Goal: Information Seeking & Learning: Learn about a topic

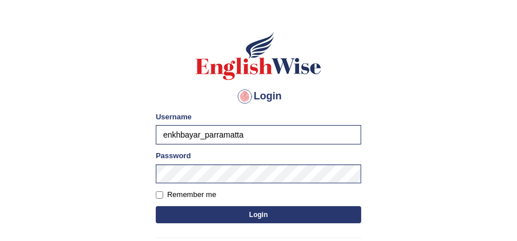
scroll to position [47, 0]
click at [187, 214] on button "Login" at bounding box center [258, 214] width 205 height 17
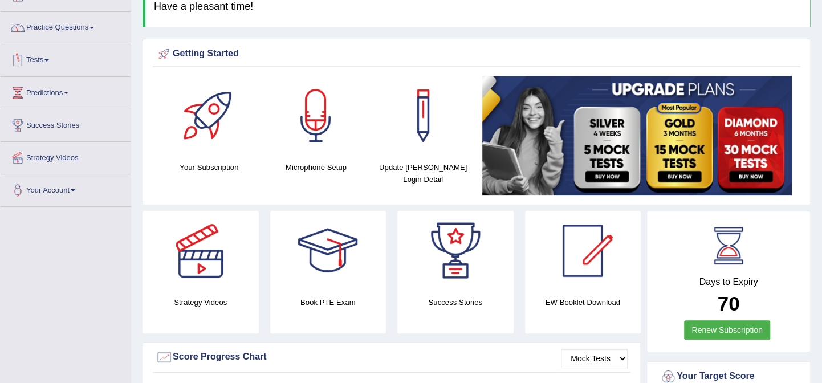
scroll to position [38, 0]
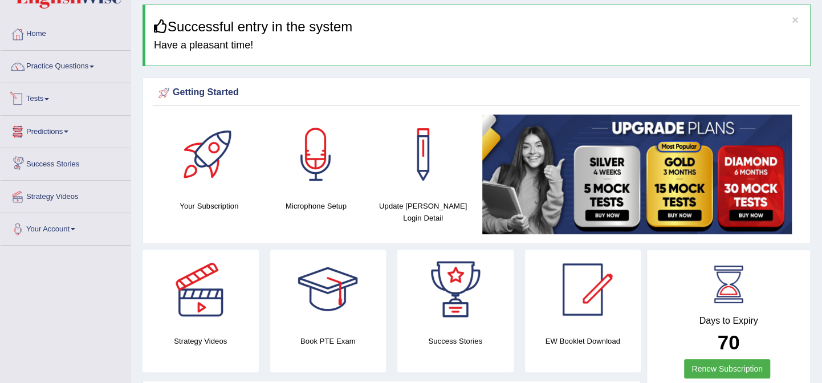
click at [47, 92] on link "Tests" at bounding box center [66, 97] width 130 height 29
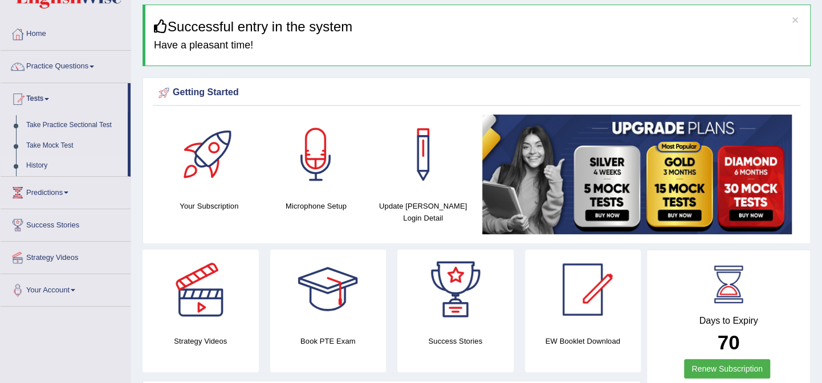
click at [33, 168] on link "History" at bounding box center [74, 166] width 107 height 21
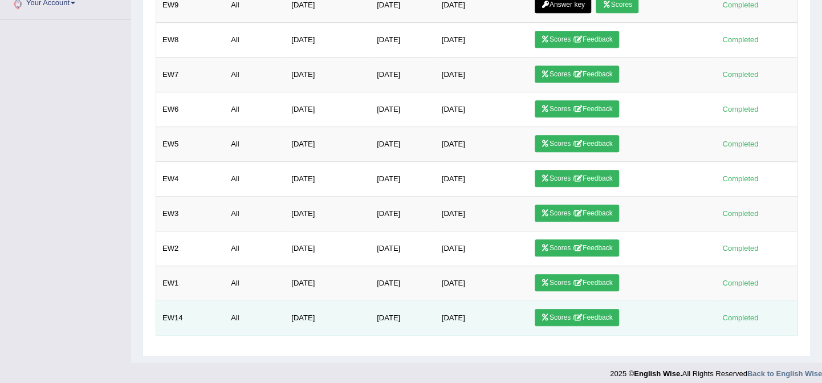
click at [549, 309] on link "Scores / Feedback" at bounding box center [577, 317] width 84 height 17
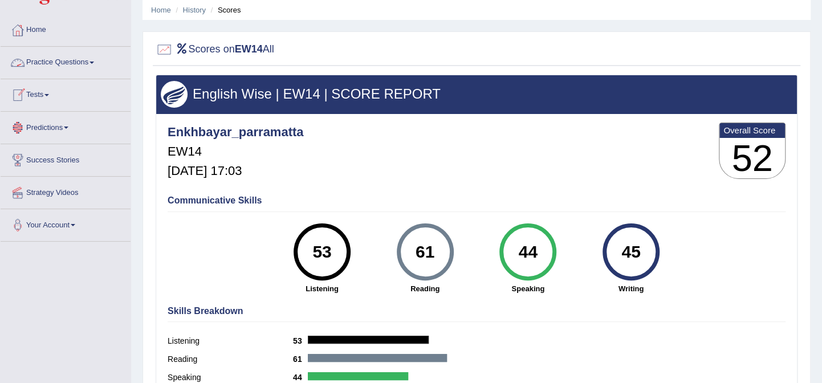
click at [55, 92] on link "Tests" at bounding box center [66, 93] width 130 height 29
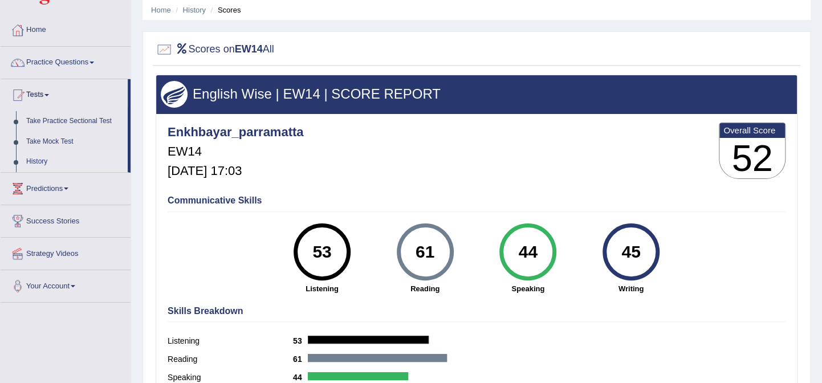
click at [44, 160] on link "History" at bounding box center [74, 162] width 107 height 21
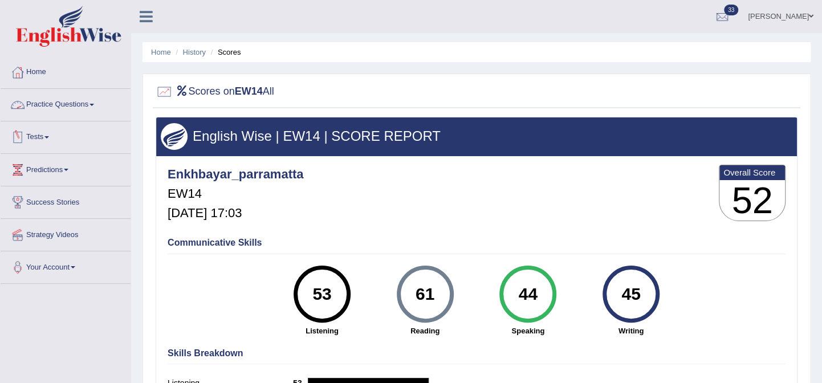
click at [68, 128] on link "Tests" at bounding box center [66, 135] width 130 height 29
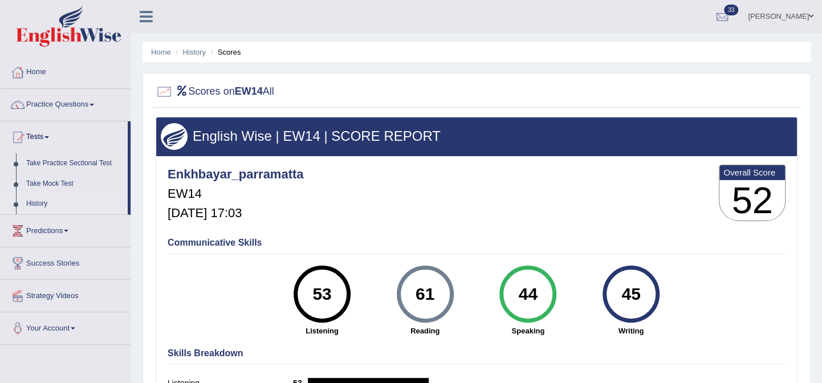
click at [35, 208] on link "History" at bounding box center [74, 204] width 107 height 21
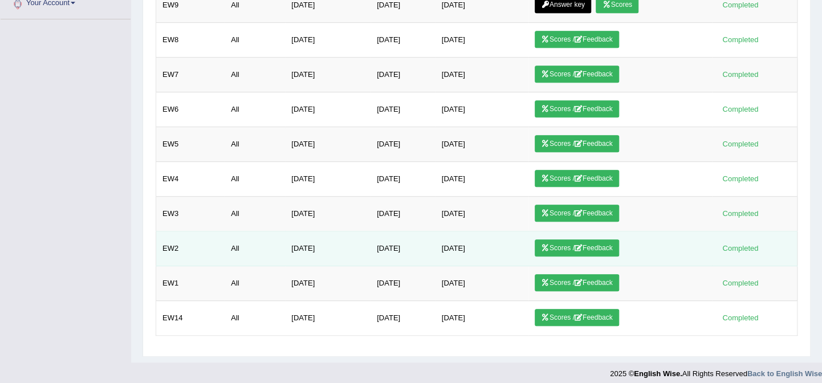
scroll to position [326, 0]
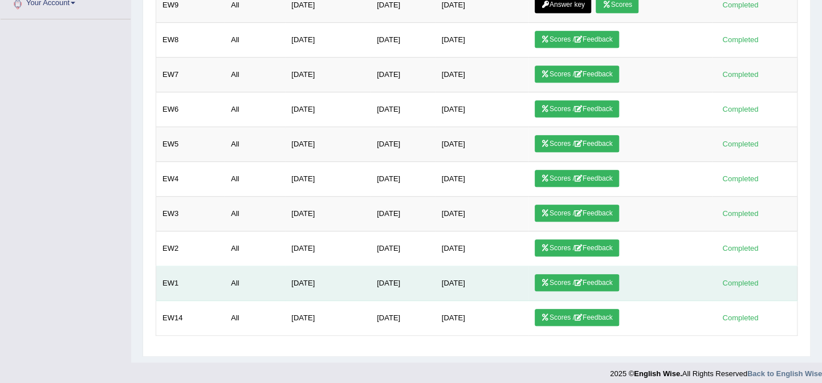
click at [552, 274] on link "Scores / Feedback" at bounding box center [577, 282] width 84 height 17
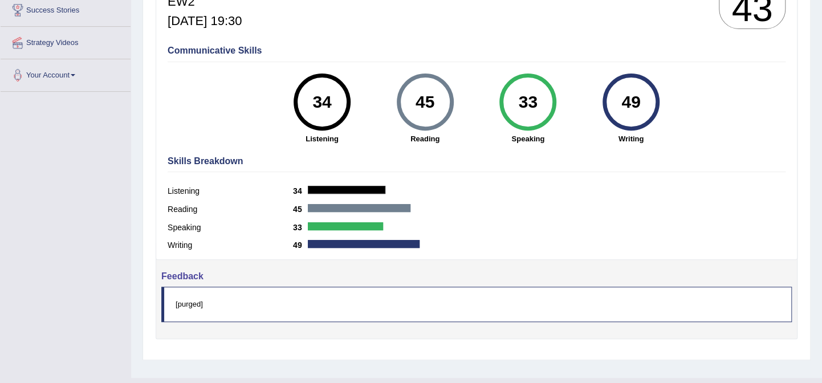
scroll to position [192, 0]
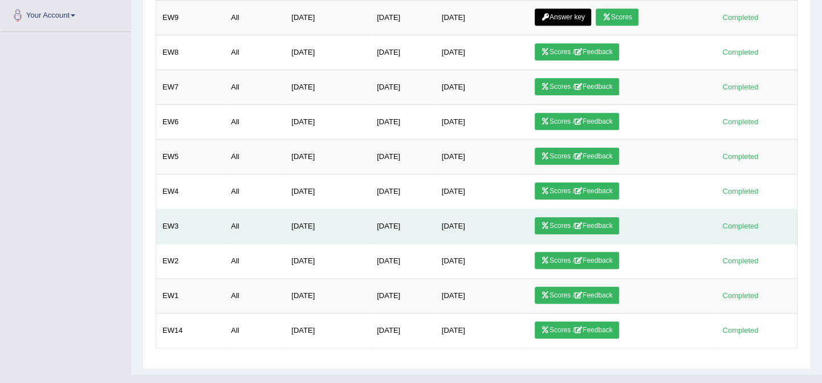
click at [546, 226] on link "Scores / Feedback" at bounding box center [577, 225] width 84 height 17
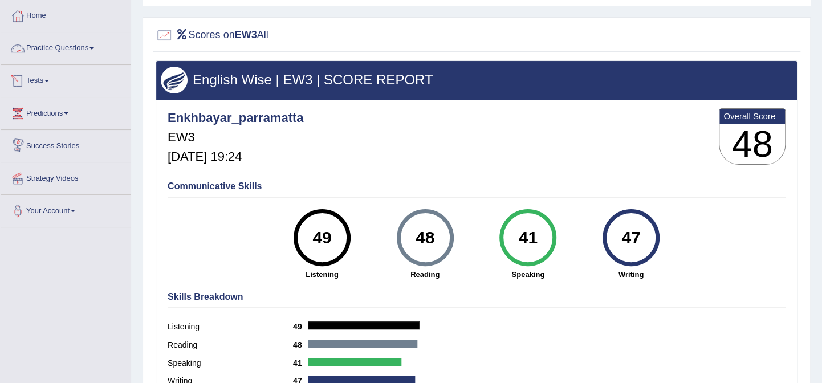
click at [53, 49] on link "Practice Questions" at bounding box center [66, 47] width 130 height 29
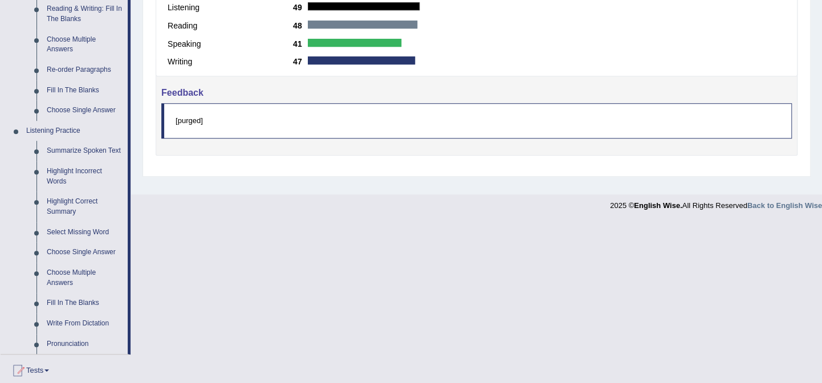
scroll to position [376, 0]
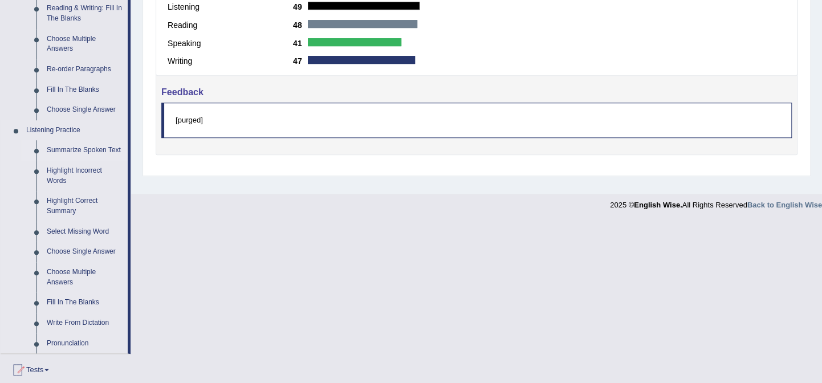
click at [70, 149] on link "Summarize Spoken Text" at bounding box center [85, 150] width 86 height 21
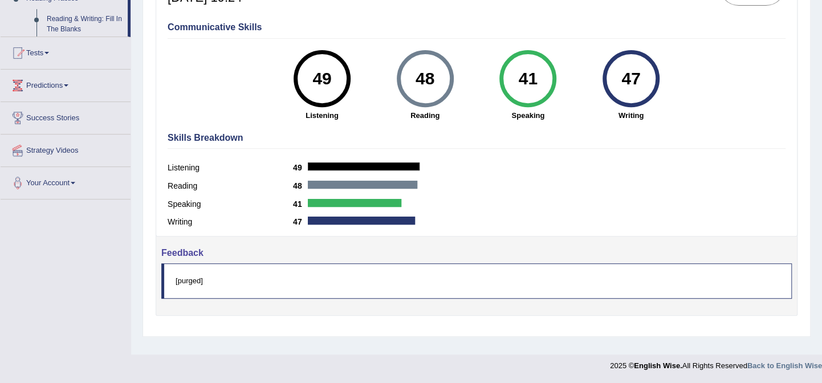
scroll to position [216, 0]
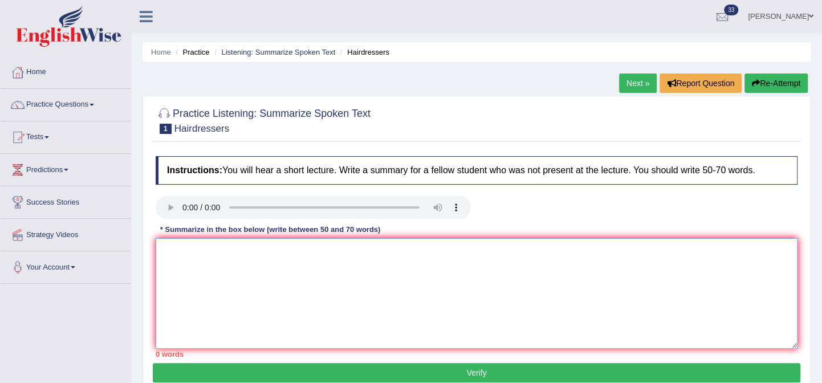
click at [188, 253] on textarea at bounding box center [477, 293] width 642 height 111
click at [222, 283] on textarea "play imporant role for society shape how people see themselves cutting colourin…" at bounding box center [477, 293] width 642 height 111
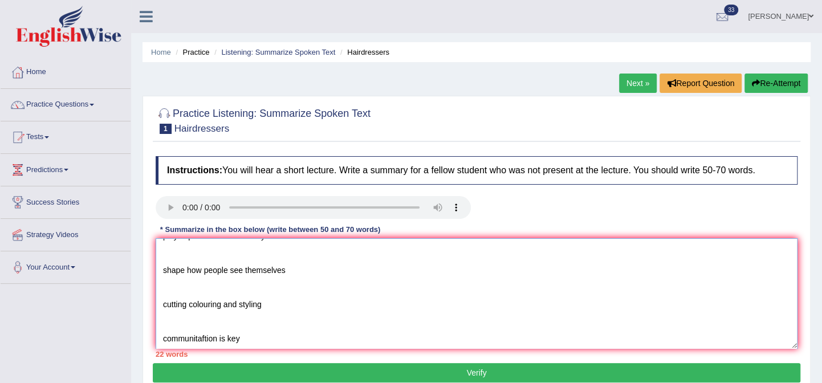
scroll to position [0, 0]
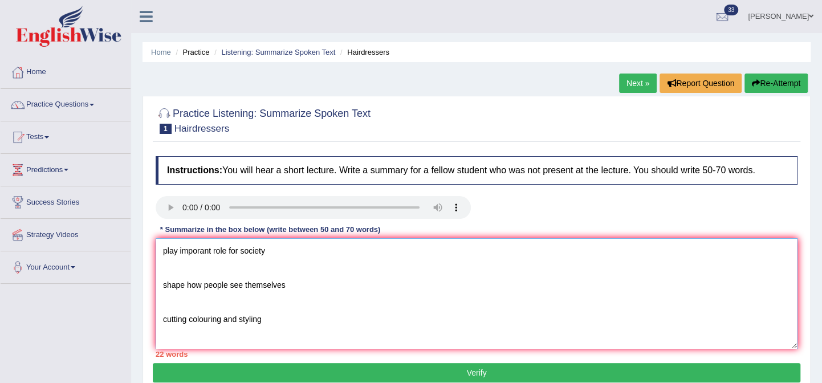
click at [160, 249] on textarea "play imporant role for society shape how people see themselves cutting colourin…" at bounding box center [477, 293] width 642 height 111
click at [162, 287] on textarea "The speaker provided a comprehensive overview of how hairdresser play imporant …" at bounding box center [477, 293] width 642 height 111
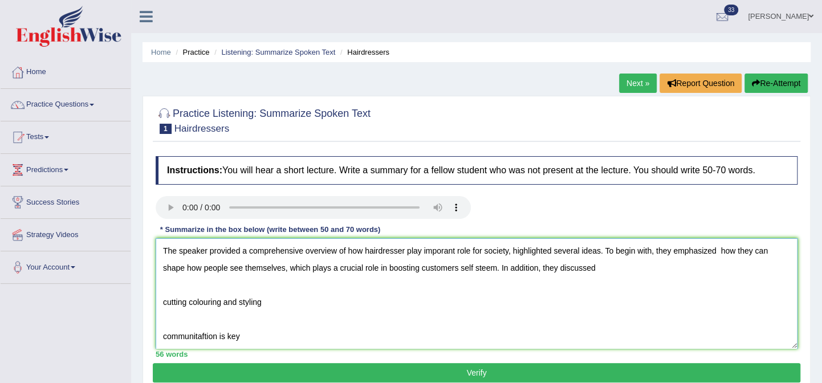
click at [164, 300] on textarea "The speaker provided a comprehensive overview of how hairdresser play imporant …" at bounding box center [477, 293] width 642 height 111
click at [583, 269] on textarea "The speaker provided a comprehensive overview of how hairdresser play imporant …" at bounding box center [477, 293] width 642 height 111
click at [668, 263] on textarea "The speaker provided a comprehensive overview of how hairdresser play imporant …" at bounding box center [477, 293] width 642 height 111
click at [333, 301] on textarea "The speaker provided a comprehensive overview of how hairdresser play imporant …" at bounding box center [477, 293] width 642 height 111
click at [164, 300] on textarea "The speaker provided a comprehensive overview of how hairdresser play imporant …" at bounding box center [477, 293] width 642 height 111
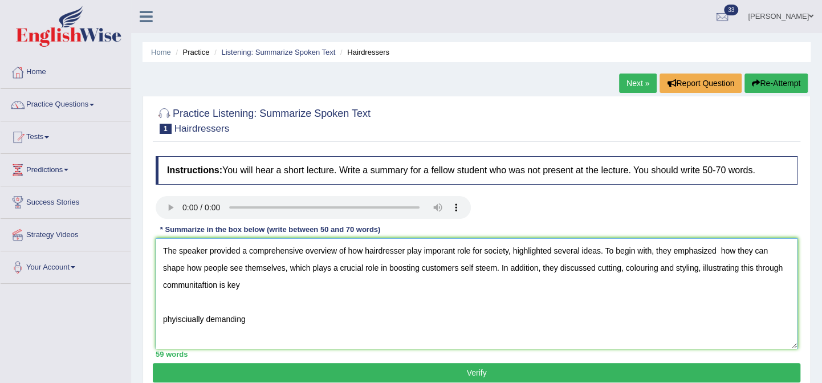
click at [252, 281] on textarea "The speaker provided a comprehensive overview of how hairdresser play imporant …" at bounding box center [477, 293] width 642 height 111
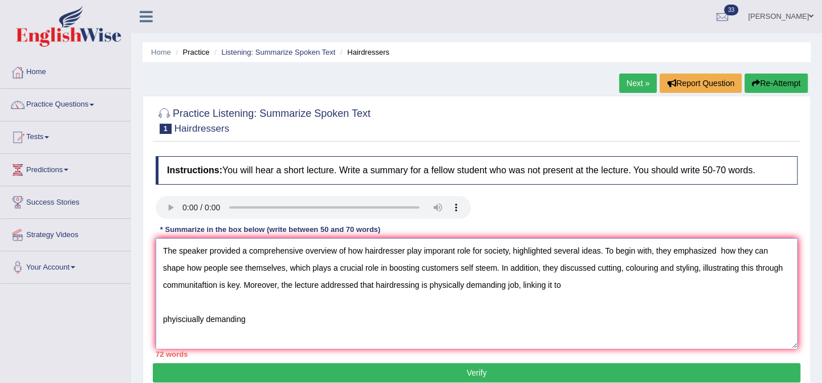
click at [390, 316] on textarea "The speaker provided a comprehensive overview of how hairdresser play imporant …" at bounding box center [477, 293] width 642 height 111
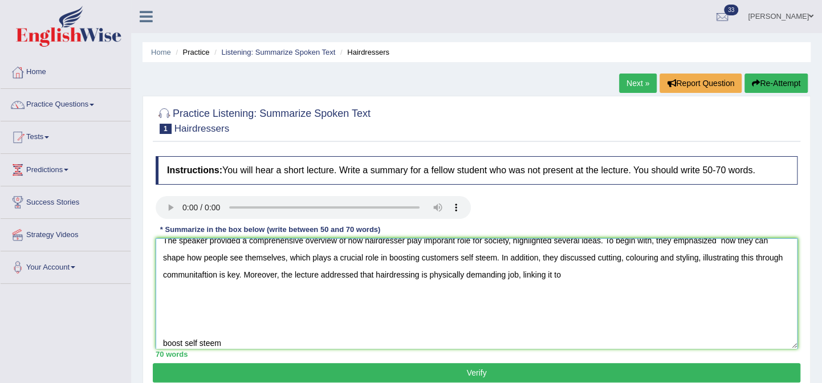
scroll to position [27, 0]
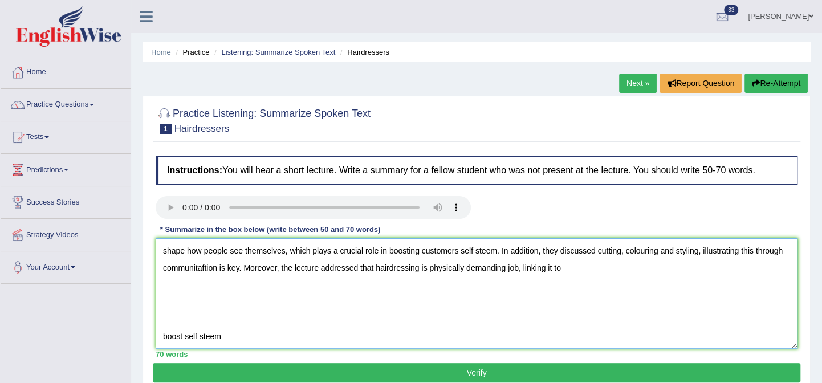
click at [390, 316] on textarea "The speaker provided a comprehensive overview of how hairdresser play imporant …" at bounding box center [477, 293] width 642 height 111
click at [390, 330] on textarea "The speaker provided a comprehensive overview of how hairdresser play imporant …" at bounding box center [477, 293] width 642 height 111
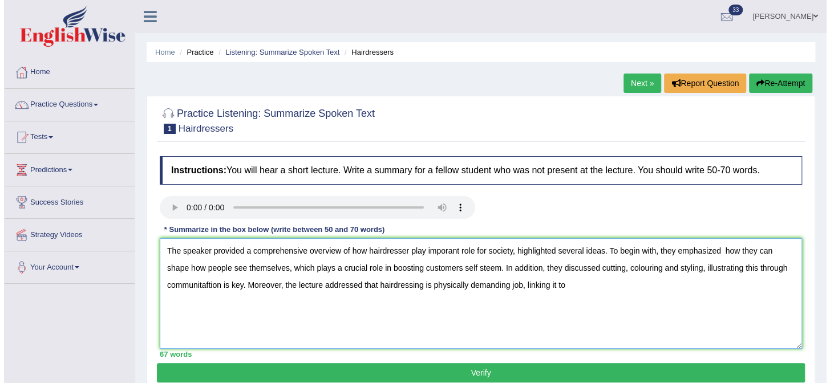
scroll to position [0, 0]
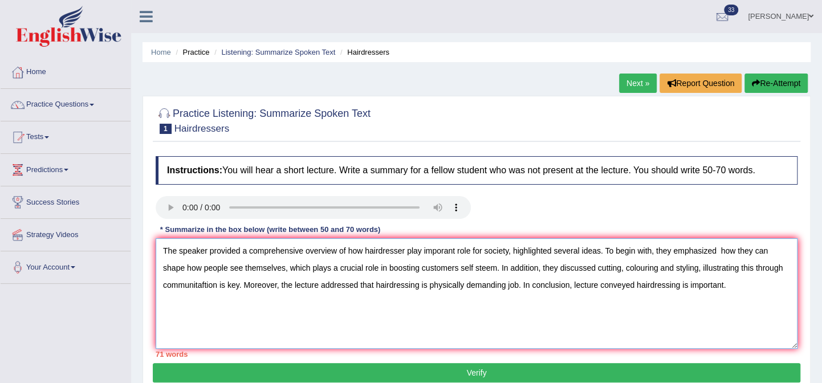
click at [541, 286] on textarea "The speaker provided a comprehensive overview of how hairdresser play imporant …" at bounding box center [477, 293] width 642 height 111
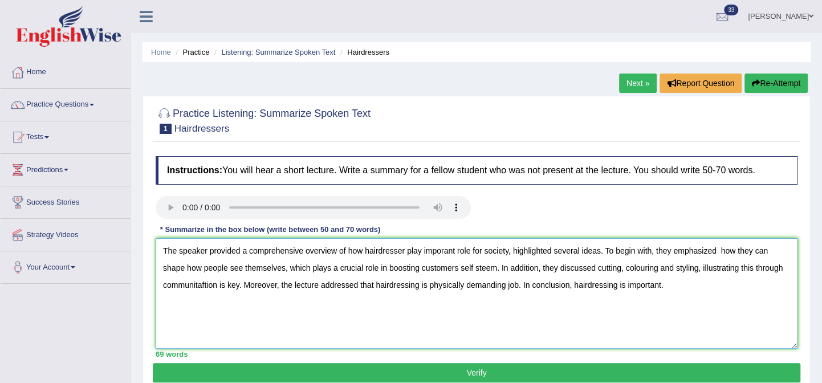
type textarea "The speaker provided a comprehensive overview of how hairdresser play imporant …"
click at [497, 365] on button "Verify" at bounding box center [477, 372] width 648 height 19
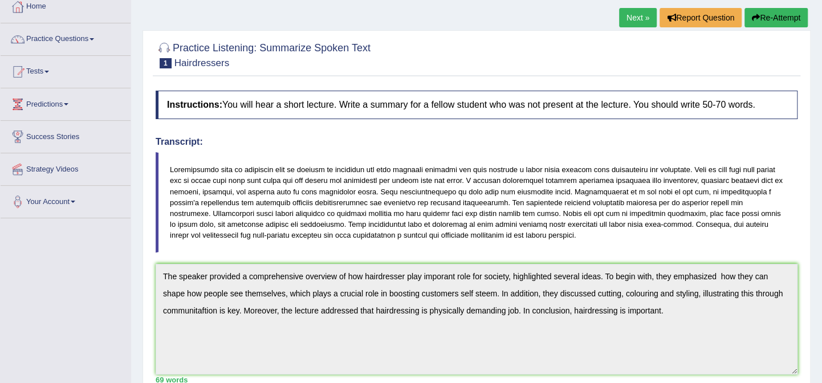
scroll to position [37, 0]
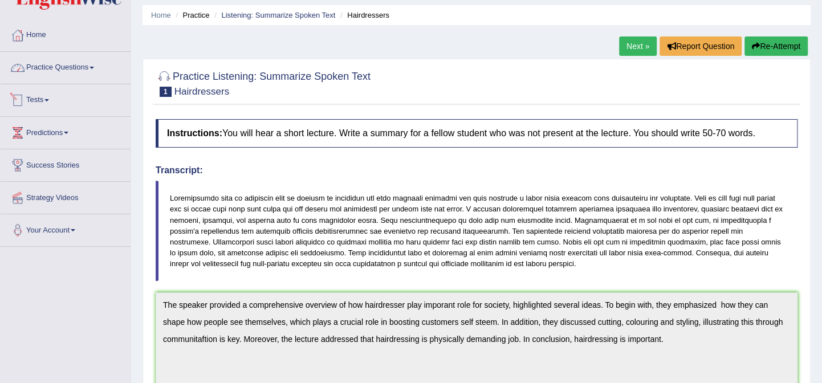
click at [78, 72] on link "Practice Questions" at bounding box center [66, 66] width 130 height 29
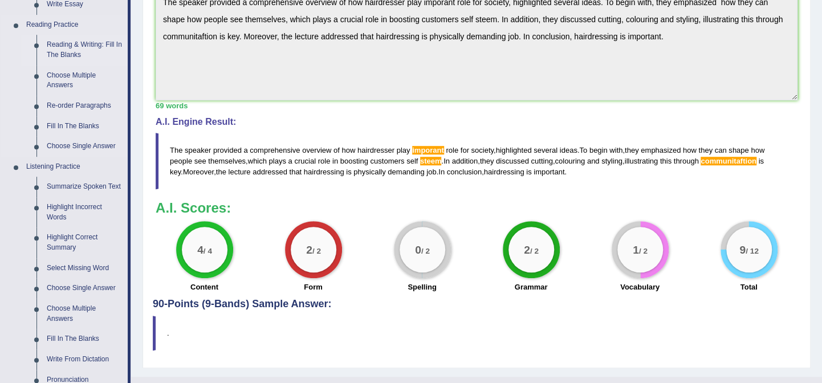
scroll to position [340, 0]
click at [64, 210] on link "Highlight Incorrect Words" at bounding box center [85, 212] width 86 height 30
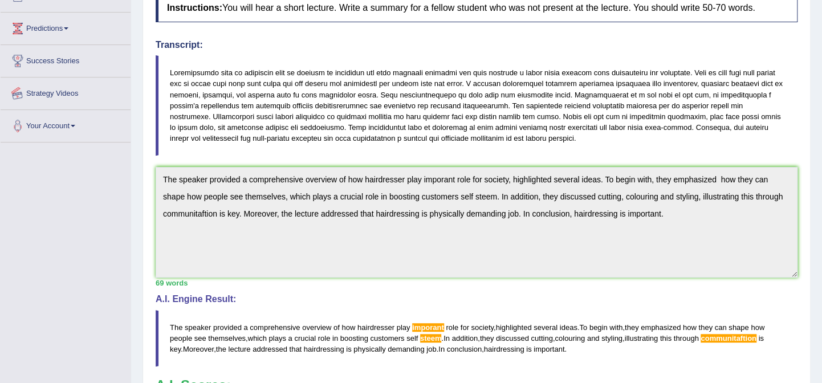
scroll to position [360, 0]
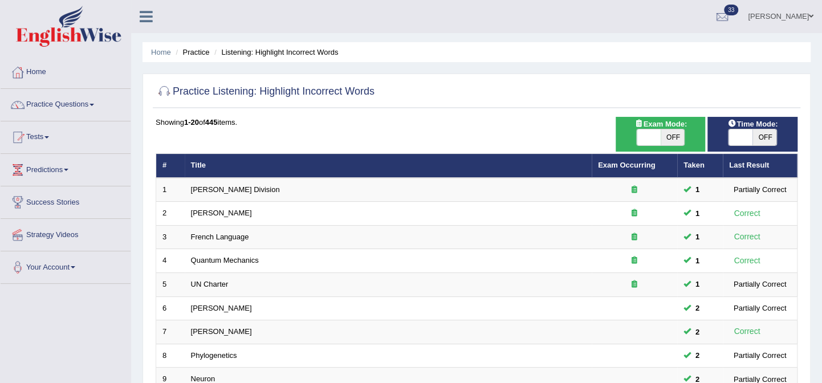
click at [206, 310] on link "Harold" at bounding box center [221, 308] width 61 height 9
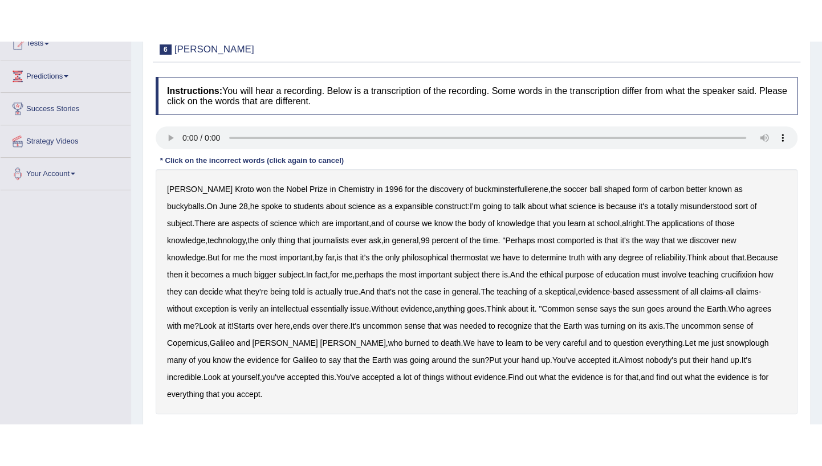
scroll to position [132, 0]
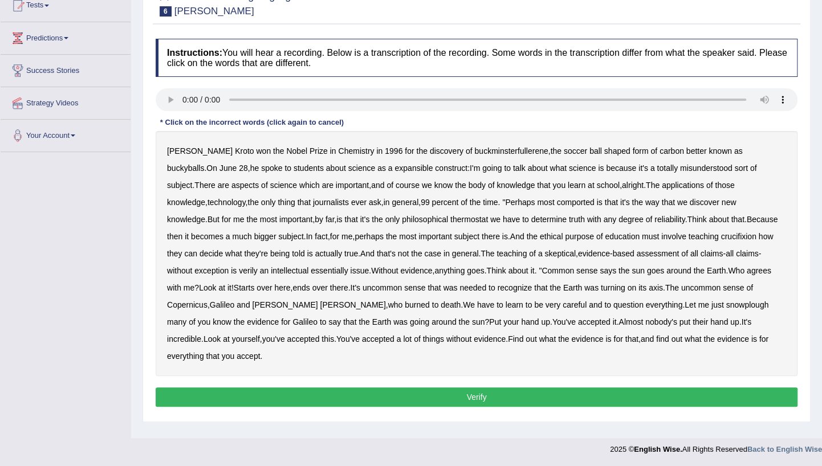
click at [395, 169] on b "expansible" at bounding box center [414, 168] width 38 height 9
click at [556, 202] on b "comported" at bounding box center [575, 202] width 38 height 9
click at [721, 238] on b "crucifixion" at bounding box center [738, 236] width 35 height 9
drag, startPoint x: 644, startPoint y: 242, endPoint x: 651, endPoint y: 242, distance: 6.3
click at [650, 242] on div "Harold Kroto won the Nobel Prize in Chemistry in 1996 for the discovery of buck…" at bounding box center [477, 253] width 642 height 245
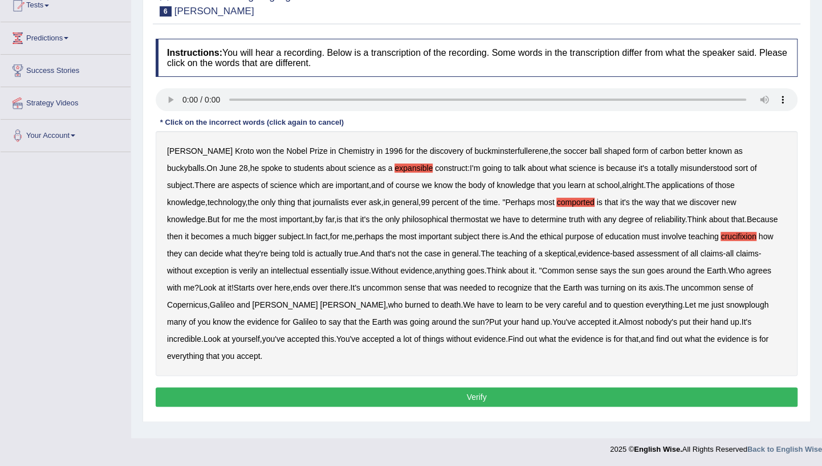
click at [736, 257] on b "claims" at bounding box center [747, 253] width 23 height 9
click at [258, 266] on b "verily" at bounding box center [248, 270] width 19 height 9
click at [348, 266] on b "essentially" at bounding box center [329, 270] width 37 height 9
click at [667, 267] on b "around" at bounding box center [679, 270] width 25 height 9
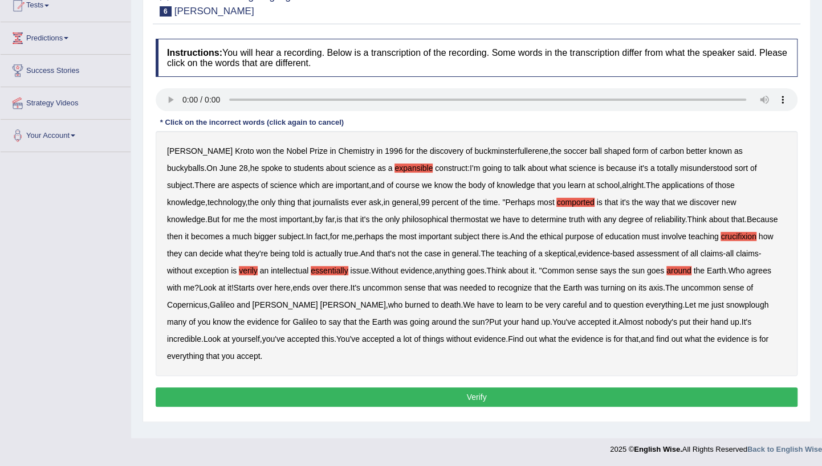
click at [667, 269] on b "around" at bounding box center [679, 270] width 25 height 9
click at [208, 300] on b "Copernicus" at bounding box center [187, 304] width 40 height 9
click at [726, 302] on b "snowplough" at bounding box center [747, 304] width 43 height 9
click at [620, 309] on div "Harold Kroto won the Nobel Prize in Chemistry in 1996 for the discovery of buck…" at bounding box center [477, 253] width 642 height 245
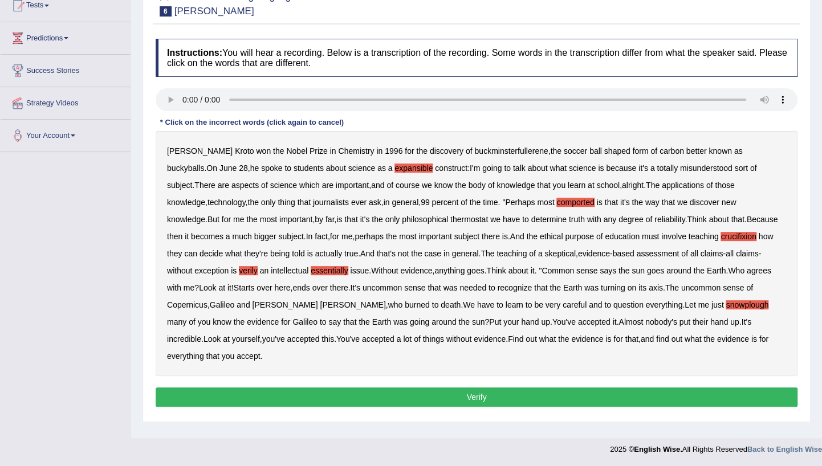
click at [201, 335] on b "incredible" at bounding box center [184, 339] width 34 height 9
click at [260, 335] on b "yourself" at bounding box center [246, 339] width 28 height 9
drag, startPoint x: 723, startPoint y: 327, endPoint x: 730, endPoint y: 328, distance: 7.4
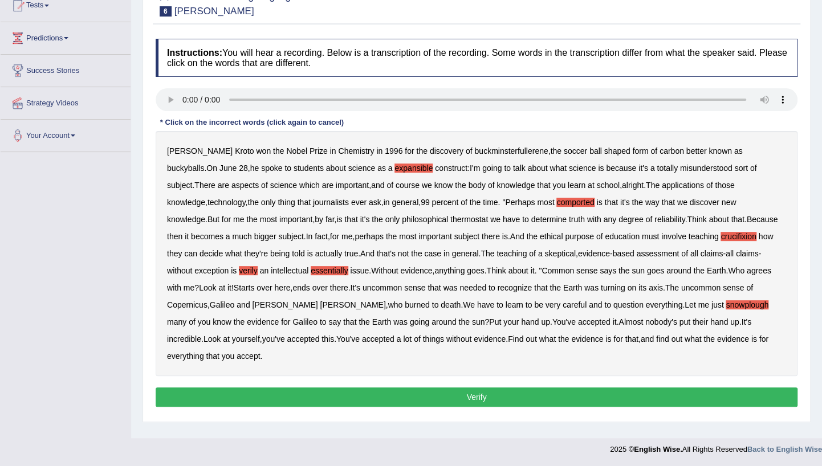
click at [729, 327] on div "Harold Kroto won the Nobel Prize in Chemistry in 1996 for the discovery of buck…" at bounding box center [477, 253] width 642 height 245
click at [312, 383] on button "Verify" at bounding box center [477, 397] width 642 height 19
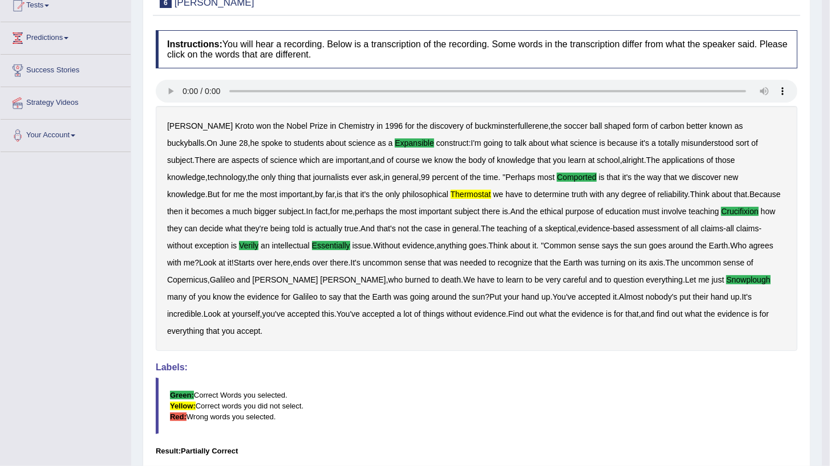
click at [313, 335] on body "Toggle navigation Home Practice Questions Speaking Practice Read Aloud Repeat S…" at bounding box center [415, 101] width 830 height 466
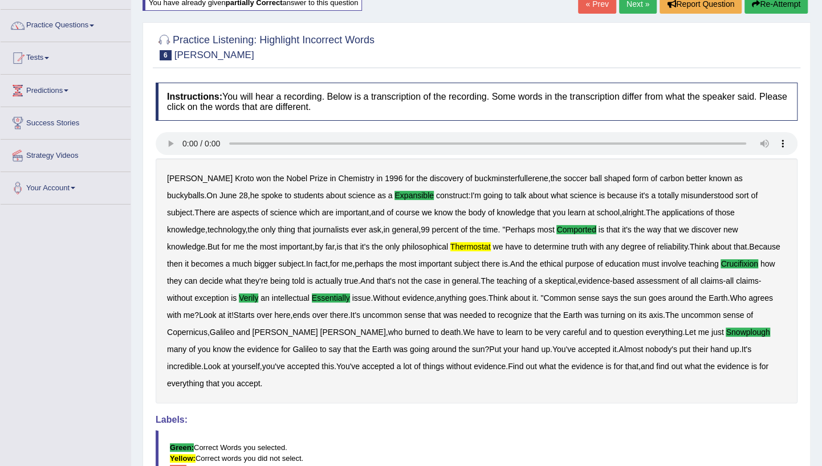
scroll to position [80, 0]
click at [44, 59] on link "Tests" at bounding box center [66, 56] width 130 height 29
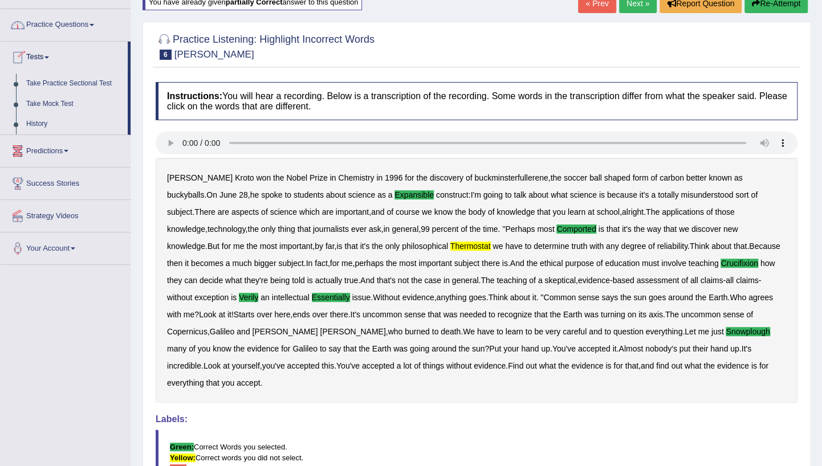
click at [55, 32] on link "Practice Questions" at bounding box center [66, 23] width 130 height 29
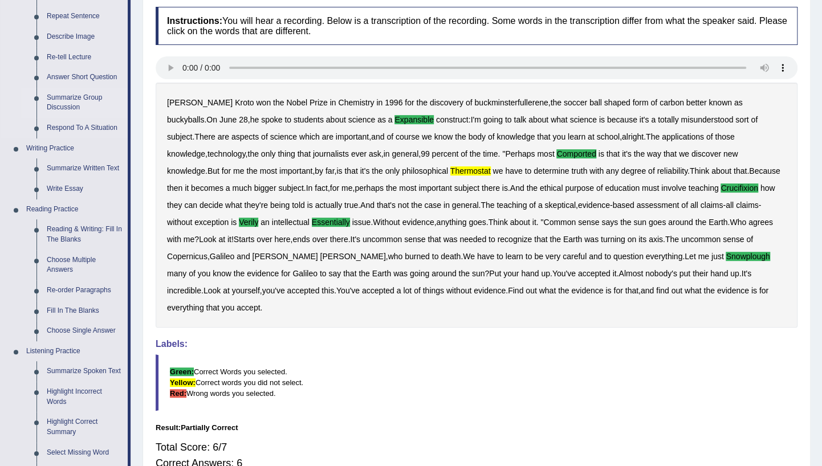
scroll to position [103, 0]
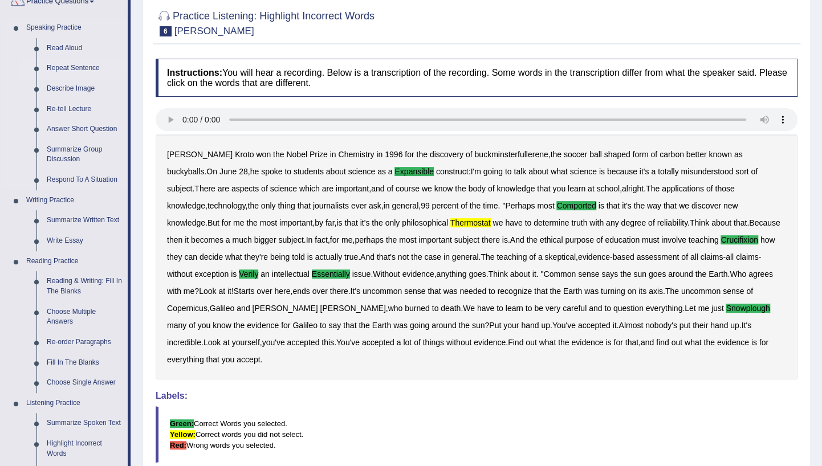
click at [72, 66] on link "Repeat Sentence" at bounding box center [85, 68] width 86 height 21
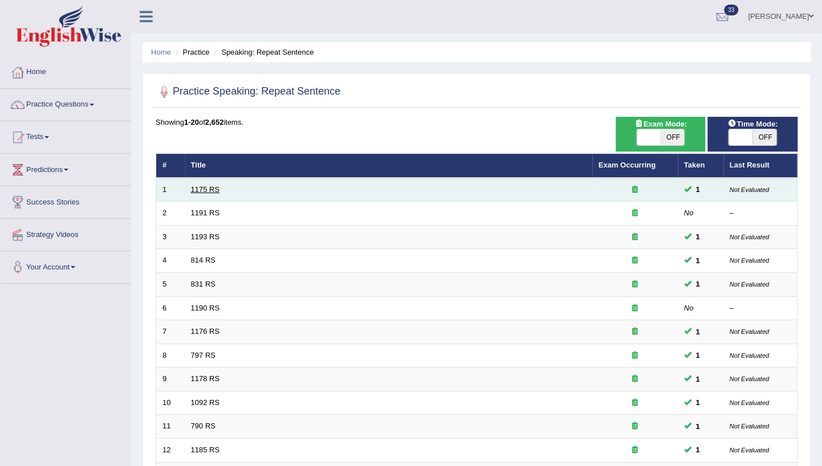
click at [205, 187] on link "1175 RS" at bounding box center [205, 189] width 29 height 9
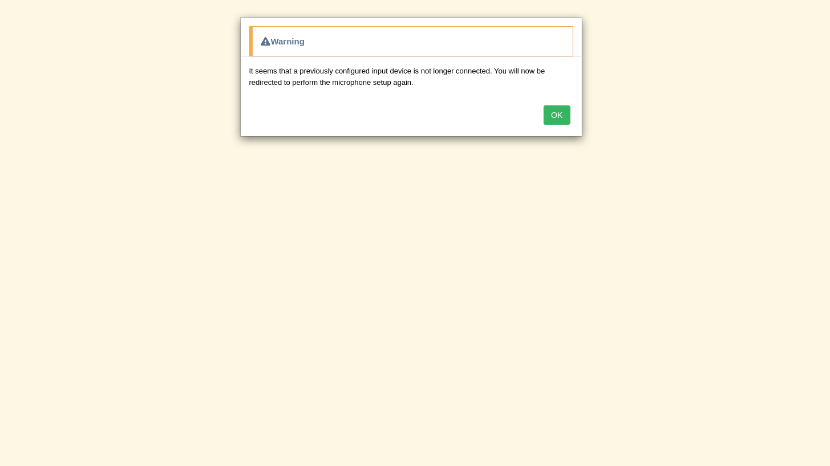
click at [563, 114] on button "OK" at bounding box center [556, 114] width 26 height 19
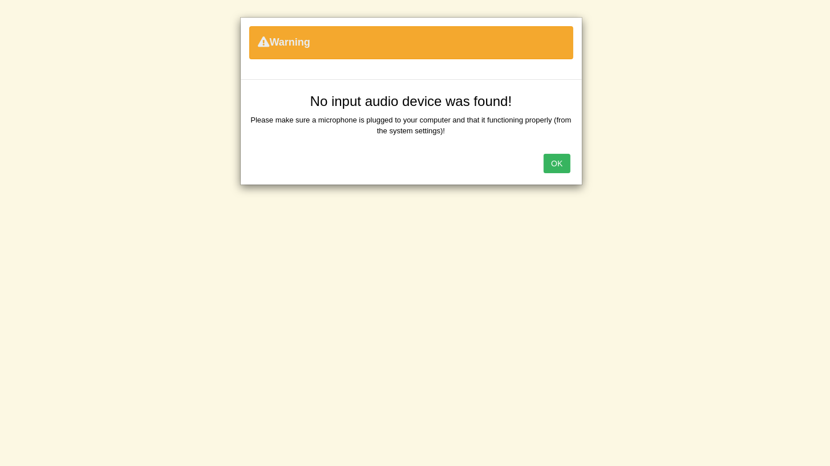
click at [559, 165] on button "OK" at bounding box center [556, 163] width 26 height 19
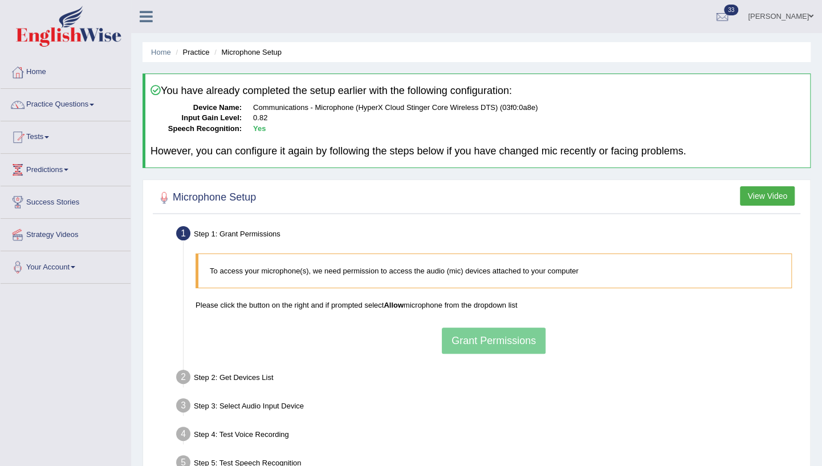
drag, startPoint x: 548, startPoint y: 267, endPoint x: 642, endPoint y: 224, distance: 103.3
click at [562, 266] on p "To access your microphone(s), we need permission to access the audio (mic) devi…" at bounding box center [495, 271] width 570 height 11
click at [756, 188] on button "View Video" at bounding box center [767, 195] width 55 height 19
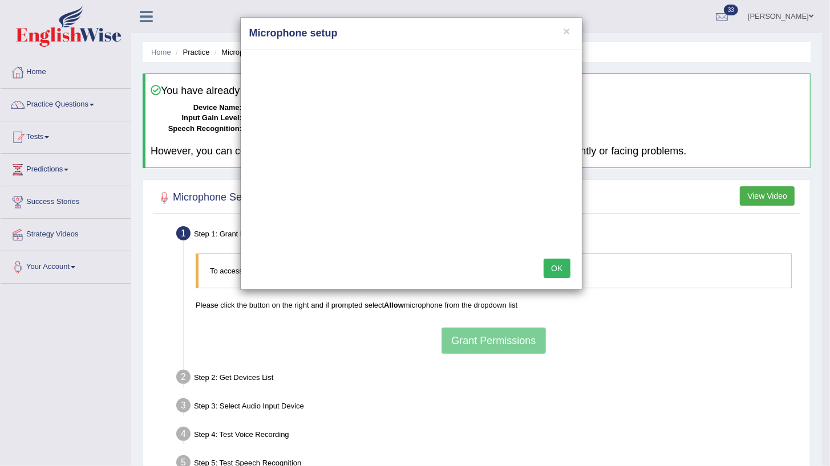
click at [562, 270] on button "OK" at bounding box center [556, 268] width 26 height 19
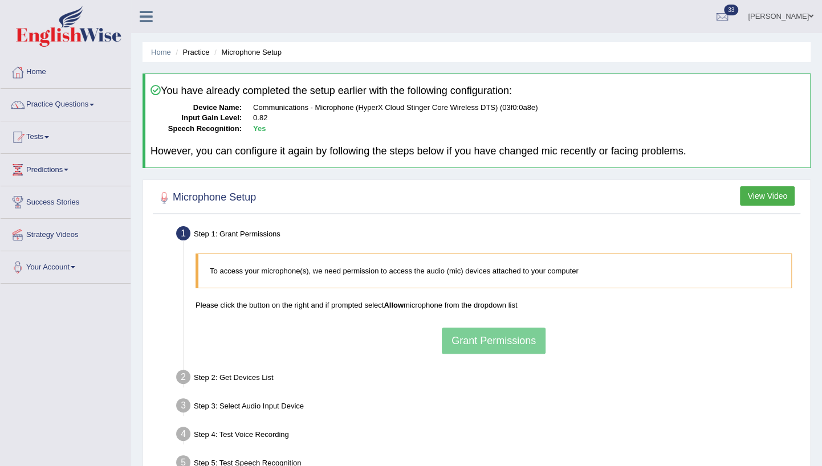
click at [314, 288] on div "To access your microphone(s), we need permission to access the audio (mic) devi…" at bounding box center [494, 303] width 608 height 111
click at [278, 294] on div "To access your microphone(s), we need permission to access the audio (mic) devi…" at bounding box center [494, 303] width 608 height 111
drag, startPoint x: 278, startPoint y: 294, endPoint x: 289, endPoint y: 299, distance: 12.2
click at [280, 295] on div "To access your microphone(s), we need permission to access the audio (mic) devi…" at bounding box center [494, 303] width 608 height 111
click at [296, 302] on p "Please click the button on the right and if prompted select Allow microphone fr…" at bounding box center [494, 305] width 596 height 11
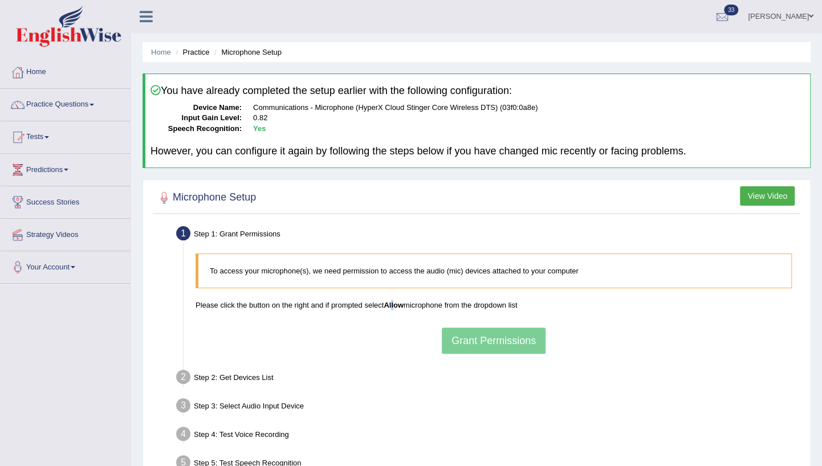
click at [395, 301] on b "Allow" at bounding box center [394, 305] width 20 height 9
click at [421, 303] on p "Please click the button on the right and if prompted select Allow microphone fr…" at bounding box center [494, 305] width 596 height 11
click at [472, 305] on p "Please click the button on the right and if prompted select Allow microphone fr…" at bounding box center [494, 305] width 596 height 11
click at [243, 367] on div "Step 2: Get Devices List" at bounding box center [488, 379] width 634 height 25
click at [242, 372] on div "Step 2: Get Devices List" at bounding box center [488, 379] width 634 height 25
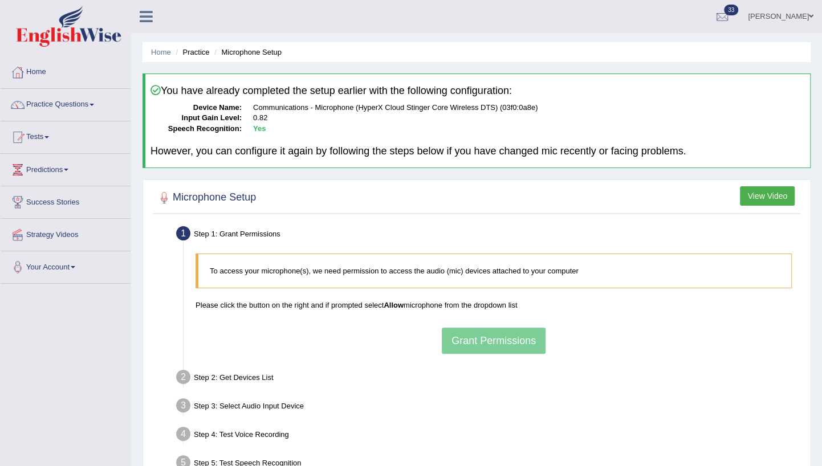
click at [285, 429] on div "Step 4: Test Voice Recording" at bounding box center [488, 436] width 634 height 25
click at [250, 129] on dl "Device Name: Communications - Microphone (HyperX Cloud Stinger Core Wireless DT…" at bounding box center [478, 119] width 655 height 32
drag, startPoint x: 253, startPoint y: 125, endPoint x: 272, endPoint y: 110, distance: 24.3
click at [257, 123] on dl "Device Name: Communications - Microphone (HyperX Cloud Stinger Core Wireless DT…" at bounding box center [478, 119] width 655 height 32
drag, startPoint x: 283, startPoint y: 101, endPoint x: 292, endPoint y: 99, distance: 9.6
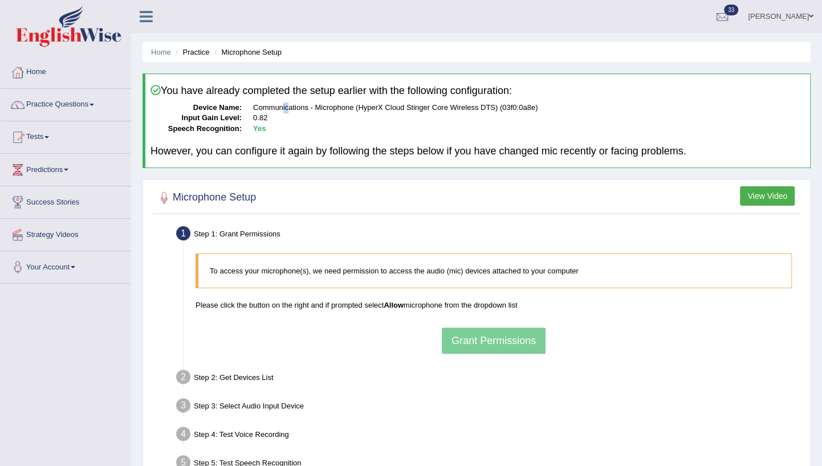
click at [292, 99] on div "You have already completed the setup earlier with the following configuration: …" at bounding box center [477, 121] width 668 height 95
click at [356, 86] on h4 "You have already completed the setup earlier with the following configuration:" at bounding box center [478, 91] width 655 height 12
click at [419, 94] on h4 "You have already completed the setup earlier with the following configuration:" at bounding box center [478, 91] width 655 height 12
click at [432, 124] on dd "Yes" at bounding box center [529, 129] width 552 height 11
drag, startPoint x: 413, startPoint y: 151, endPoint x: 401, endPoint y: 152, distance: 12.6
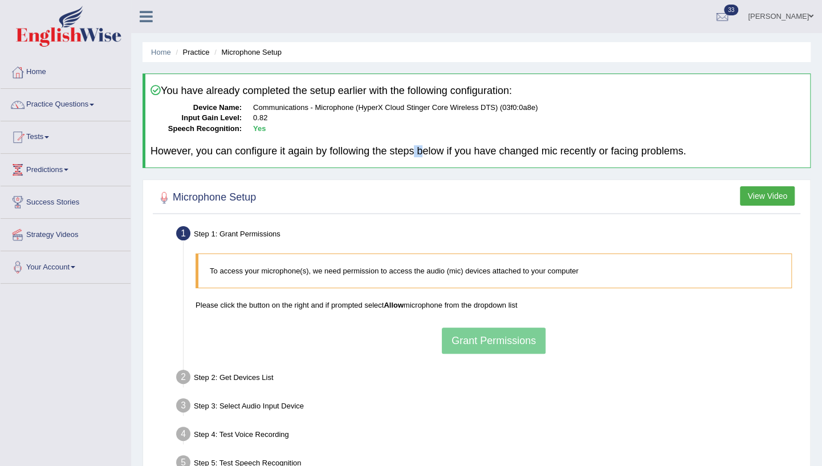
click at [410, 151] on h4 "However, you can configure it again by following the steps below if you have ch…" at bounding box center [478, 151] width 655 height 11
click at [287, 157] on div "You have already completed the setup earlier with the following configuration: …" at bounding box center [477, 121] width 668 height 95
click at [334, 154] on h4 "However, you can configure it again by following the steps below if you have ch…" at bounding box center [478, 151] width 655 height 11
click at [414, 151] on h4 "However, you can configure it again by following the steps below if you have ch…" at bounding box center [478, 151] width 655 height 11
drag, startPoint x: 429, startPoint y: 151, endPoint x: 504, endPoint y: 160, distance: 75.2
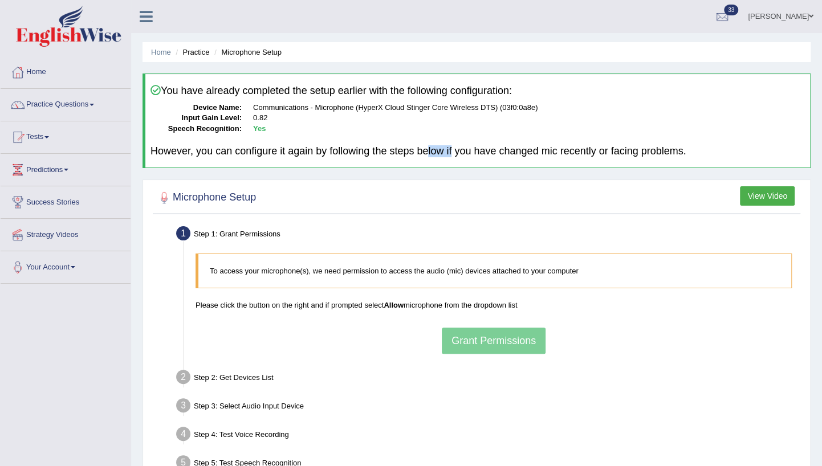
click at [458, 155] on h4 "However, you can configure it again by following the steps below if you have ch…" at bounding box center [478, 151] width 655 height 11
click at [513, 160] on div "You have already completed the setup earlier with the following configuration: …" at bounding box center [477, 121] width 668 height 95
click at [524, 181] on div "Microphone Setup View Video Step 1: Grant Permissions To access your microphone…" at bounding box center [477, 353] width 668 height 347
click at [555, 259] on blockquote "To access your microphone(s), we need permission to access the audio (mic) devi…" at bounding box center [494, 271] width 596 height 35
click at [44, 133] on link "Tests" at bounding box center [66, 135] width 130 height 29
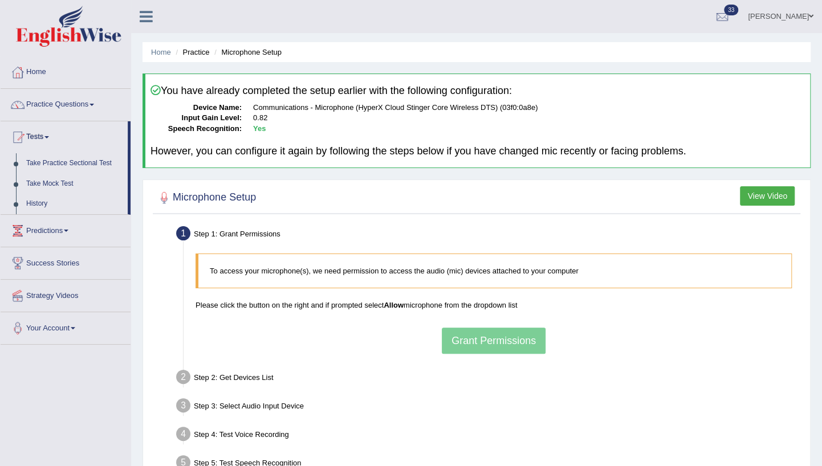
click at [550, 270] on p "To access your microphone(s), we need permission to access the audio (mic) devi…" at bounding box center [495, 271] width 570 height 11
click at [594, 262] on blockquote "To access your microphone(s), we need permission to access the audio (mic) devi…" at bounding box center [494, 271] width 596 height 35
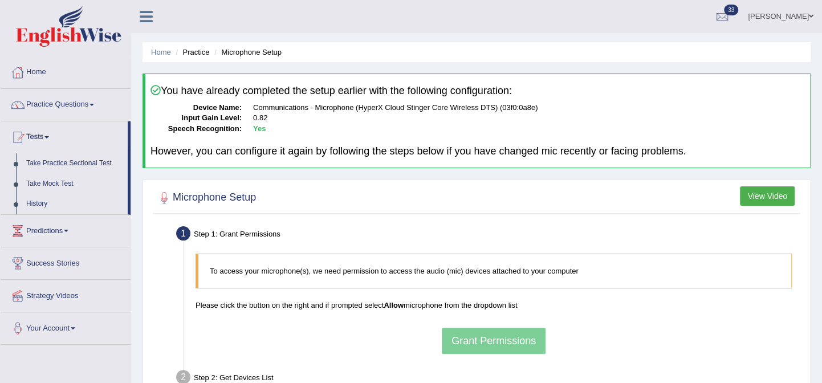
click at [777, 381] on div "Step 2: Get Devices List" at bounding box center [488, 379] width 634 height 25
click at [598, 341] on div "To access your microphone(s), we need permission to access the audio (mic) devi…" at bounding box center [494, 303] width 608 height 111
drag, startPoint x: 311, startPoint y: 204, endPoint x: 183, endPoint y: 83, distance: 175.5
click at [310, 202] on div at bounding box center [477, 197] width 642 height 23
click at [48, 115] on link "Practice Questions" at bounding box center [66, 103] width 130 height 29
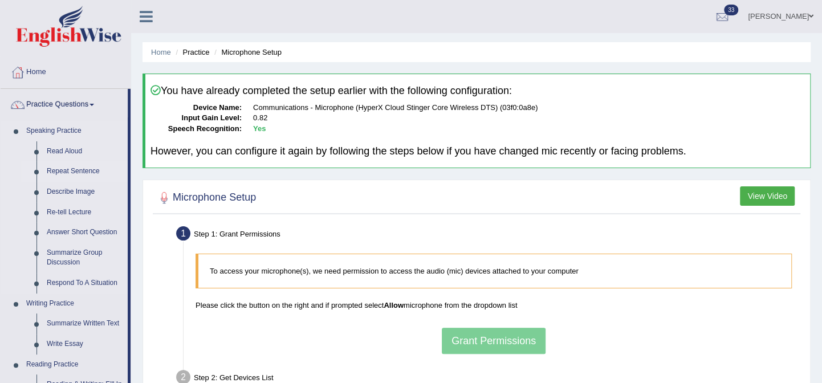
click at [59, 169] on link "Repeat Sentence" at bounding box center [85, 171] width 86 height 21
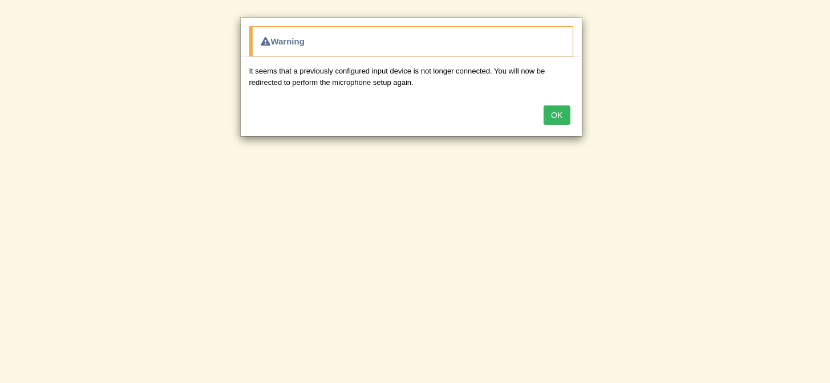
click at [558, 112] on button "OK" at bounding box center [556, 114] width 26 height 19
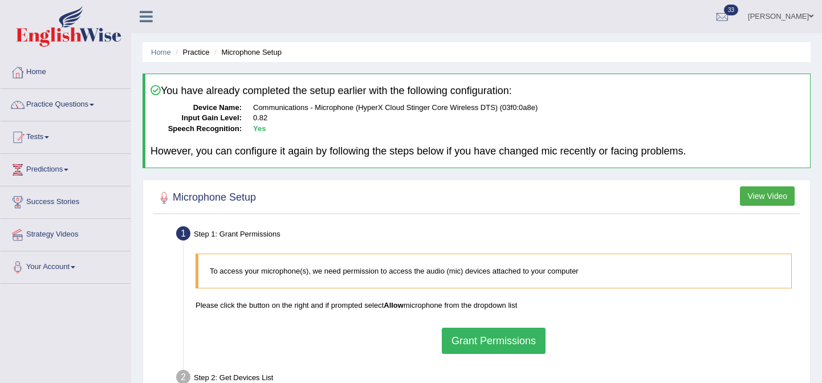
click at [495, 330] on button "Grant Permissions" at bounding box center [494, 341] width 104 height 26
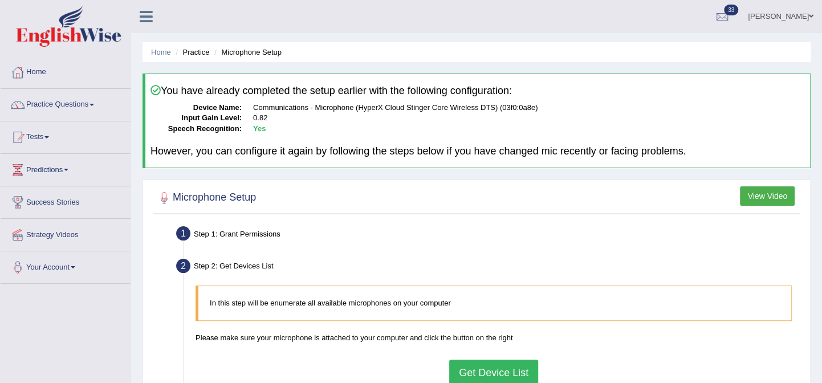
click at [502, 364] on button "Get Device List" at bounding box center [493, 373] width 89 height 26
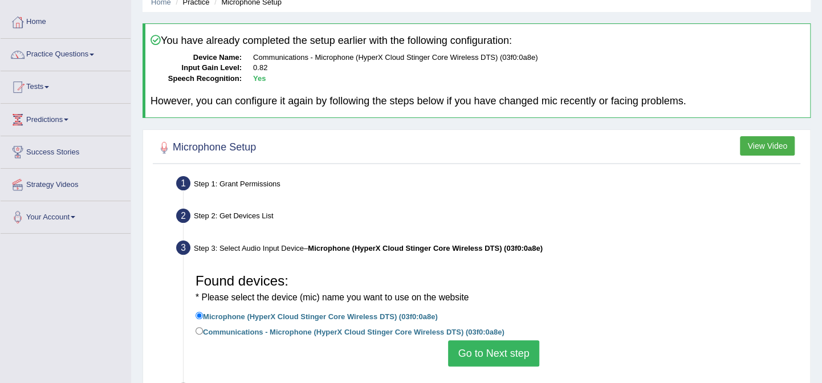
scroll to position [51, 0]
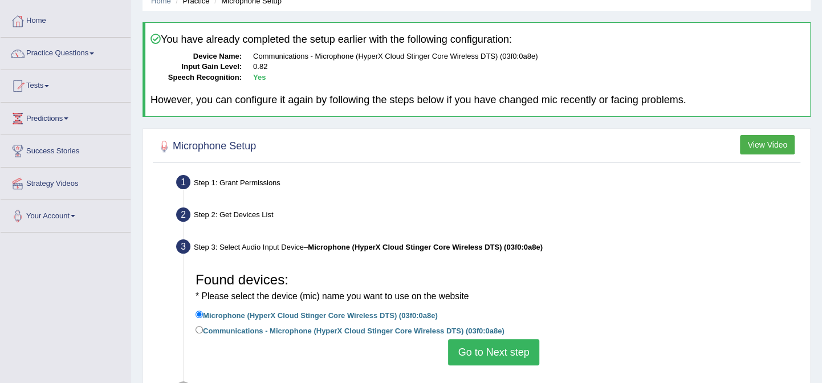
click at [502, 340] on button "Go to Next step" at bounding box center [493, 352] width 91 height 26
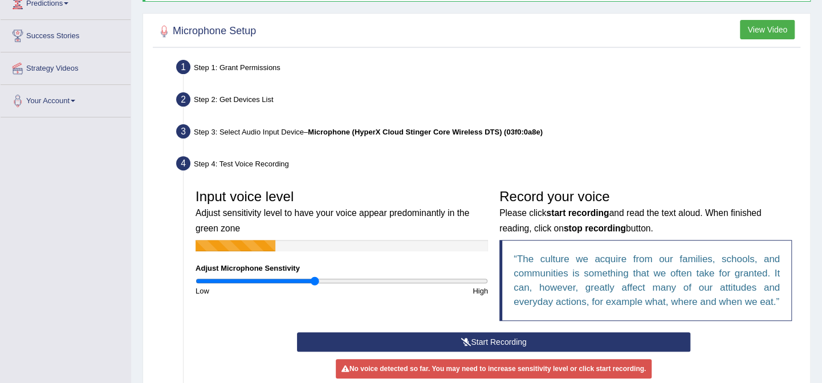
scroll to position [188, 0]
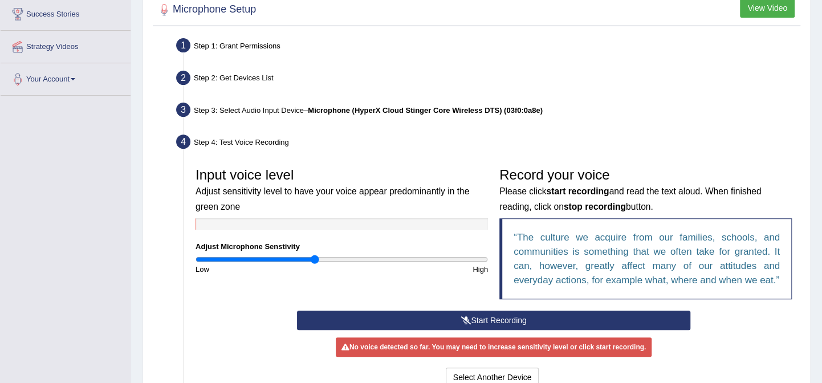
click at [522, 321] on button "Start Recording" at bounding box center [494, 320] width 394 height 19
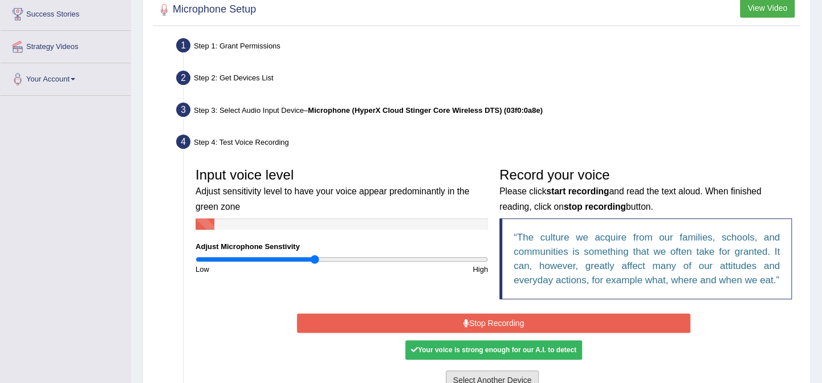
click at [503, 372] on button "Select Another Device" at bounding box center [493, 380] width 94 height 19
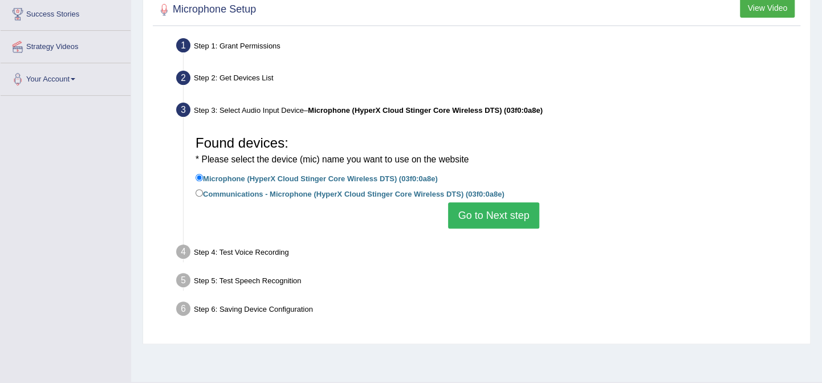
click at [489, 221] on button "Go to Next step" at bounding box center [493, 215] width 91 height 26
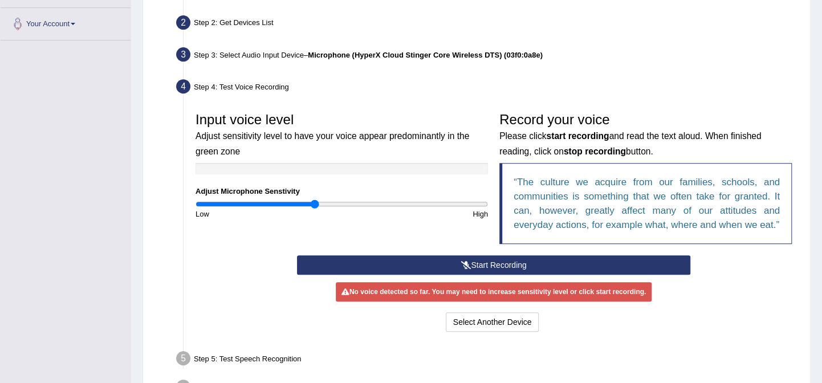
scroll to position [292, 0]
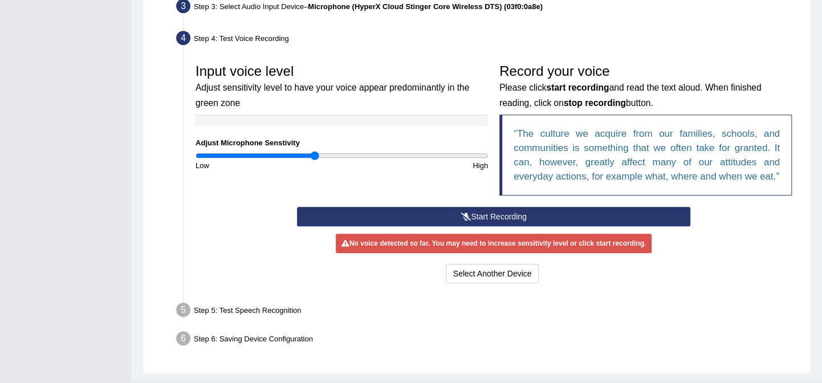
click at [501, 217] on button "Start Recording" at bounding box center [494, 216] width 394 height 19
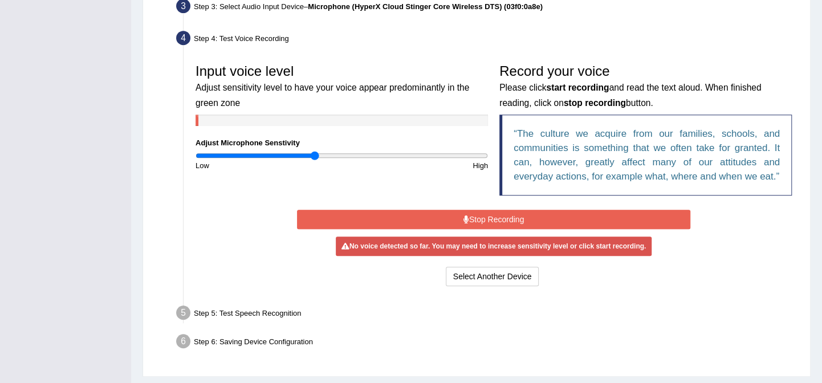
click at [500, 218] on button "Stop Recording" at bounding box center [494, 219] width 394 height 19
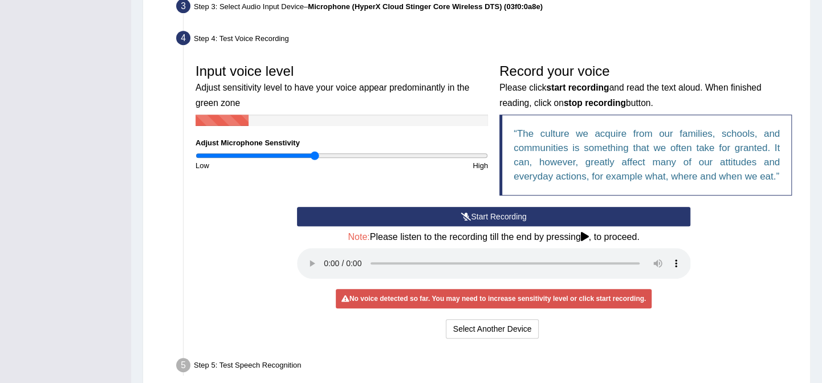
click at [489, 216] on button "Start Recording" at bounding box center [494, 216] width 394 height 19
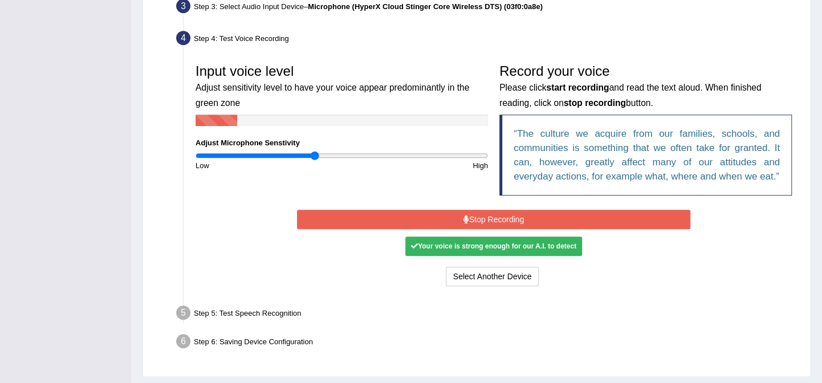
click at [488, 220] on button "Stop Recording" at bounding box center [494, 219] width 394 height 19
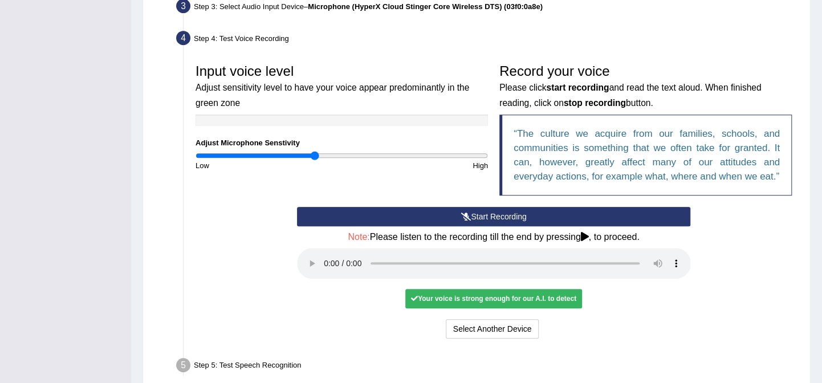
click at [487, 300] on div "Your voice is strong enough for our A.I. to detect" at bounding box center [493, 298] width 177 height 19
click at [587, 234] on icon at bounding box center [585, 236] width 8 height 9
click at [586, 234] on icon at bounding box center [585, 236] width 8 height 9
click at [580, 232] on h4 "Note: Please listen to the recording till the end by pressing , to proceed." at bounding box center [494, 237] width 394 height 10
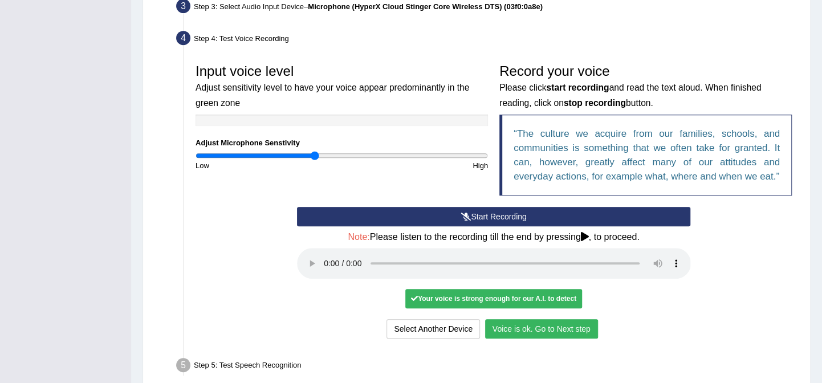
click at [549, 327] on button "Voice is ok. Go to Next step" at bounding box center [541, 328] width 113 height 19
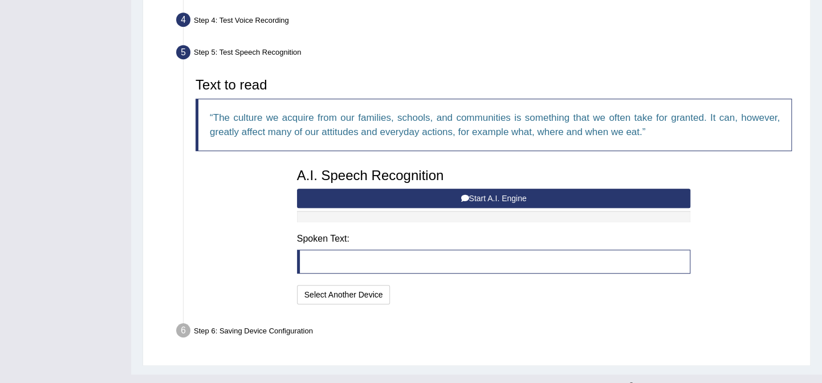
scroll to position [328, 0]
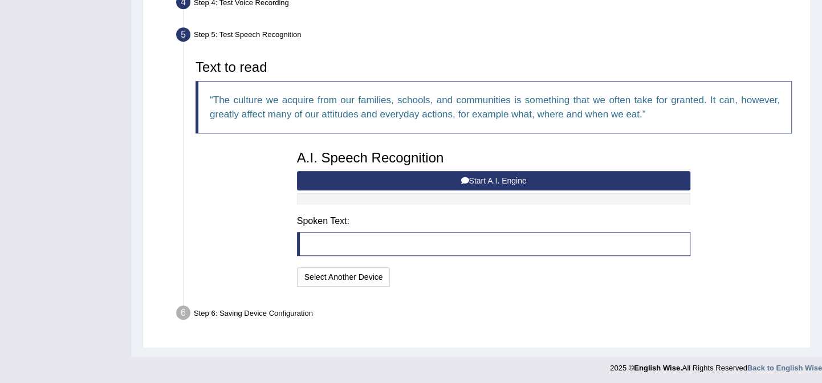
click at [365, 180] on button "Start A.I. Engine" at bounding box center [494, 180] width 394 height 19
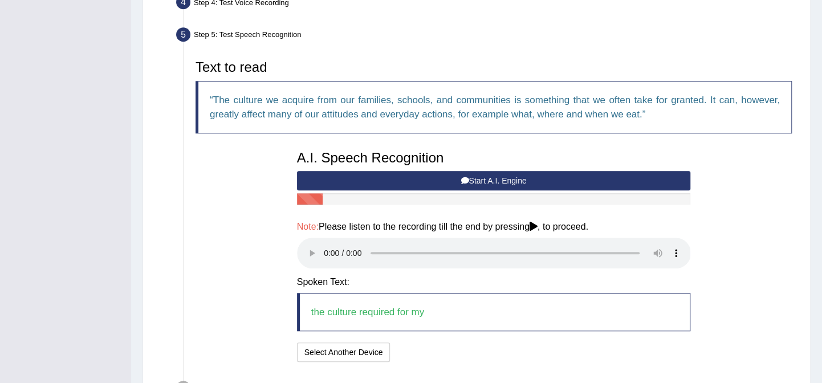
click at [365, 179] on button "Start A.I. Engine" at bounding box center [494, 180] width 394 height 19
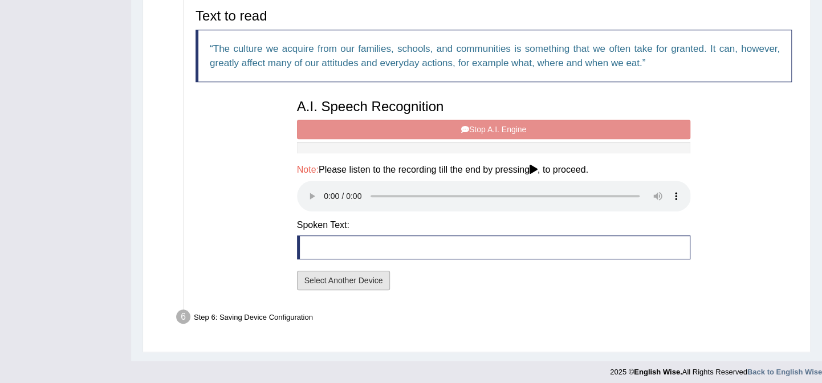
click at [356, 282] on button "Select Another Device" at bounding box center [344, 280] width 94 height 19
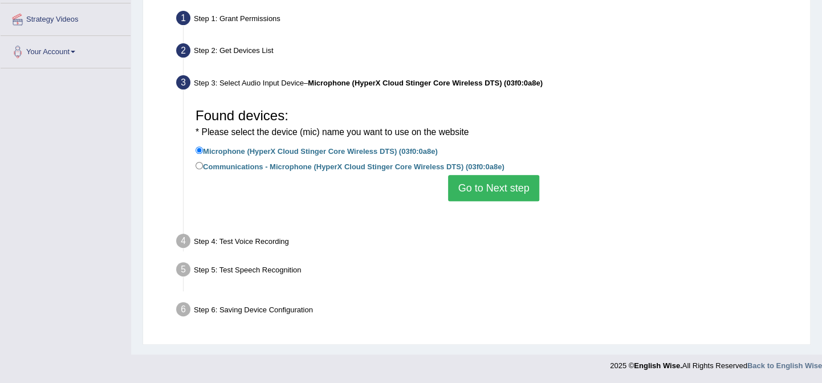
scroll to position [216, 0]
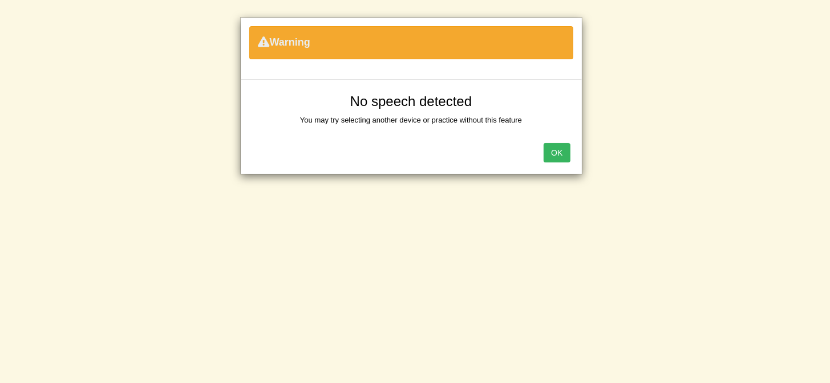
click at [558, 156] on button "OK" at bounding box center [556, 152] width 26 height 19
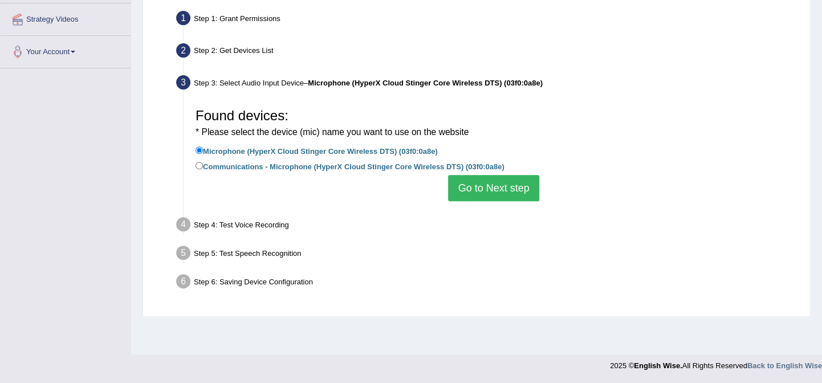
click at [482, 185] on button "Go to Next step" at bounding box center [493, 188] width 91 height 26
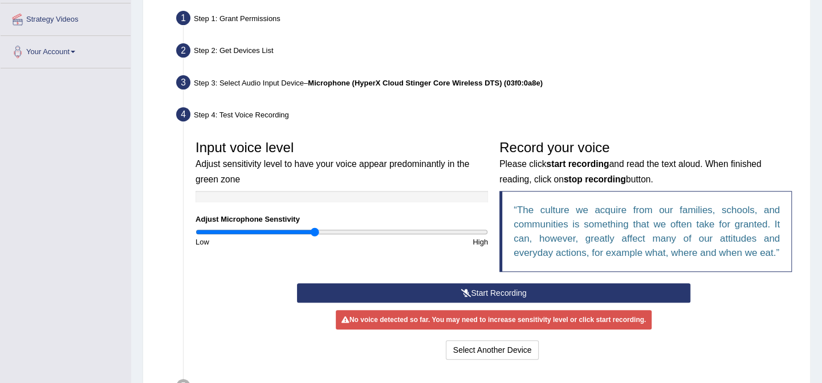
click at [507, 295] on button "Start Recording" at bounding box center [494, 292] width 394 height 19
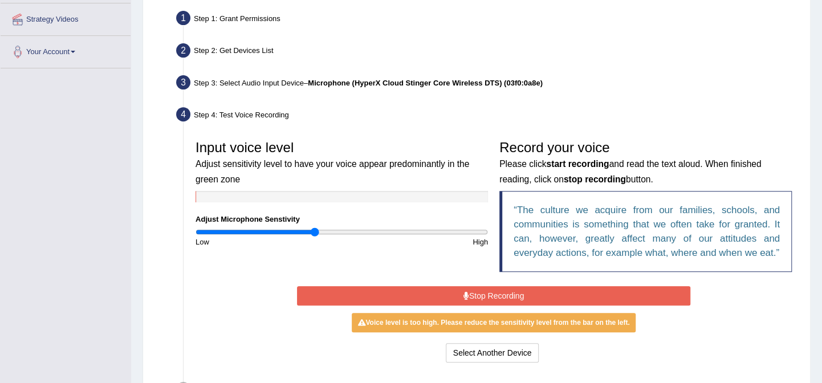
click at [506, 295] on button "Stop Recording" at bounding box center [494, 295] width 394 height 19
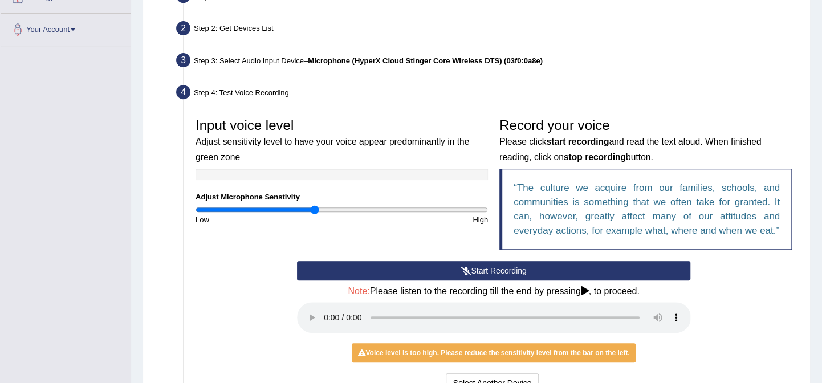
scroll to position [267, 0]
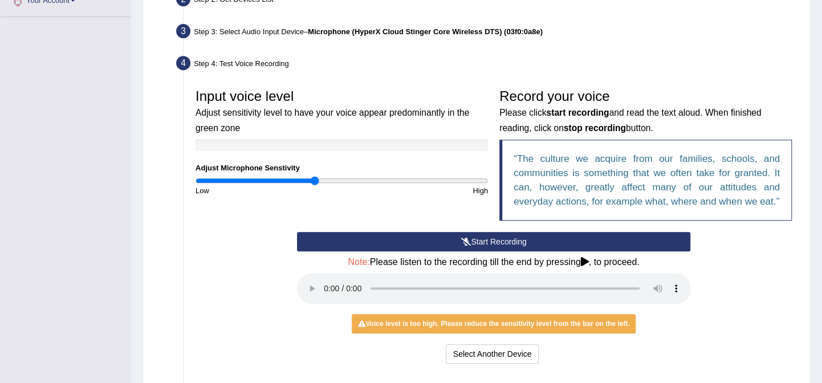
click at [533, 242] on button "Start Recording" at bounding box center [494, 241] width 394 height 19
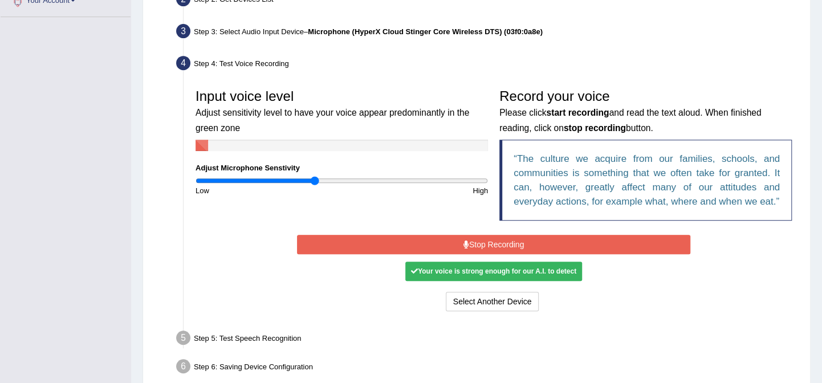
click at [532, 242] on button "Stop Recording" at bounding box center [494, 244] width 394 height 19
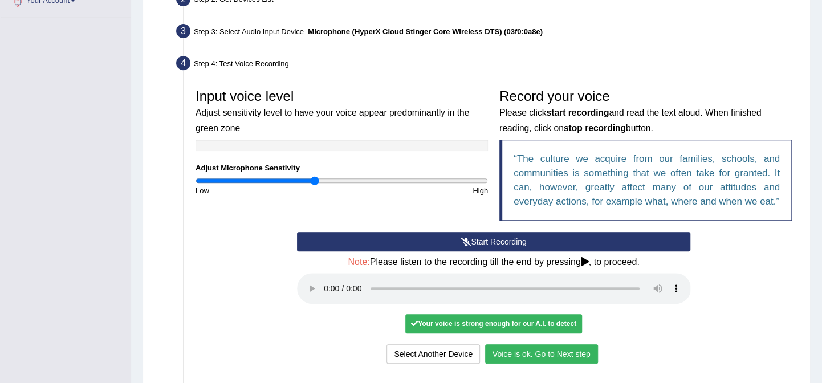
click at [523, 350] on button "Voice is ok. Go to Next step" at bounding box center [541, 353] width 113 height 19
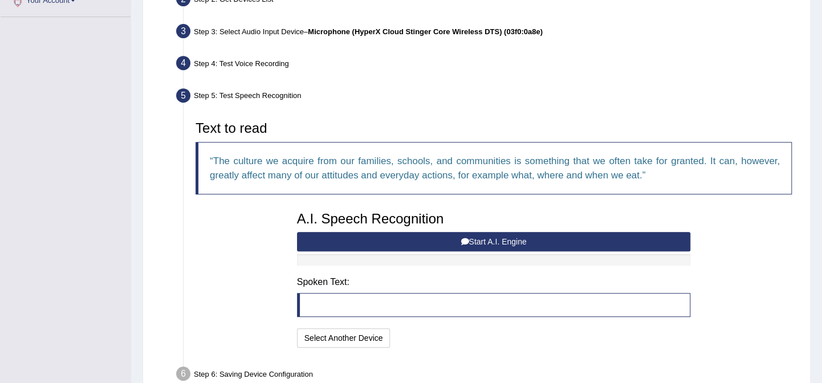
click at [453, 239] on button "Start A.I. Engine" at bounding box center [494, 241] width 394 height 19
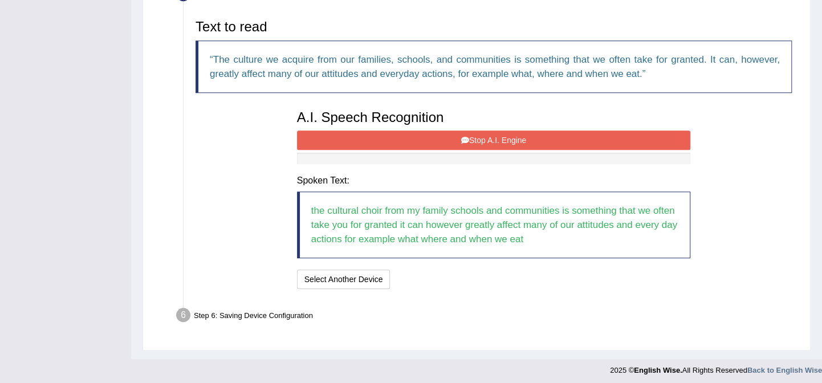
scroll to position [371, 0]
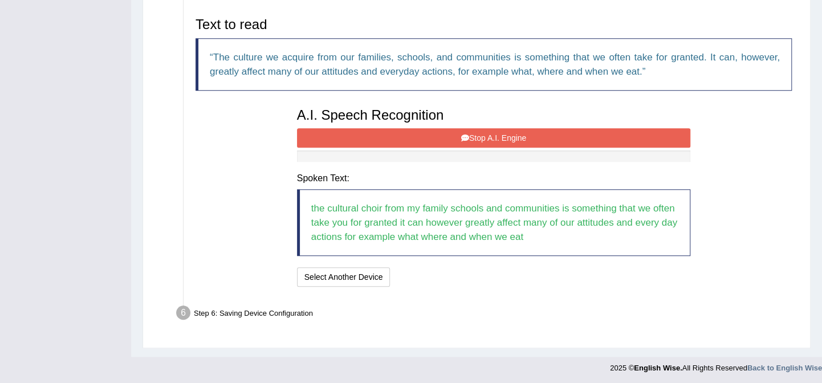
click at [488, 139] on button "Stop A.I. Engine" at bounding box center [494, 137] width 394 height 19
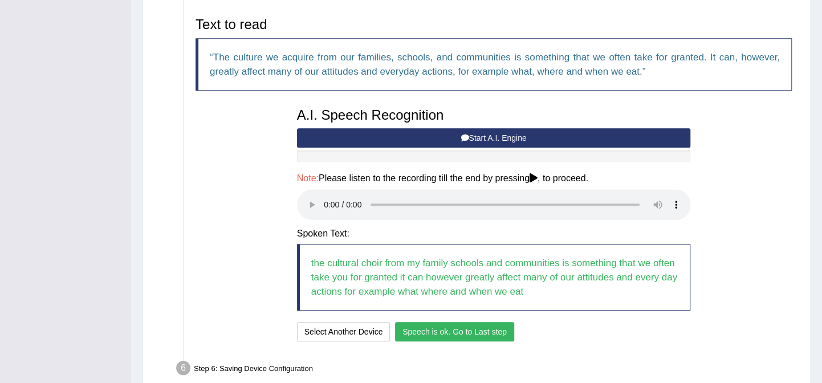
click at [434, 332] on button "Speech is ok. Go to Last step" at bounding box center [454, 331] width 119 height 19
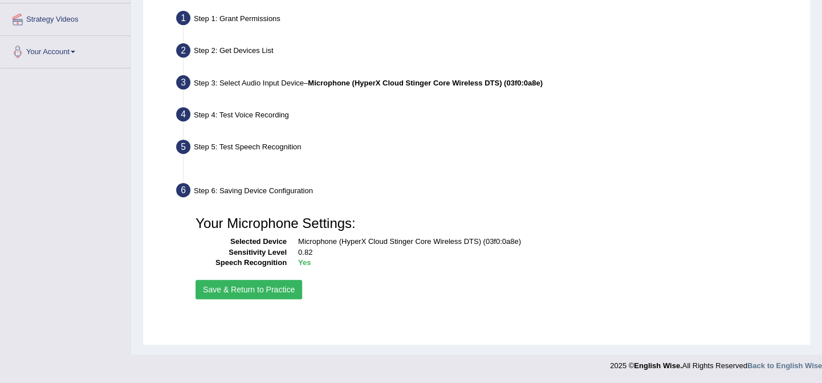
scroll to position [216, 0]
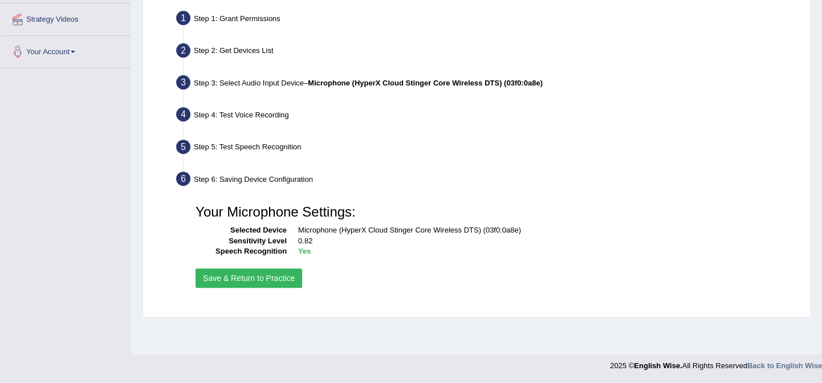
click at [276, 281] on button "Save & Return to Practice" at bounding box center [249, 278] width 107 height 19
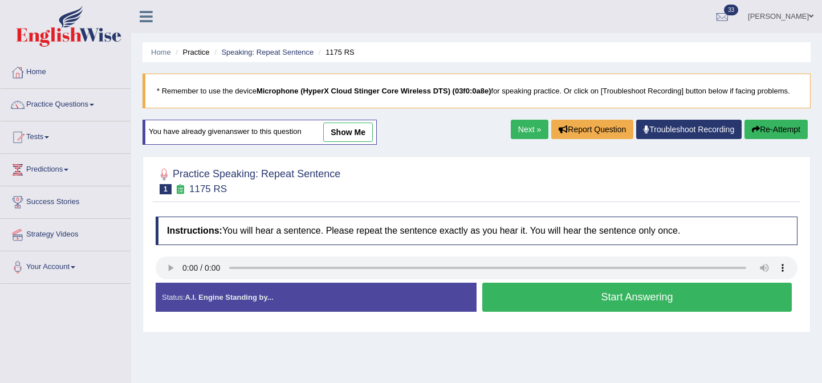
click at [582, 300] on button "Start Answering" at bounding box center [637, 297] width 310 height 29
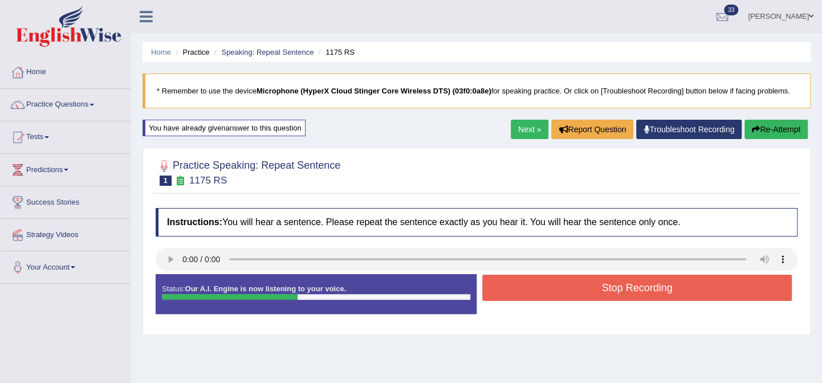
click at [588, 288] on button "Stop Recording" at bounding box center [637, 288] width 310 height 26
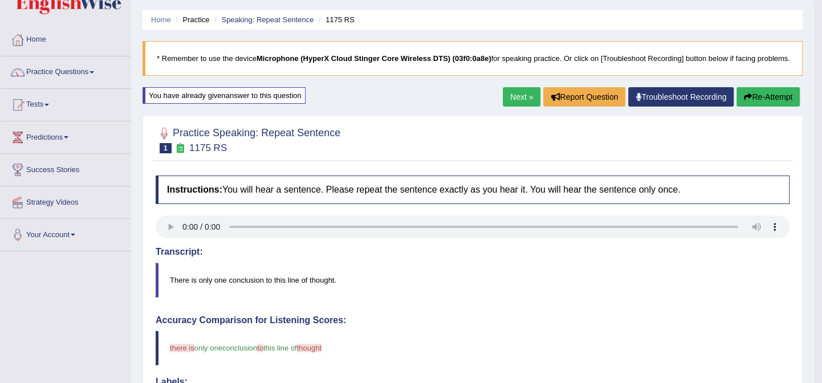
scroll to position [103, 0]
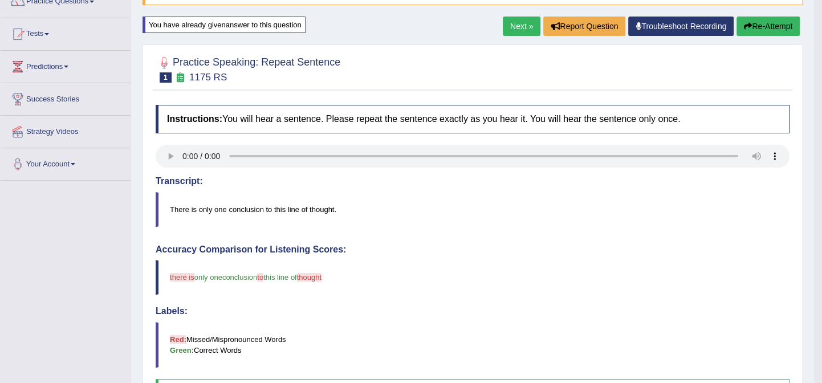
click at [533, 22] on link "Next »" at bounding box center [522, 26] width 38 height 19
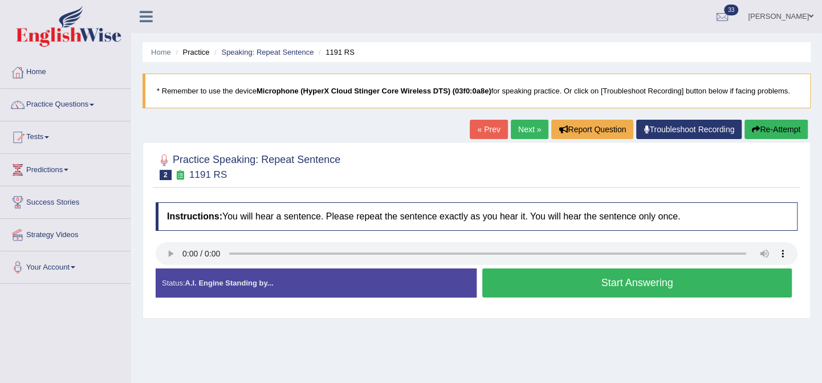
click at [567, 285] on button "Start Answering" at bounding box center [637, 283] width 310 height 29
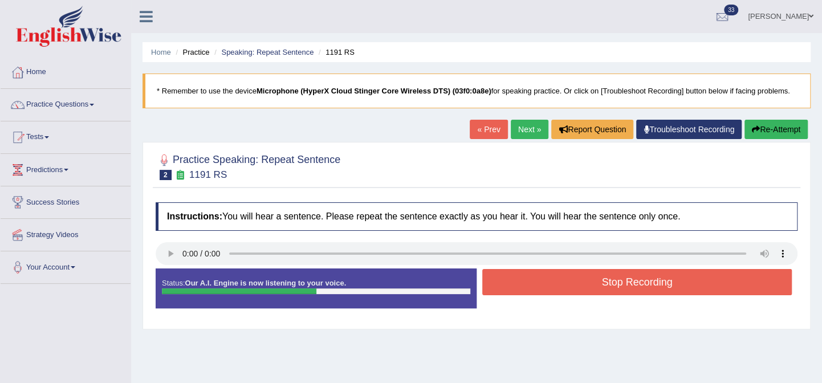
click at [564, 283] on button "Stop Recording" at bounding box center [637, 282] width 310 height 26
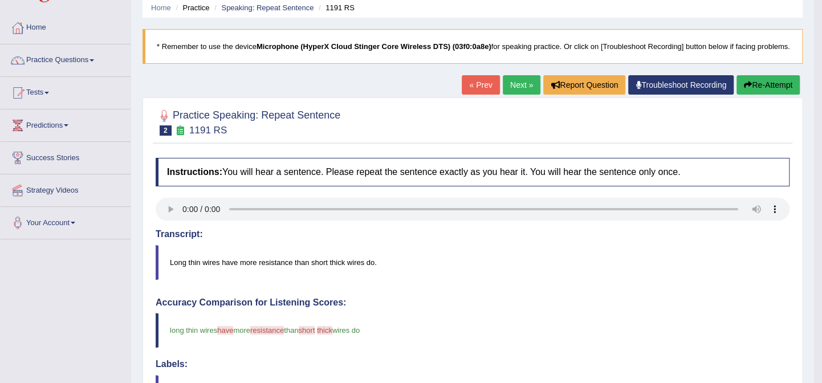
scroll to position [20, 0]
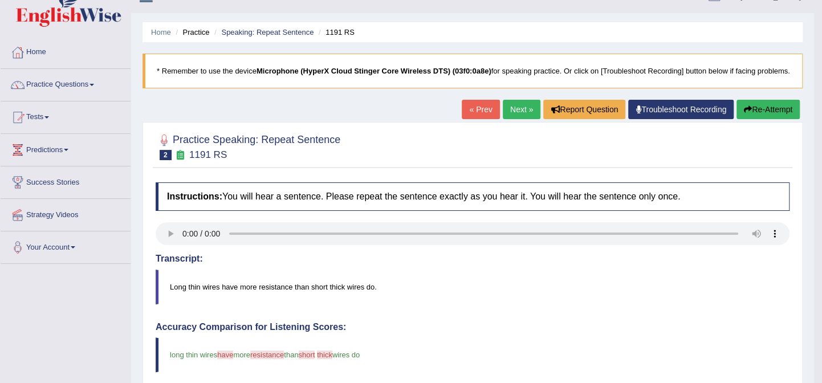
click at [527, 109] on link "Next »" at bounding box center [522, 109] width 38 height 19
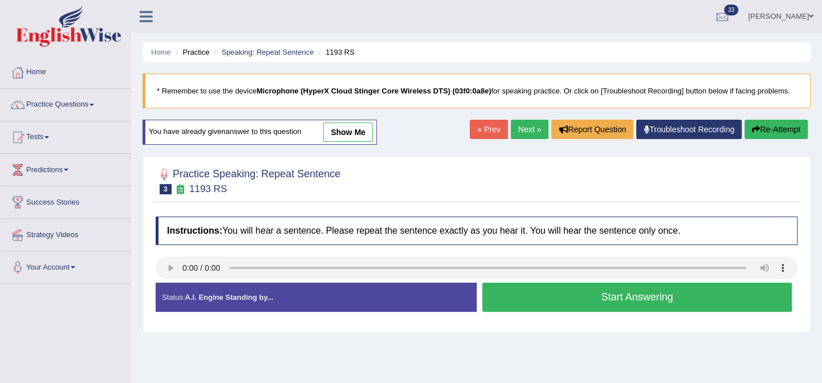
click at [503, 300] on button "Start Answering" at bounding box center [637, 297] width 310 height 29
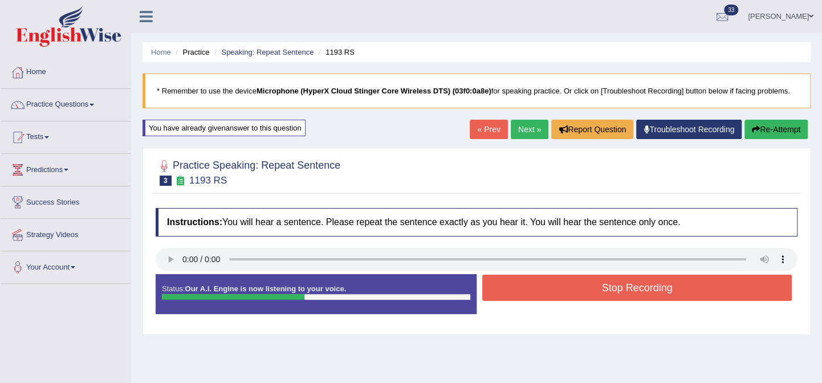
click at [490, 298] on button "Stop Recording" at bounding box center [637, 288] width 310 height 26
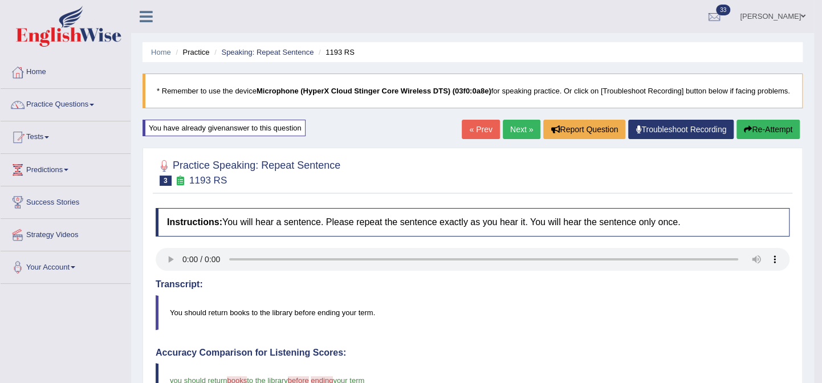
click at [522, 131] on link "Next »" at bounding box center [522, 129] width 38 height 19
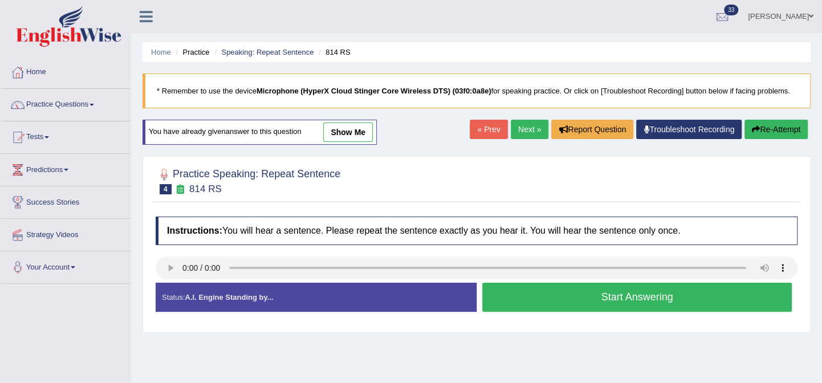
click at [534, 297] on button "Start Answering" at bounding box center [637, 297] width 310 height 29
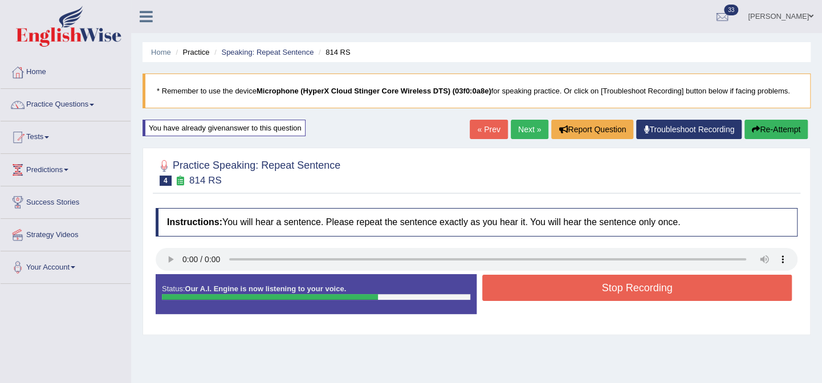
click at [537, 291] on button "Stop Recording" at bounding box center [637, 288] width 310 height 26
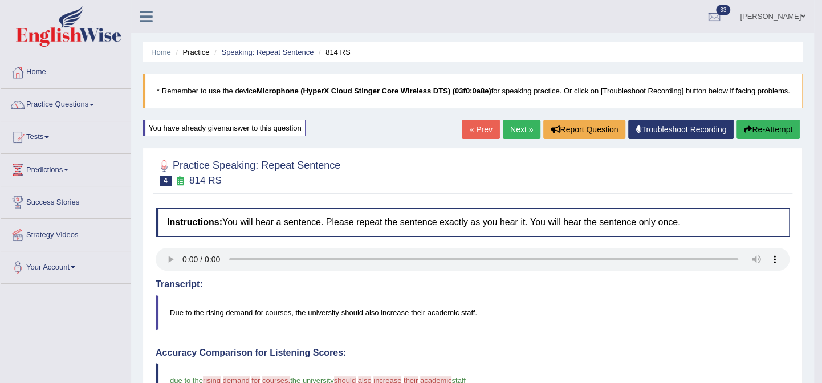
click at [529, 125] on link "Next »" at bounding box center [522, 129] width 38 height 19
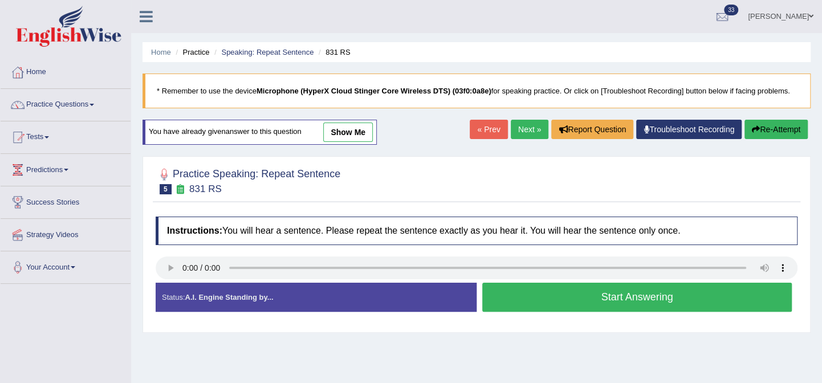
click at [534, 290] on button "Start Answering" at bounding box center [637, 297] width 310 height 29
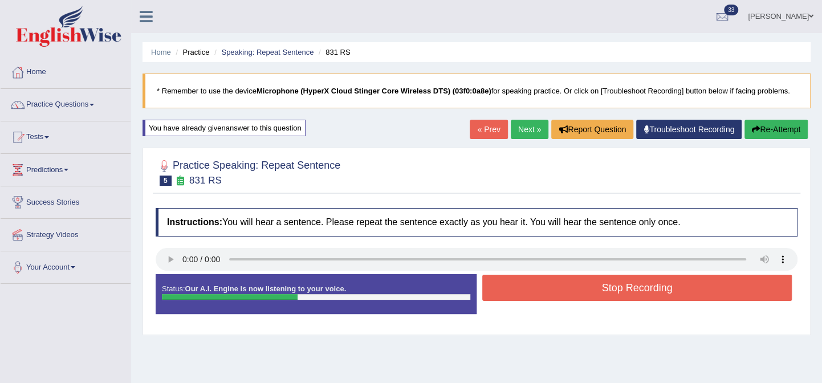
click at [533, 291] on button "Stop Recording" at bounding box center [637, 288] width 310 height 26
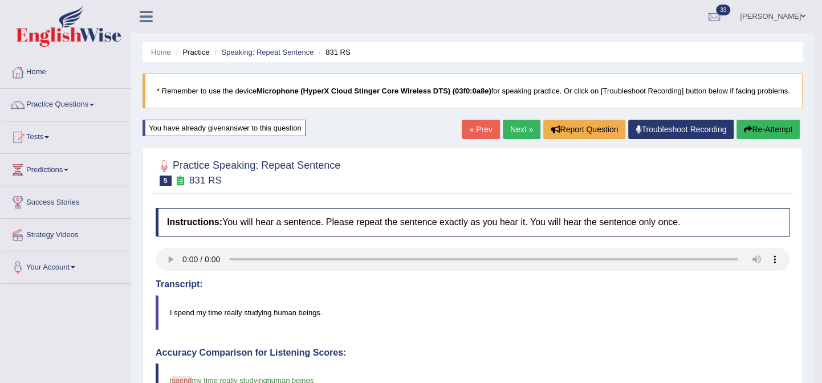
click at [528, 136] on link "Next »" at bounding box center [522, 129] width 38 height 19
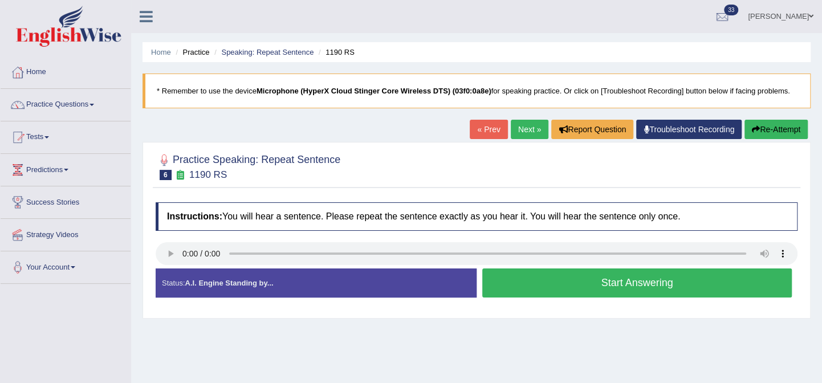
click at [542, 281] on button "Start Answering" at bounding box center [637, 283] width 310 height 29
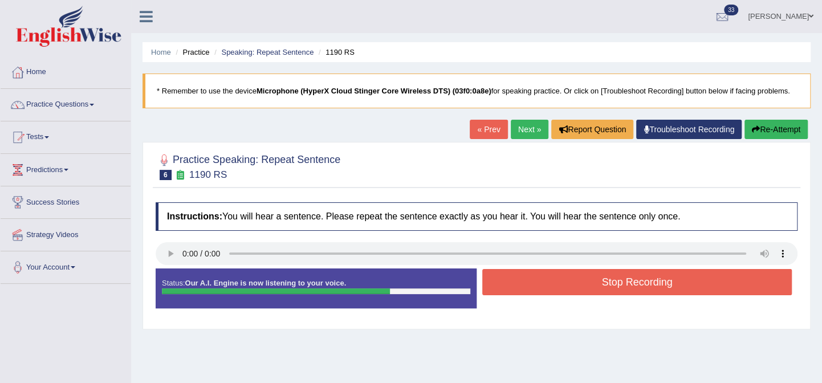
click at [541, 281] on button "Stop Recording" at bounding box center [637, 282] width 310 height 26
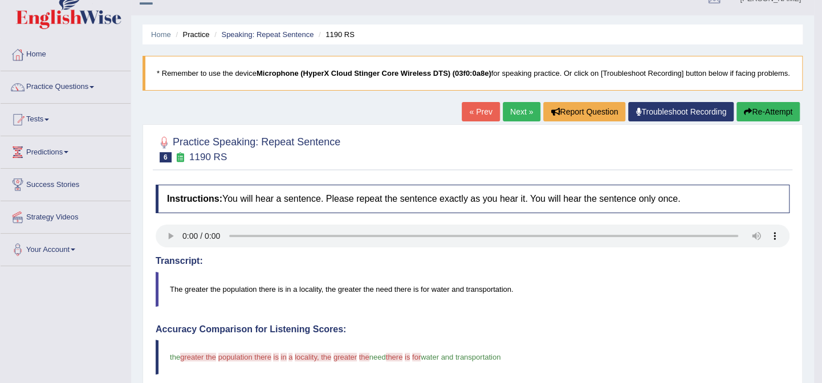
scroll to position [13, 0]
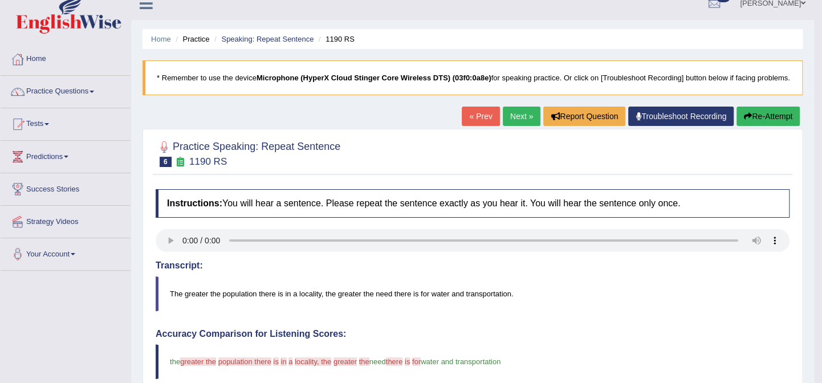
click at [527, 117] on link "Next »" at bounding box center [522, 116] width 38 height 19
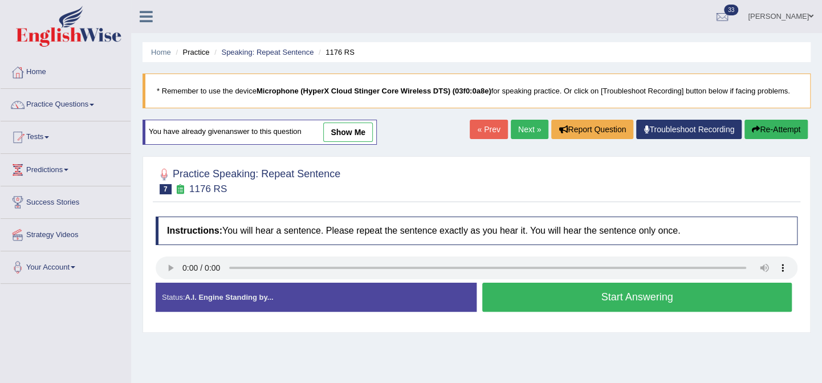
click at [535, 295] on button "Start Answering" at bounding box center [637, 297] width 310 height 29
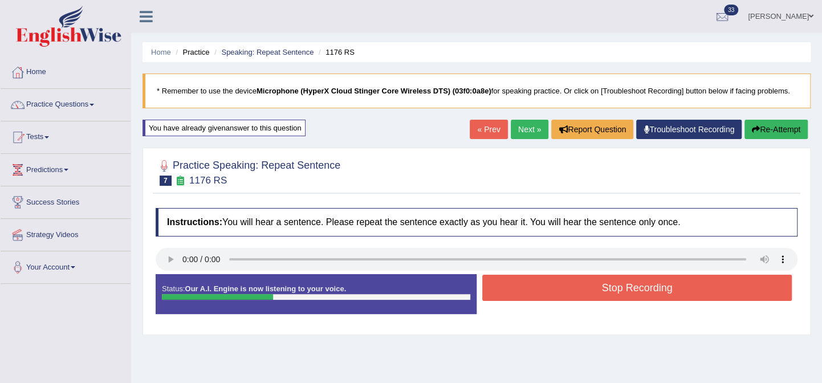
click at [536, 294] on button "Stop Recording" at bounding box center [637, 288] width 310 height 26
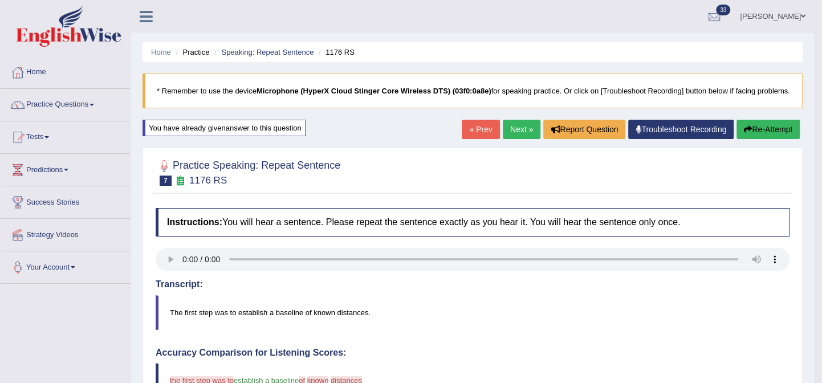
click at [521, 131] on link "Next »" at bounding box center [522, 129] width 38 height 19
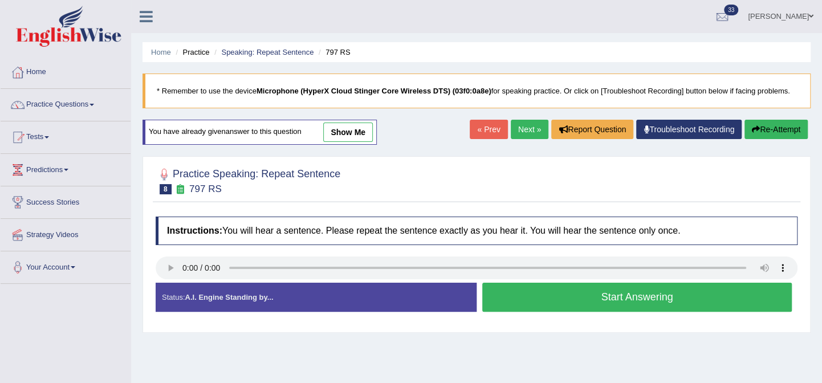
click at [510, 287] on button "Start Answering" at bounding box center [637, 297] width 310 height 29
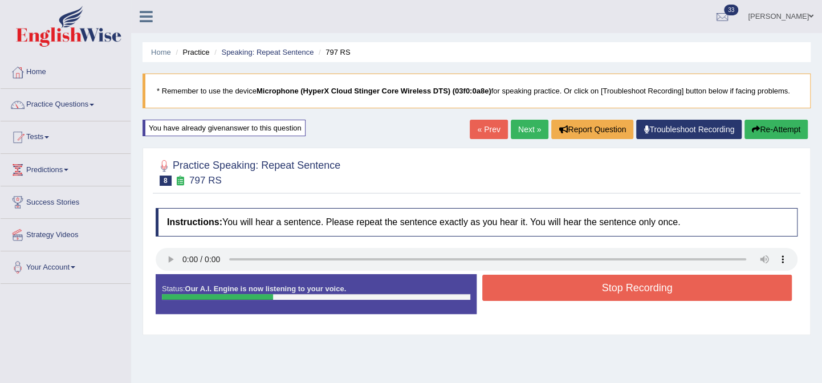
click at [509, 288] on button "Stop Recording" at bounding box center [637, 288] width 310 height 26
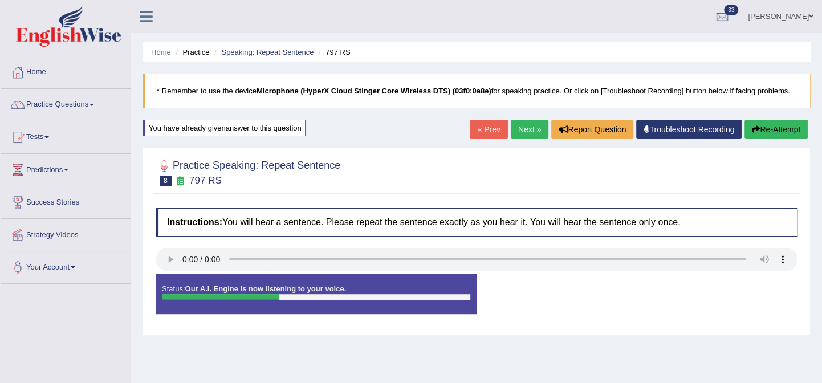
click at [510, 286] on div "Status: Our A.I. Engine is now listening to your voice. Start Answering Stop Re…" at bounding box center [477, 299] width 642 height 51
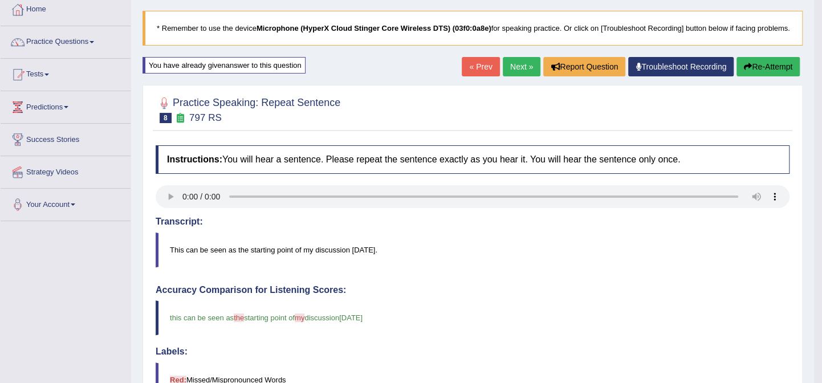
scroll to position [60, 0]
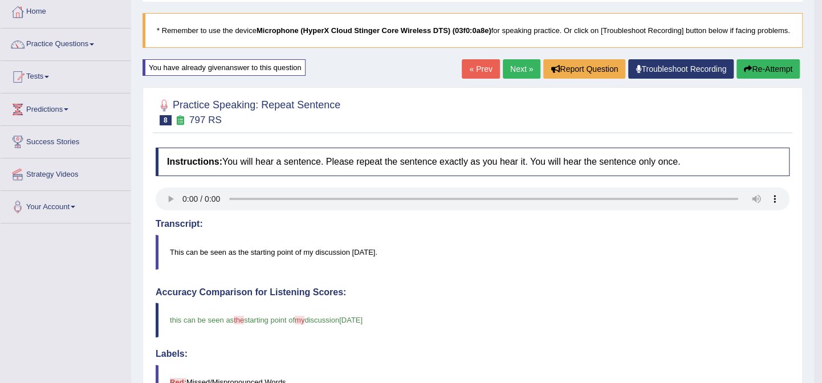
click at [531, 67] on link "Next »" at bounding box center [522, 68] width 38 height 19
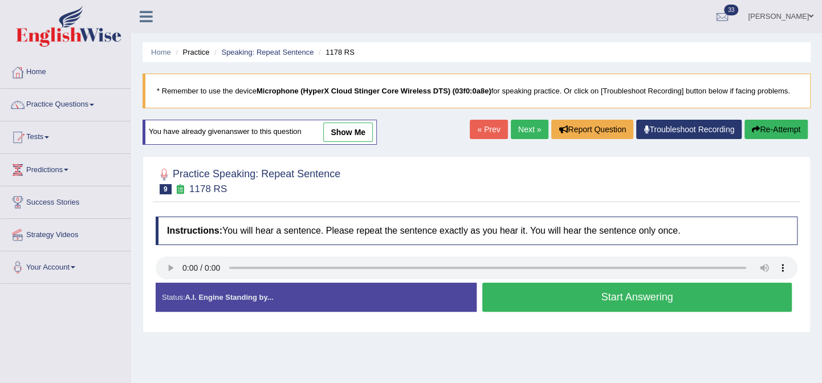
click at [532, 293] on button "Start Answering" at bounding box center [637, 297] width 310 height 29
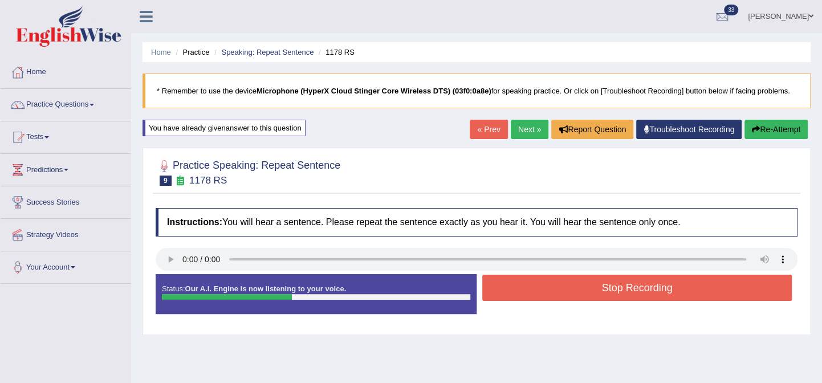
click at [534, 294] on button "Stop Recording" at bounding box center [637, 288] width 310 height 26
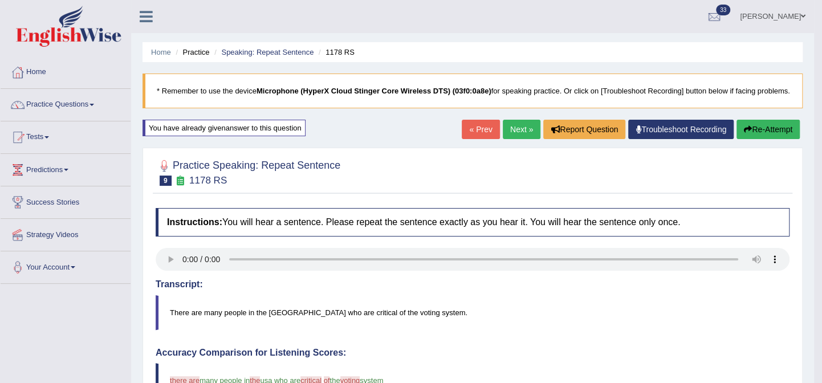
click at [531, 131] on link "Next »" at bounding box center [522, 129] width 38 height 19
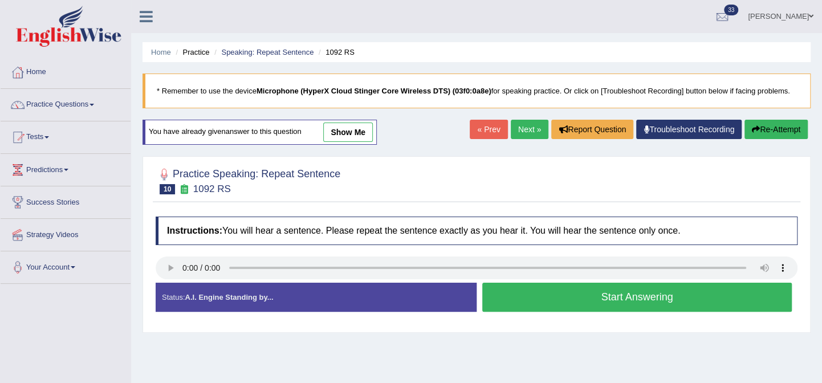
click at [694, 278] on audio at bounding box center [477, 268] width 642 height 23
click at [693, 288] on button "Start Answering" at bounding box center [637, 297] width 310 height 29
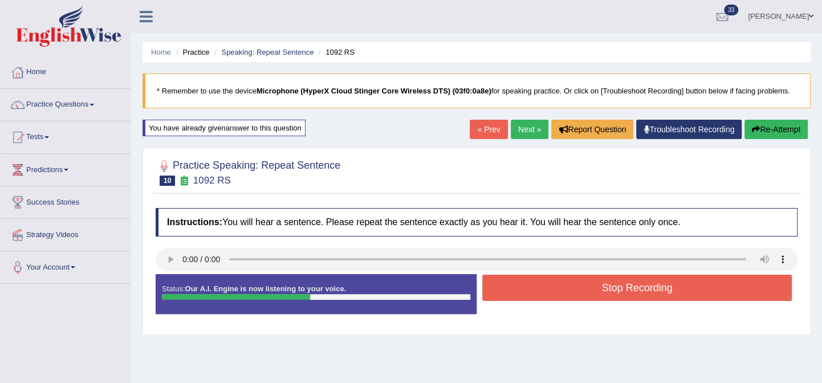
click at [670, 286] on button "Stop Recording" at bounding box center [637, 288] width 310 height 26
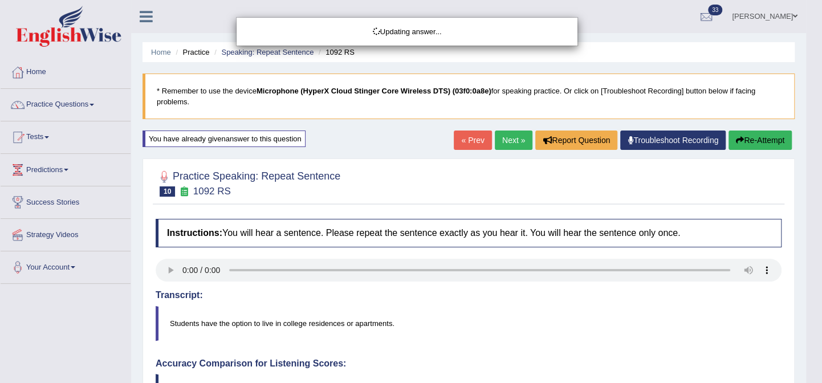
drag, startPoint x: 821, startPoint y: 202, endPoint x: 828, endPoint y: 226, distance: 24.5
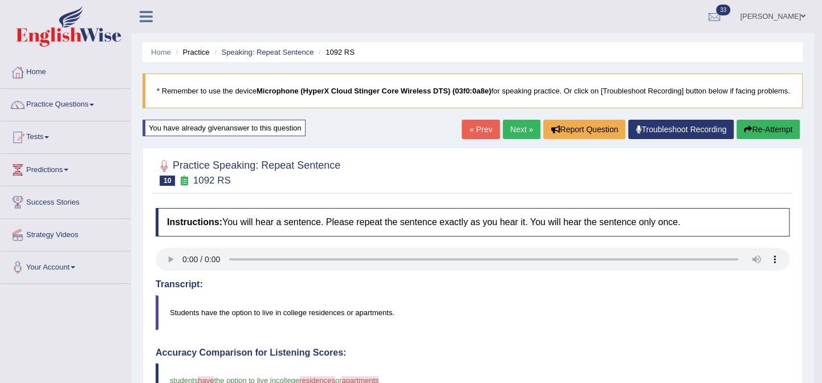
click at [525, 126] on link "Next »" at bounding box center [522, 129] width 38 height 19
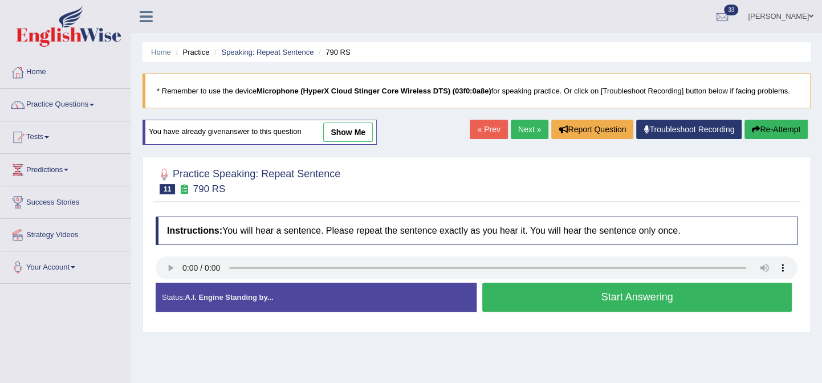
drag, startPoint x: 828, startPoint y: 120, endPoint x: 828, endPoint y: 108, distance: 11.4
click at [822, 108] on html "Toggle navigation Home Practice Questions Speaking Practice Read Aloud Repeat S…" at bounding box center [411, 191] width 822 height 383
click at [543, 289] on button "Start Answering" at bounding box center [637, 297] width 310 height 29
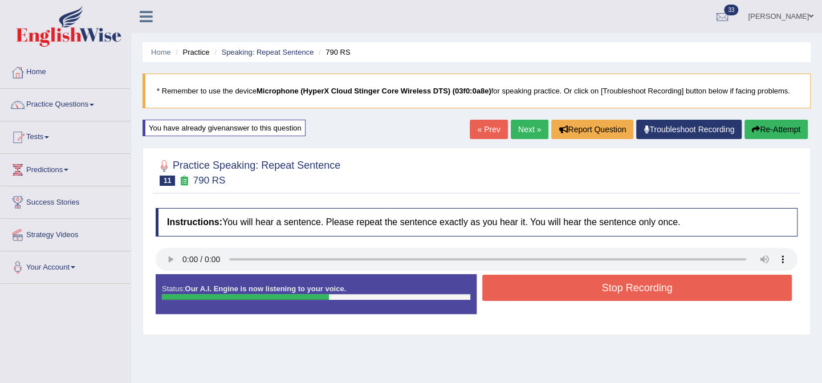
click at [567, 291] on button "Stop Recording" at bounding box center [637, 288] width 310 height 26
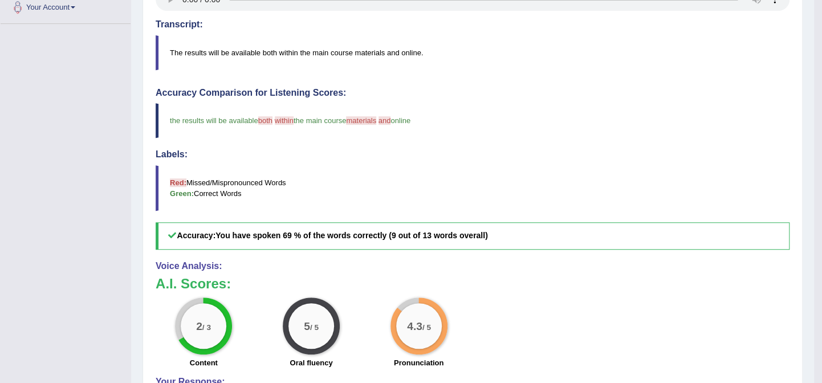
scroll to position [133, 0]
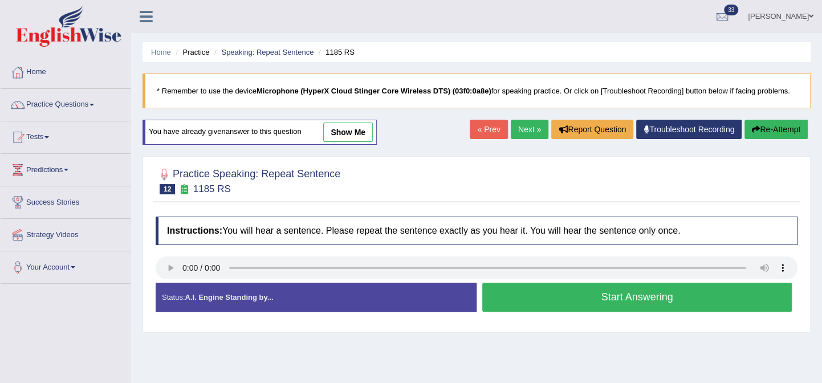
click at [557, 291] on button "Start Answering" at bounding box center [637, 297] width 310 height 29
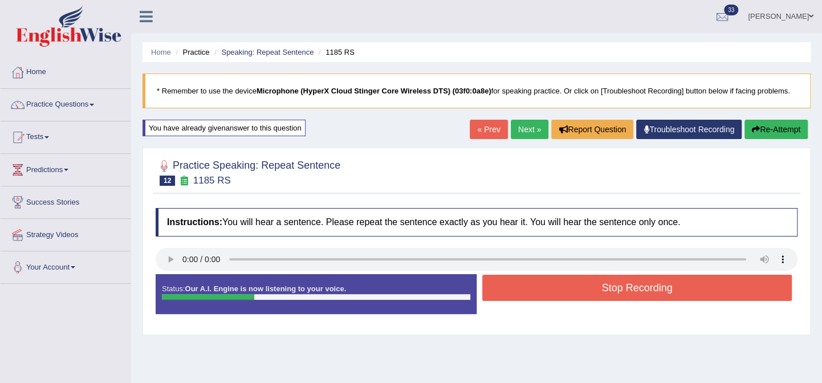
click at [561, 290] on button "Stop Recording" at bounding box center [637, 288] width 310 height 26
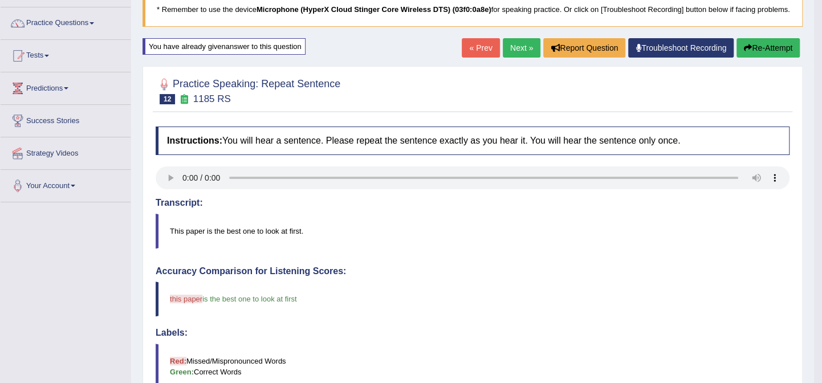
scroll to position [45, 0]
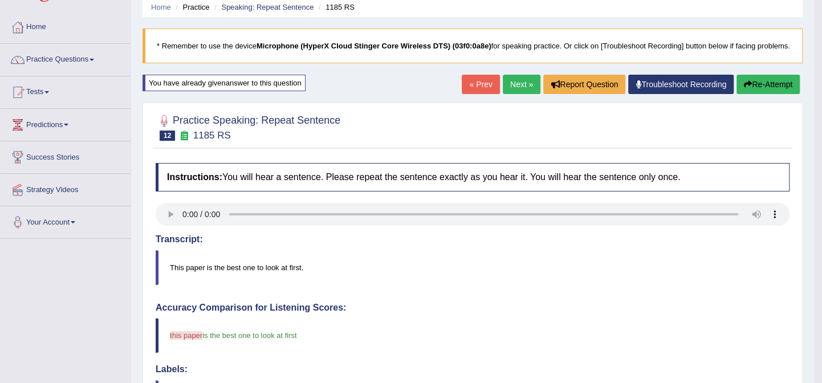
click at [531, 82] on link "Next »" at bounding box center [522, 84] width 38 height 19
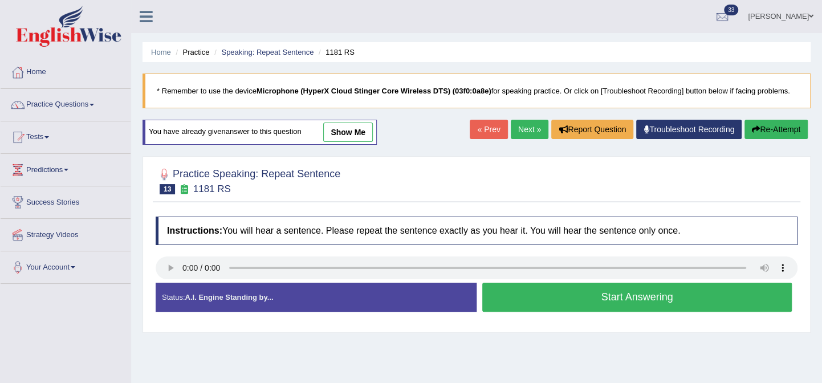
click at [522, 299] on button "Start Answering" at bounding box center [637, 297] width 310 height 29
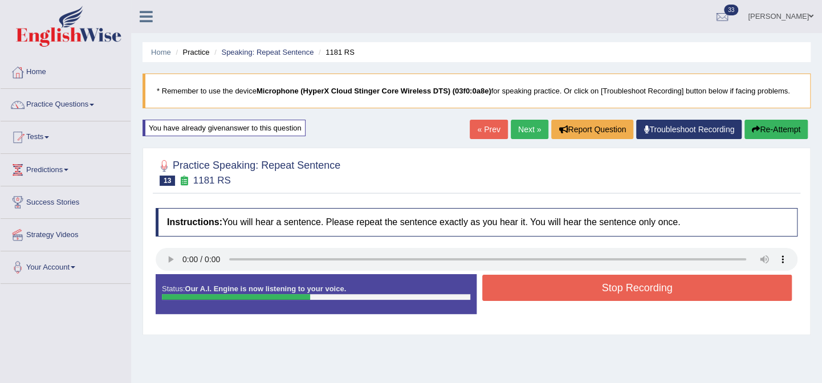
click at [522, 299] on button "Stop Recording" at bounding box center [637, 288] width 310 height 26
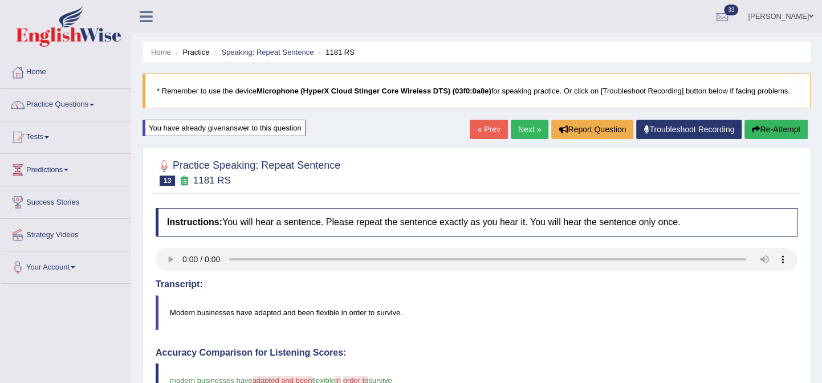
drag, startPoint x: 828, startPoint y: 176, endPoint x: 826, endPoint y: 228, distance: 51.4
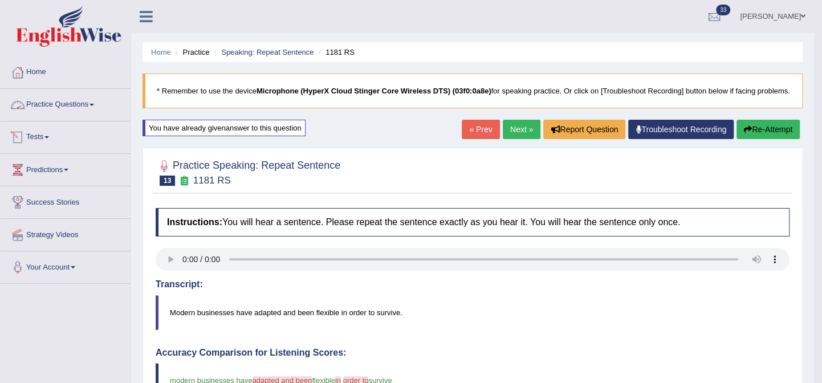
click at [72, 106] on link "Practice Questions" at bounding box center [66, 103] width 130 height 29
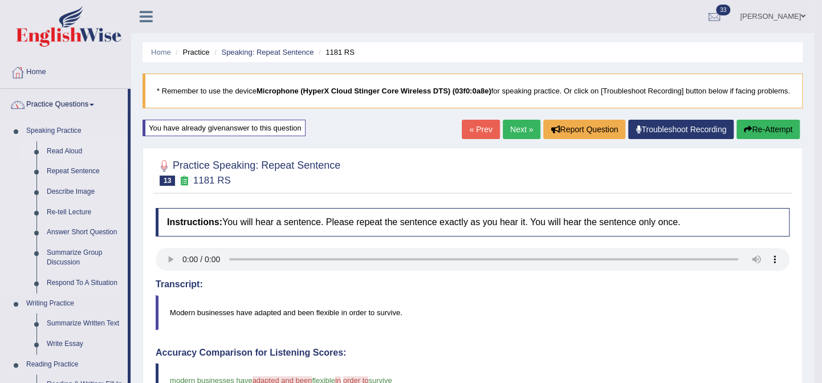
click at [56, 144] on link "Read Aloud" at bounding box center [85, 151] width 86 height 21
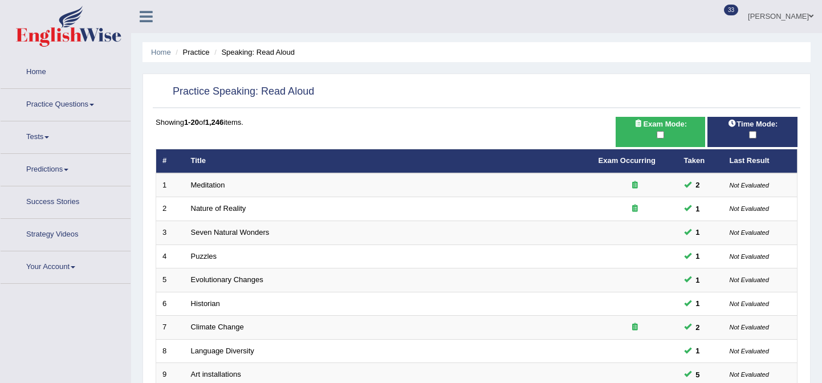
click at [814, 196] on div "Home Practice Speaking: Read Aloud Practice Speaking: Read Aloud Time Mode: Exa…" at bounding box center [476, 361] width 691 height 722
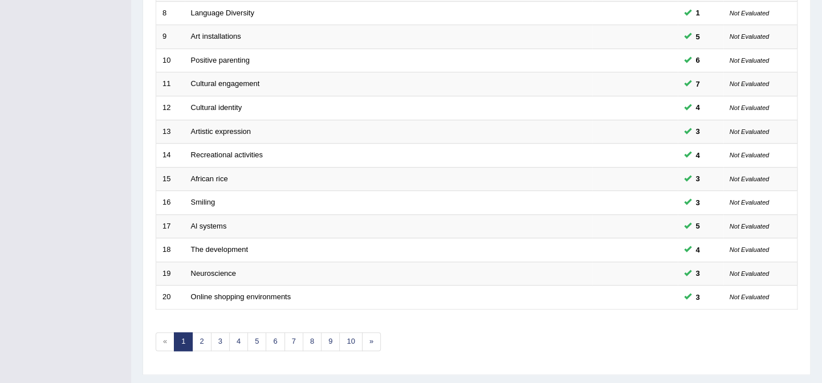
scroll to position [367, 0]
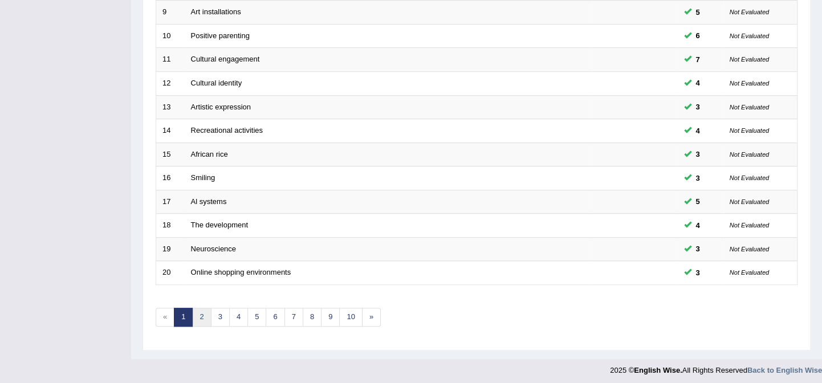
click at [206, 308] on link "2" at bounding box center [201, 317] width 19 height 19
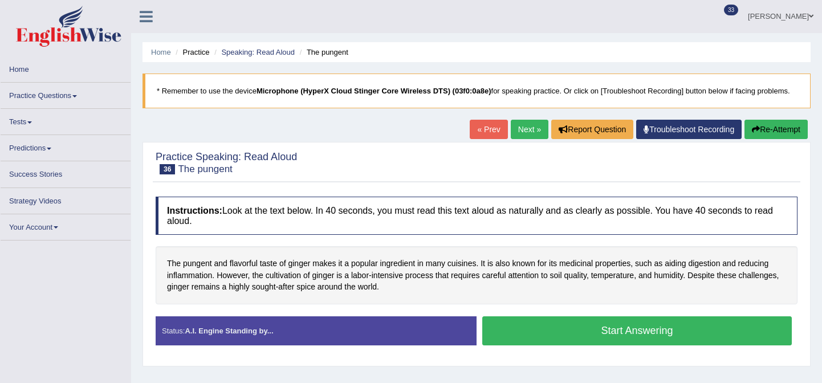
click at [547, 340] on button "Start Answering" at bounding box center [637, 330] width 310 height 29
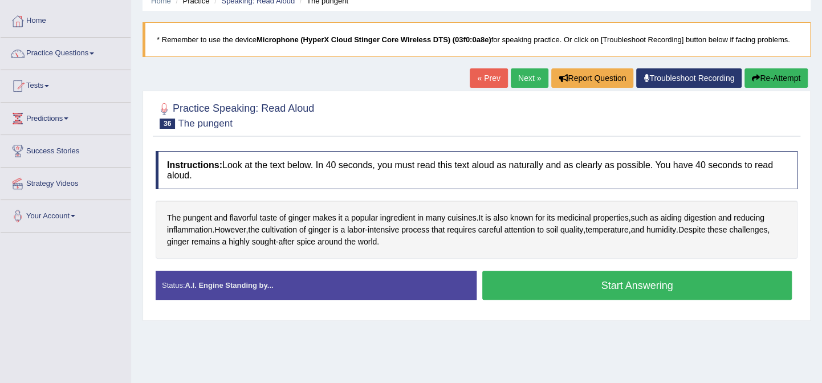
click at [585, 275] on button "Start Answering" at bounding box center [637, 285] width 310 height 29
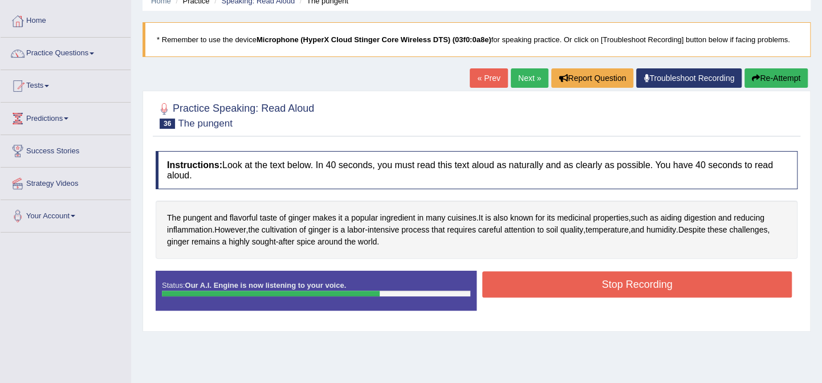
click at [537, 283] on button "Stop Recording" at bounding box center [637, 284] width 310 height 26
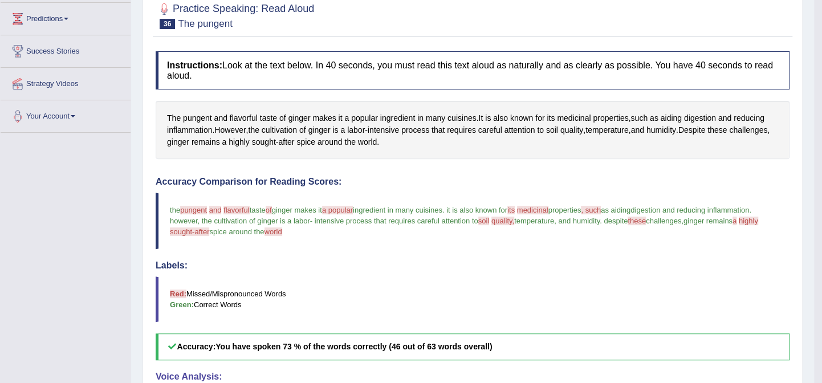
scroll to position [21, 0]
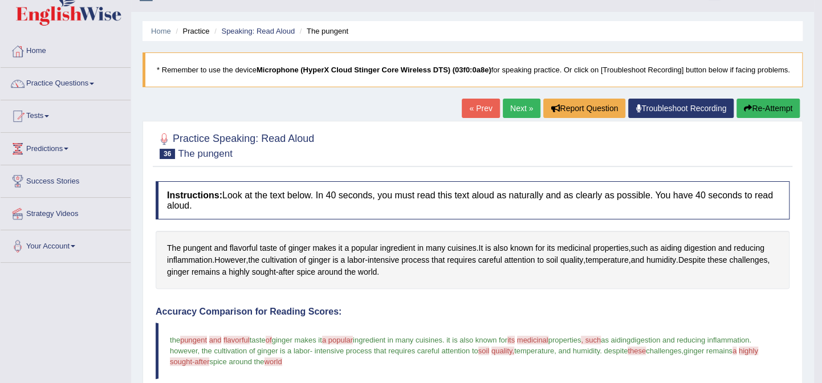
click at [529, 110] on link "Next »" at bounding box center [522, 108] width 38 height 19
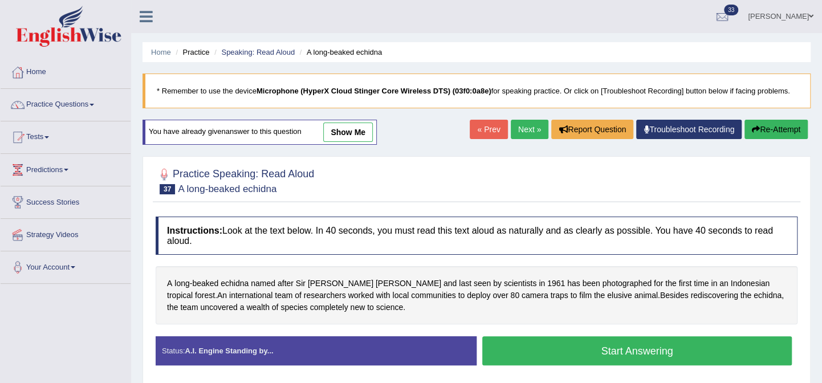
click at [539, 345] on button "Start Answering" at bounding box center [637, 350] width 310 height 29
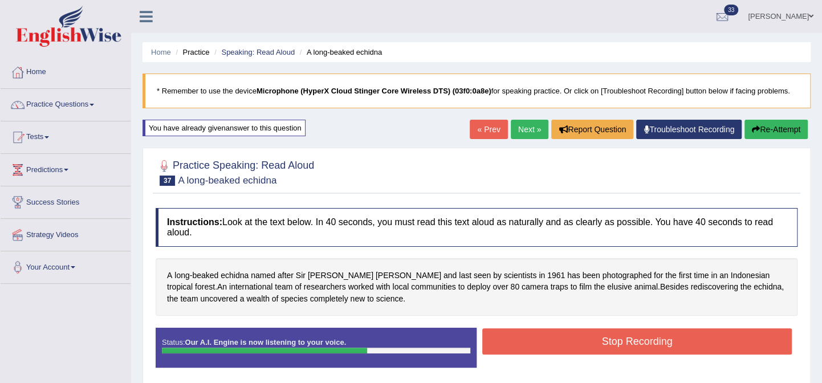
click at [538, 344] on button "Stop Recording" at bounding box center [637, 341] width 310 height 26
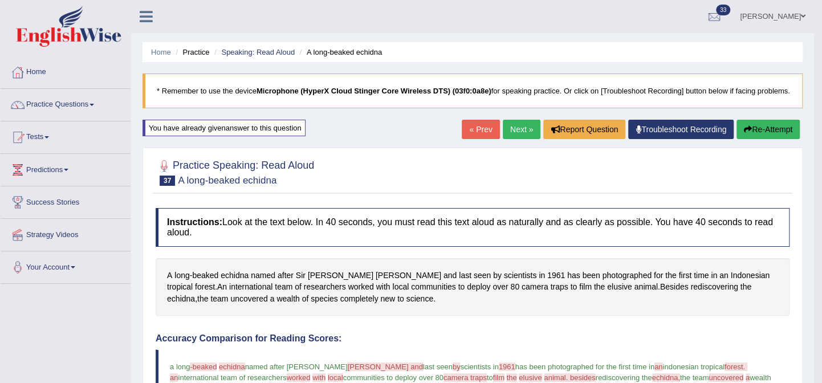
scroll to position [3, 0]
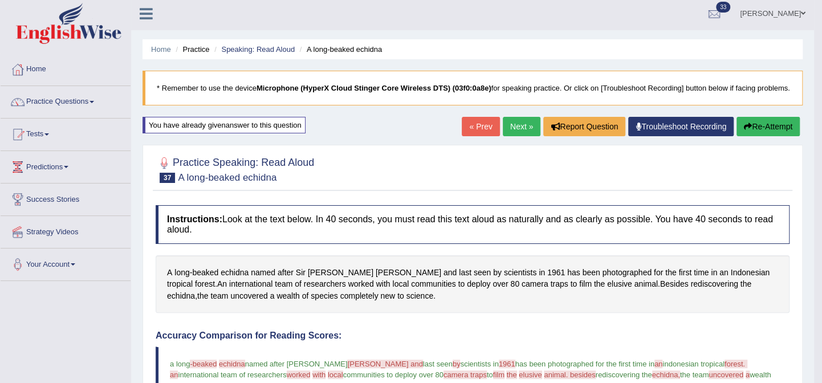
click at [527, 128] on link "Next »" at bounding box center [522, 126] width 38 height 19
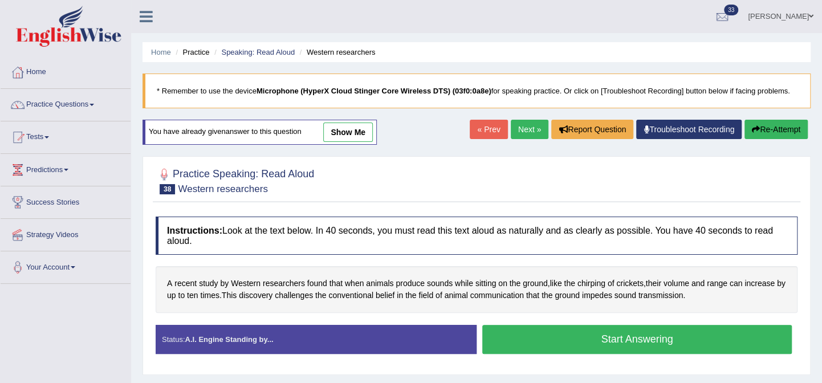
click at [595, 332] on button "Start Answering" at bounding box center [637, 339] width 310 height 29
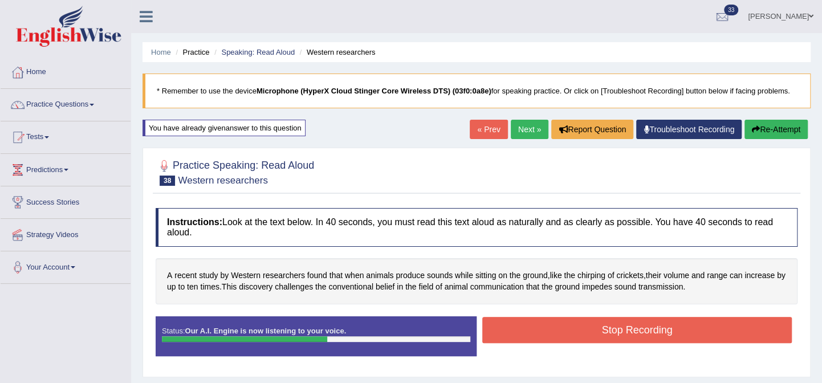
click at [612, 326] on button "Stop Recording" at bounding box center [637, 330] width 310 height 26
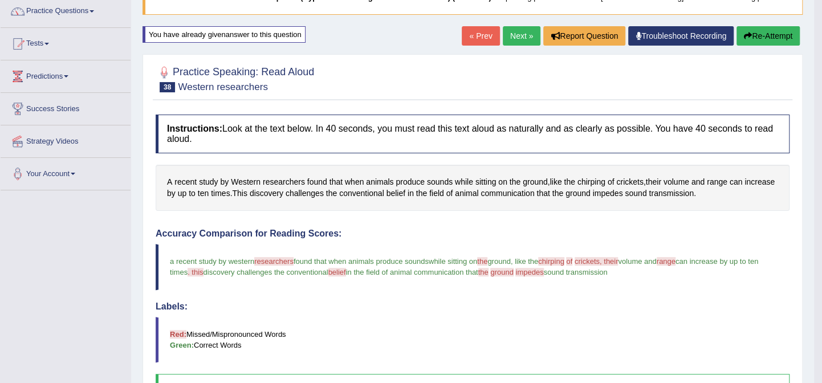
scroll to position [90, 0]
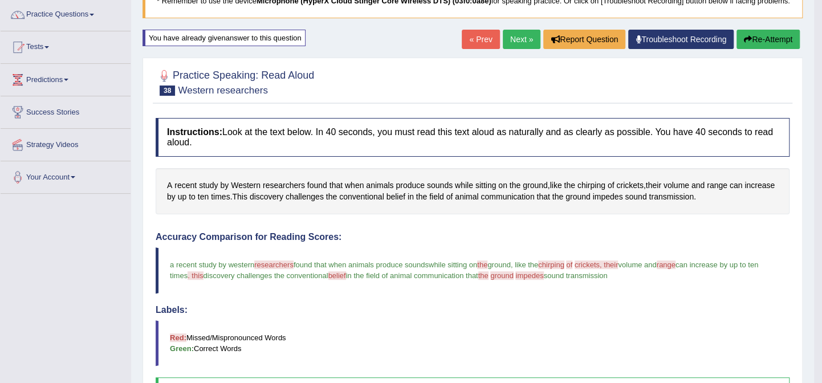
click at [521, 43] on link "Next »" at bounding box center [522, 39] width 38 height 19
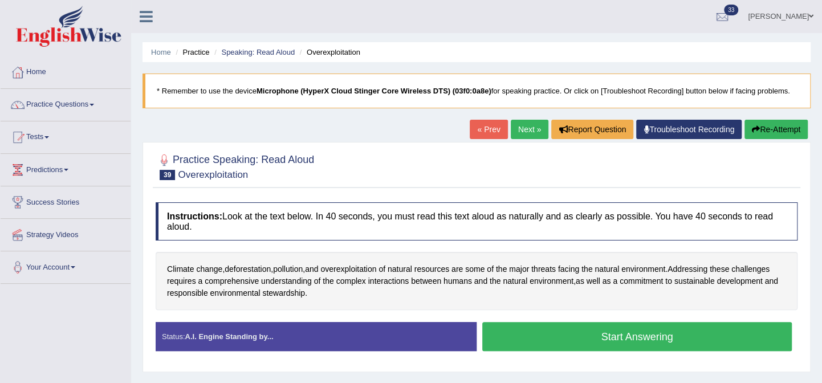
click at [518, 332] on button "Start Answering" at bounding box center [637, 336] width 310 height 29
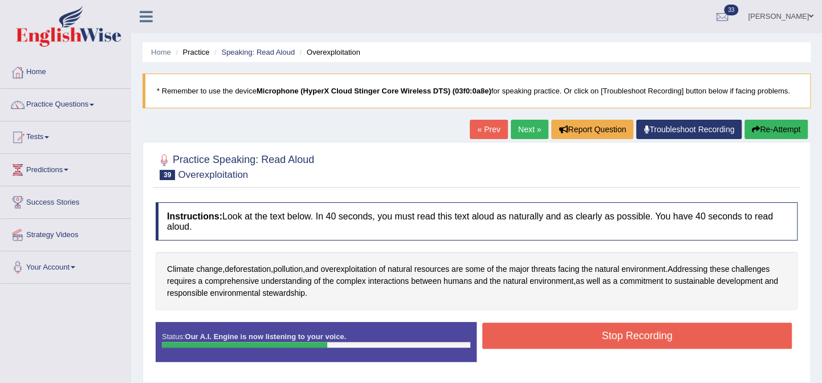
click at [517, 334] on button "Stop Recording" at bounding box center [637, 336] width 310 height 26
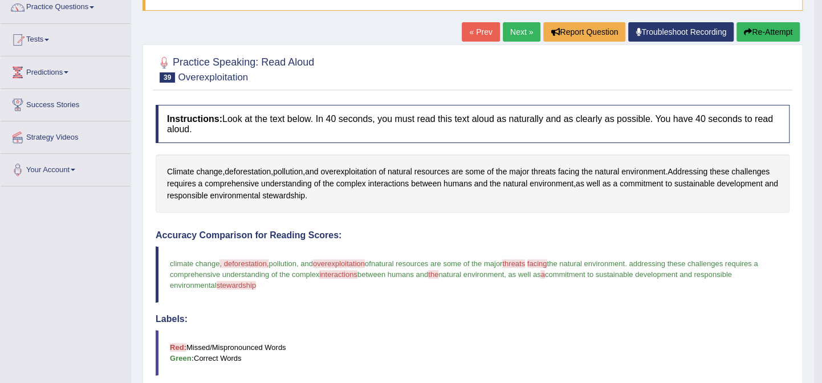
scroll to position [80, 0]
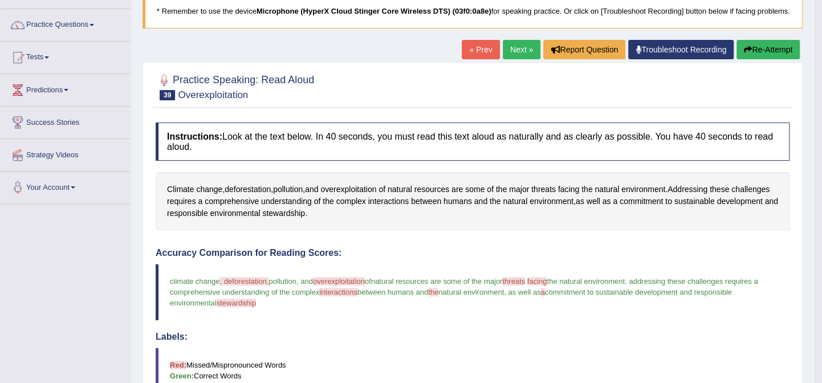
click at [538, 52] on link "Next »" at bounding box center [522, 49] width 38 height 19
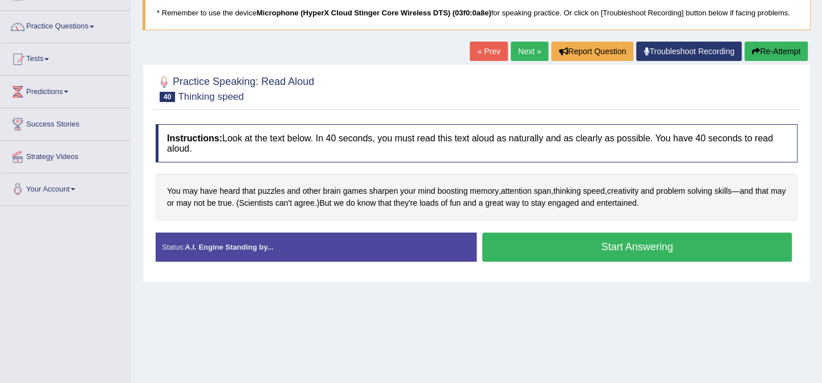
click at [666, 242] on button "Start Answering" at bounding box center [637, 247] width 310 height 29
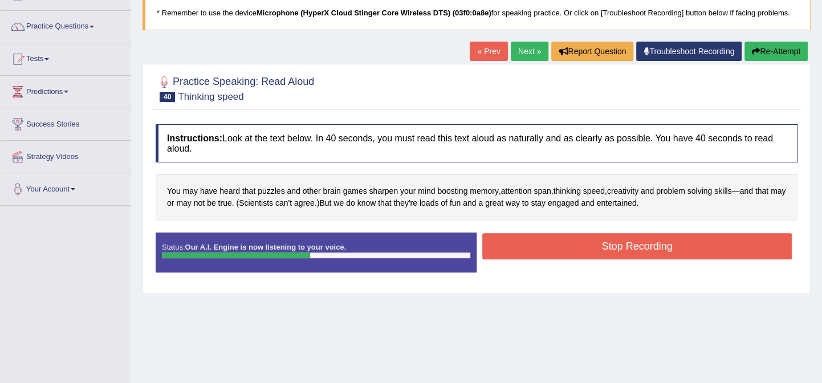
click at [666, 242] on button "Stop Recording" at bounding box center [637, 246] width 310 height 26
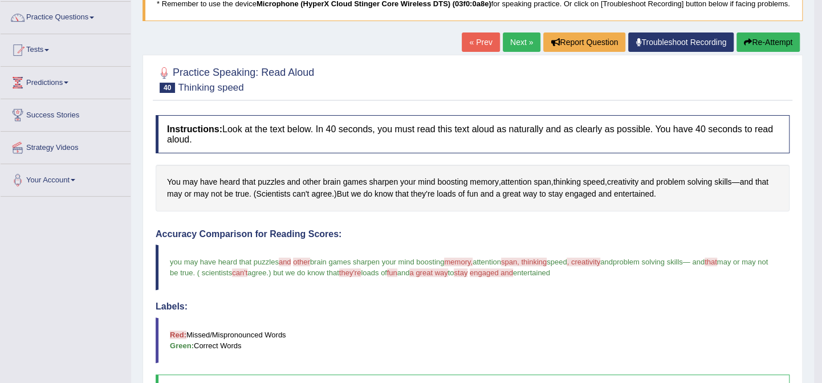
scroll to position [21, 0]
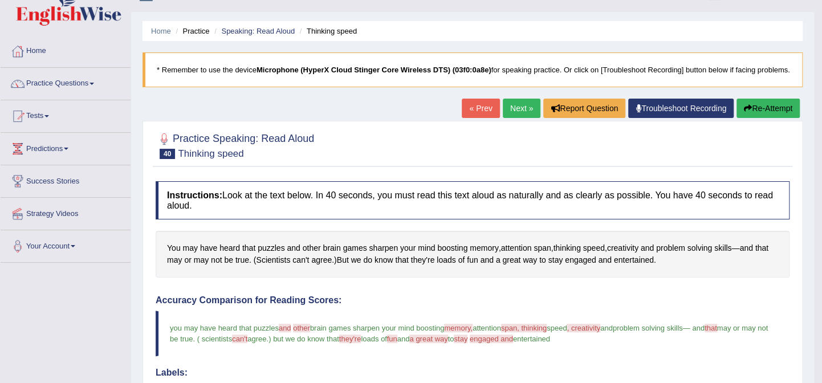
click at [531, 108] on link "Next »" at bounding box center [522, 108] width 38 height 19
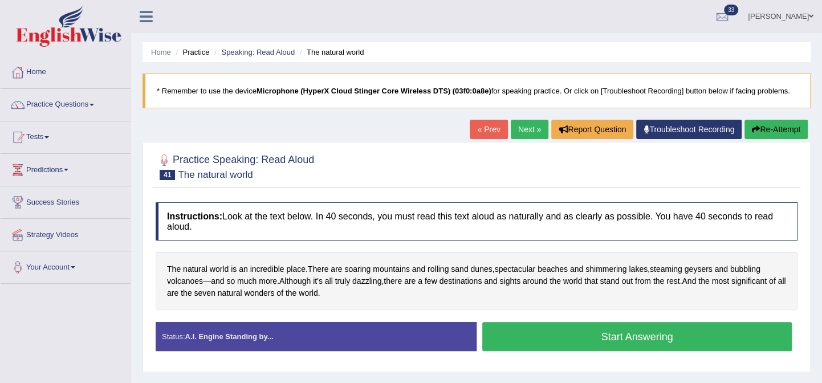
click at [599, 338] on button "Start Answering" at bounding box center [637, 336] width 310 height 29
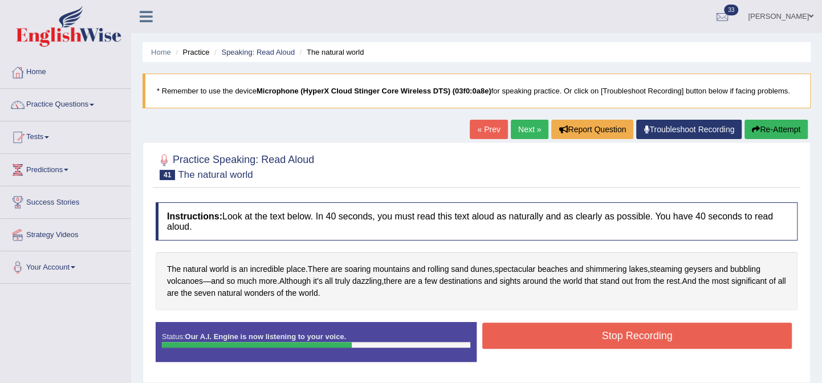
click at [598, 338] on button "Stop Recording" at bounding box center [637, 336] width 310 height 26
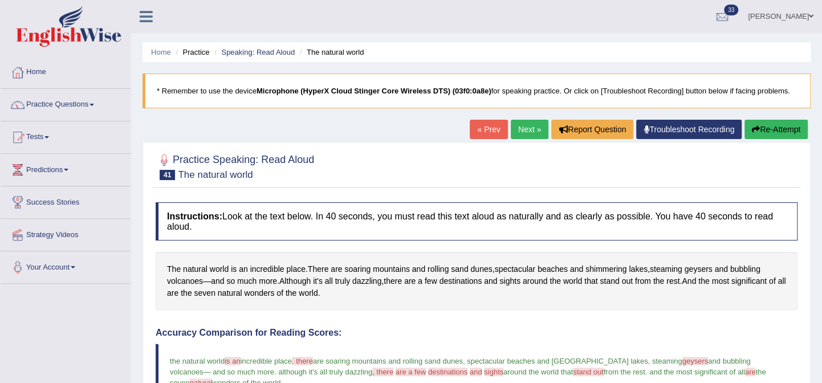
click at [822, 120] on html "Toggle navigation Home Practice Questions Speaking Practice Read Aloud Repeat S…" at bounding box center [411, 191] width 822 height 383
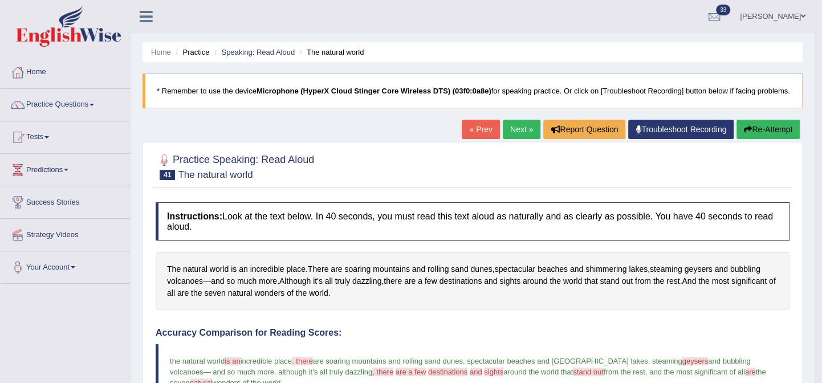
click at [531, 132] on link "Next »" at bounding box center [522, 129] width 38 height 19
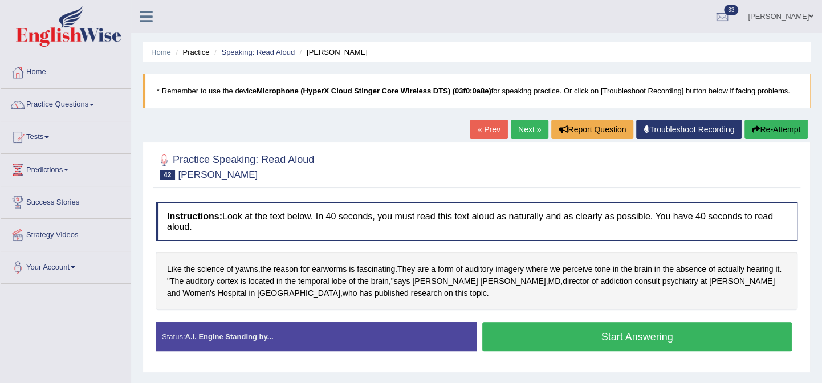
click at [545, 339] on button "Start Answering" at bounding box center [637, 336] width 310 height 29
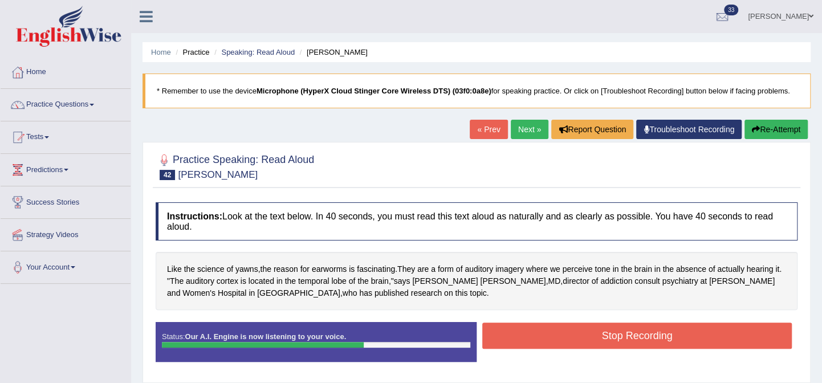
click at [546, 339] on button "Stop Recording" at bounding box center [637, 336] width 310 height 26
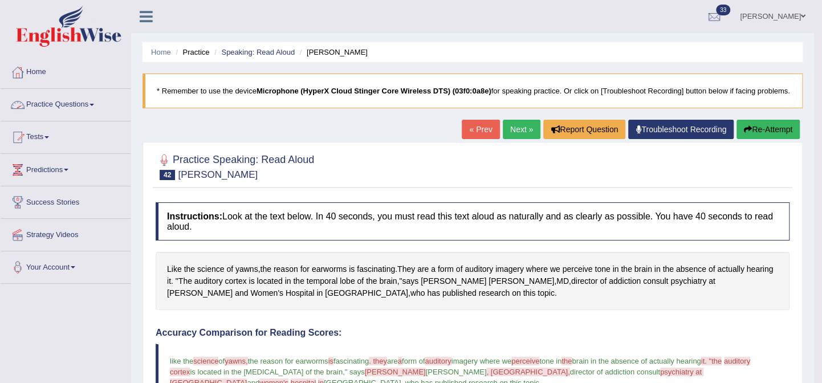
click at [86, 106] on link "Practice Questions" at bounding box center [66, 103] width 130 height 29
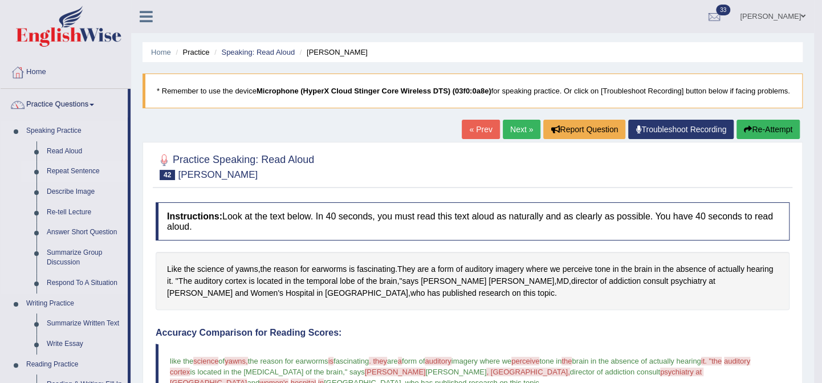
click at [74, 171] on link "Repeat Sentence" at bounding box center [85, 171] width 86 height 21
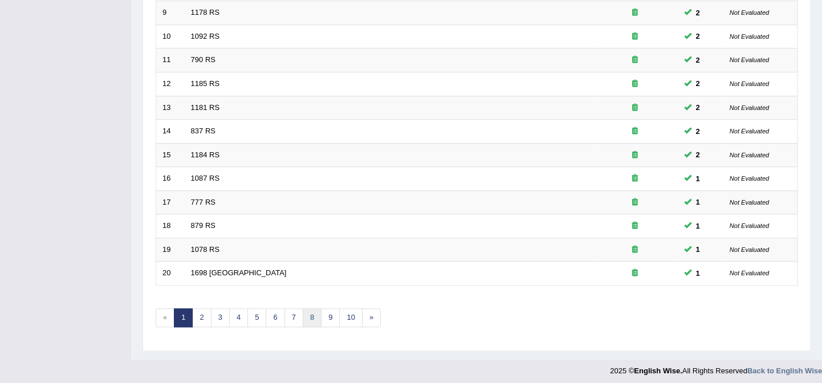
click at [315, 316] on link "8" at bounding box center [312, 317] width 19 height 19
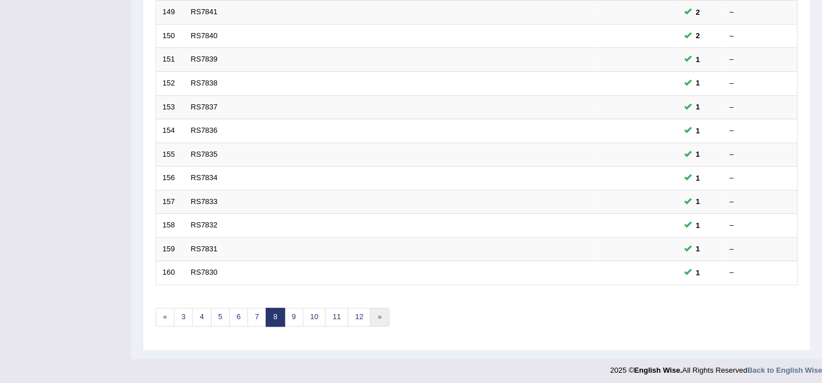
scroll to position [367, 0]
click at [377, 313] on link "»" at bounding box center [379, 317] width 19 height 19
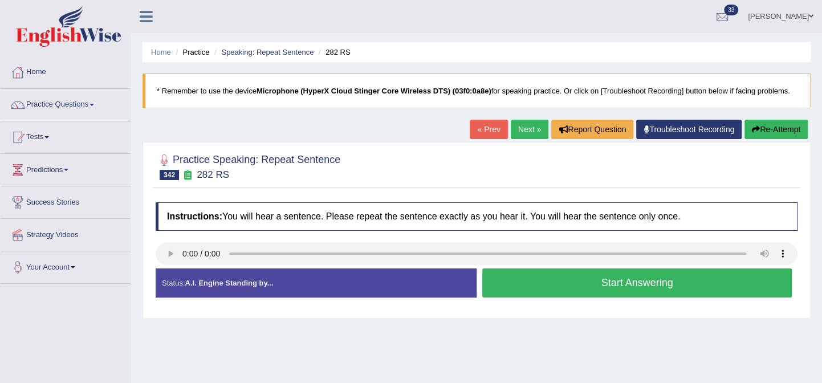
click at [533, 273] on button "Start Answering" at bounding box center [637, 283] width 310 height 29
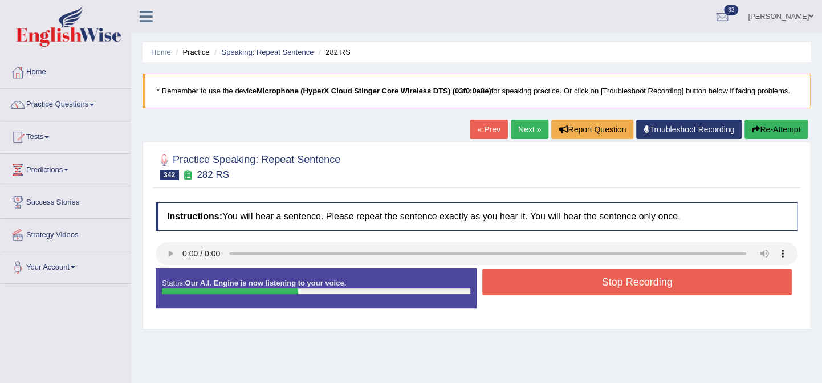
click at [590, 283] on button "Stop Recording" at bounding box center [637, 282] width 310 height 26
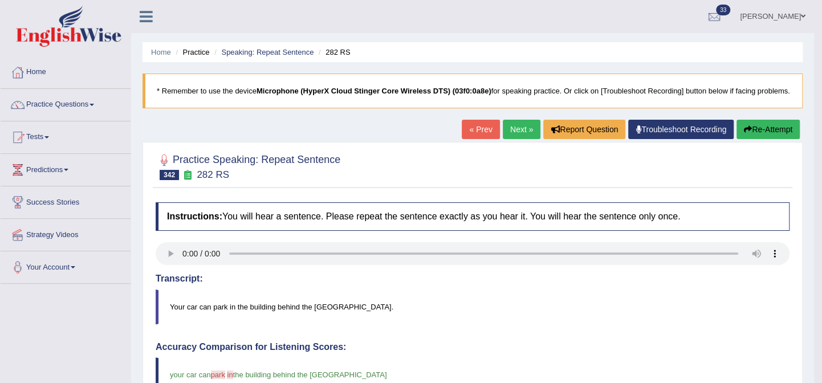
click at [526, 123] on link "Next »" at bounding box center [522, 129] width 38 height 19
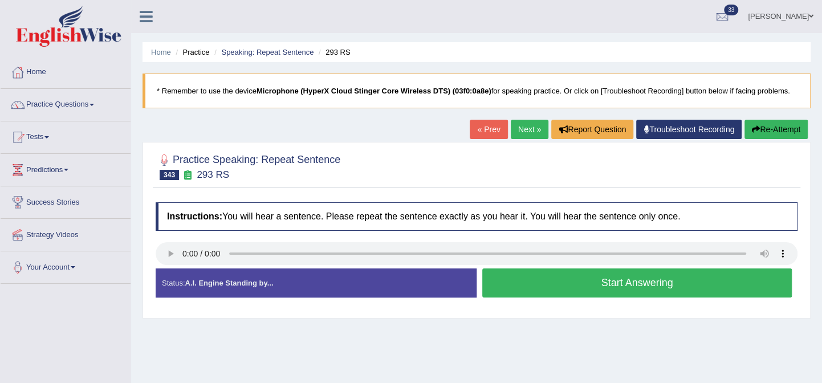
click at [533, 274] on button "Start Answering" at bounding box center [637, 283] width 310 height 29
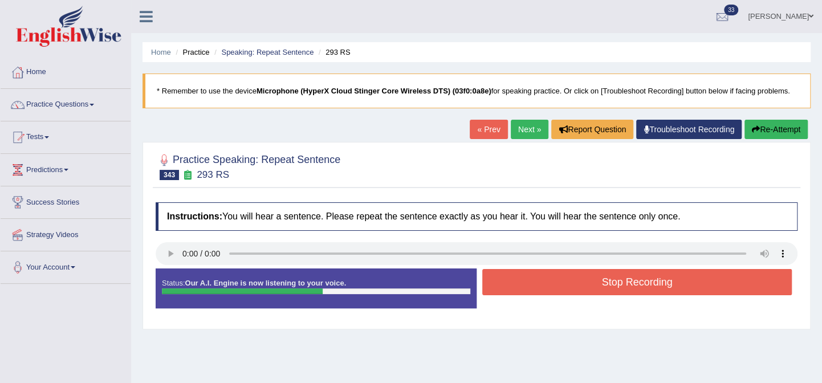
drag, startPoint x: 533, startPoint y: 274, endPoint x: 523, endPoint y: 282, distance: 12.5
click at [526, 281] on button "Stop Recording" at bounding box center [637, 282] width 310 height 26
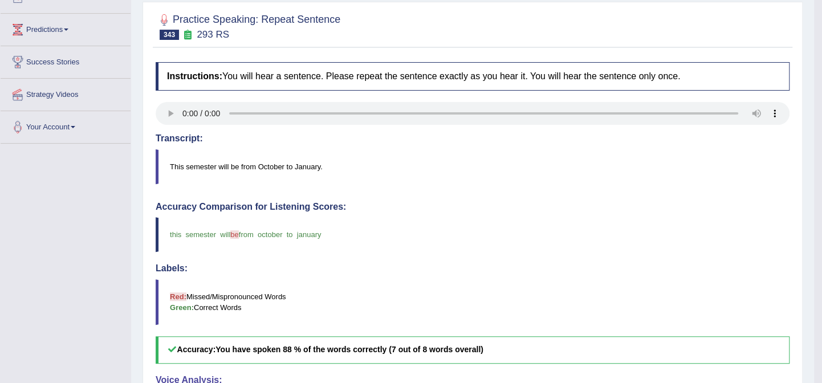
scroll to position [103, 0]
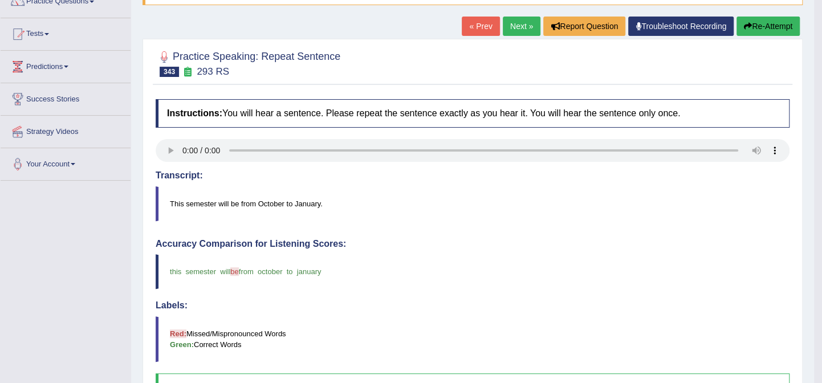
click at [522, 33] on link "Next »" at bounding box center [522, 26] width 38 height 19
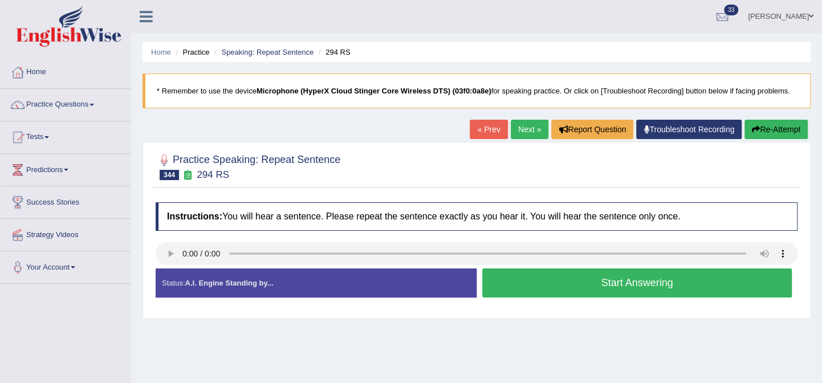
click at [538, 275] on button "Start Answering" at bounding box center [637, 283] width 310 height 29
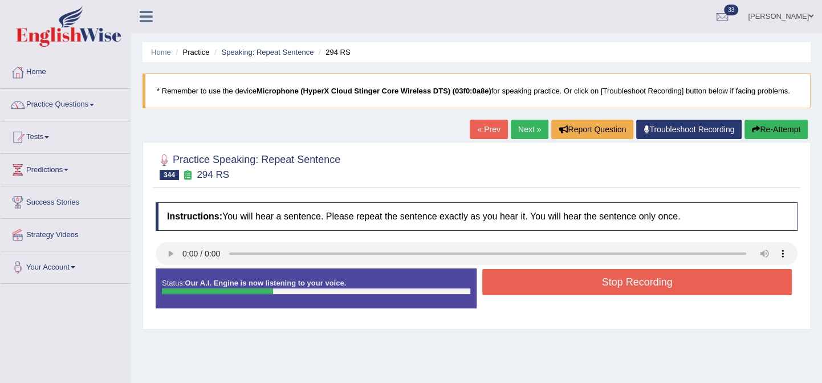
click at [539, 275] on button "Stop Recording" at bounding box center [637, 282] width 310 height 26
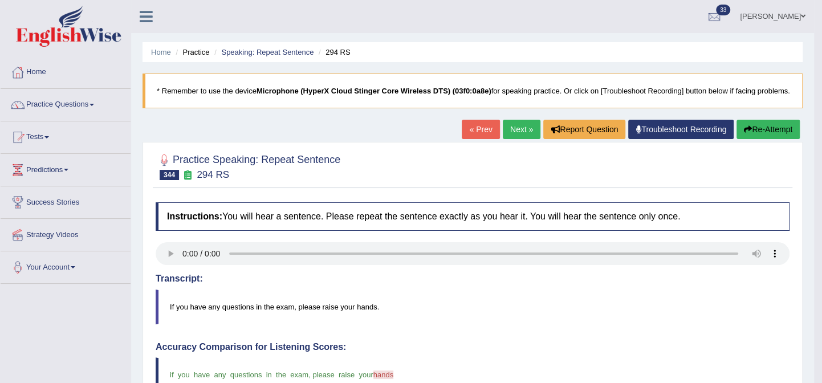
click at [534, 128] on link "Next »" at bounding box center [522, 129] width 38 height 19
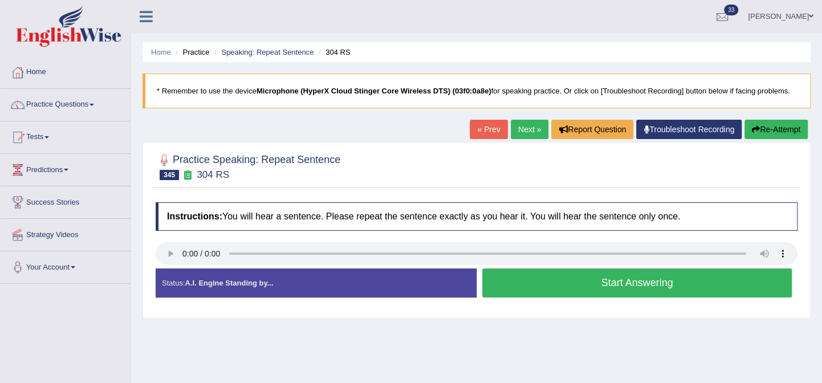
drag, startPoint x: 539, startPoint y: 279, endPoint x: 545, endPoint y: 281, distance: 5.8
click at [541, 281] on button "Start Answering" at bounding box center [637, 283] width 310 height 29
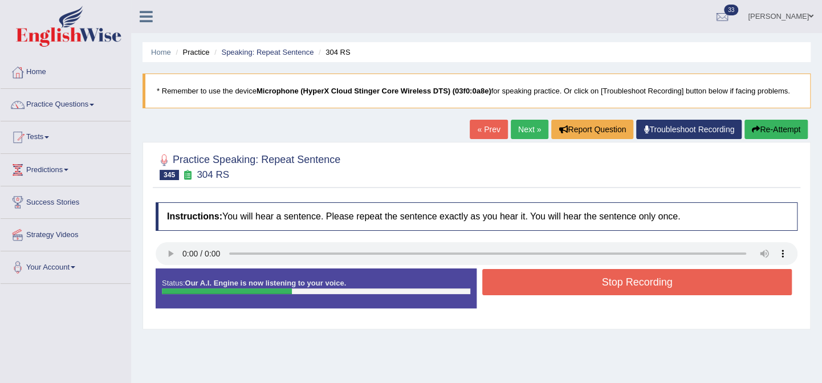
click at [549, 279] on button "Stop Recording" at bounding box center [637, 282] width 310 height 26
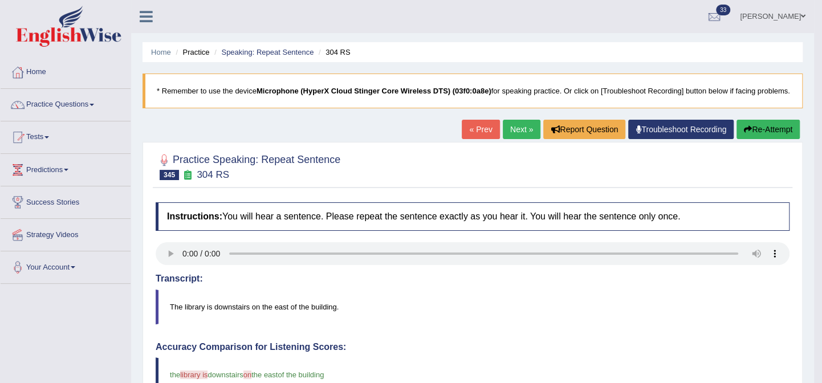
drag, startPoint x: 827, startPoint y: 152, endPoint x: 778, endPoint y: 158, distance: 49.4
click at [783, 159] on html "Toggle navigation Home Practice Questions Speaking Practice Read Aloud Repeat S…" at bounding box center [411, 191] width 822 height 383
click at [529, 129] on link "Next »" at bounding box center [522, 129] width 38 height 19
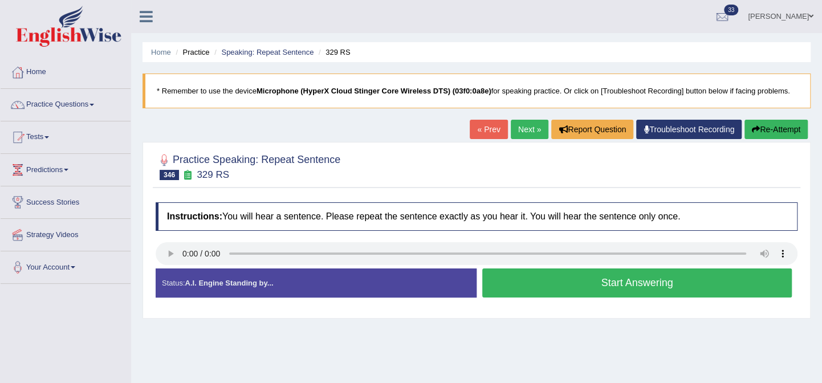
click at [570, 277] on button "Start Answering" at bounding box center [637, 283] width 310 height 29
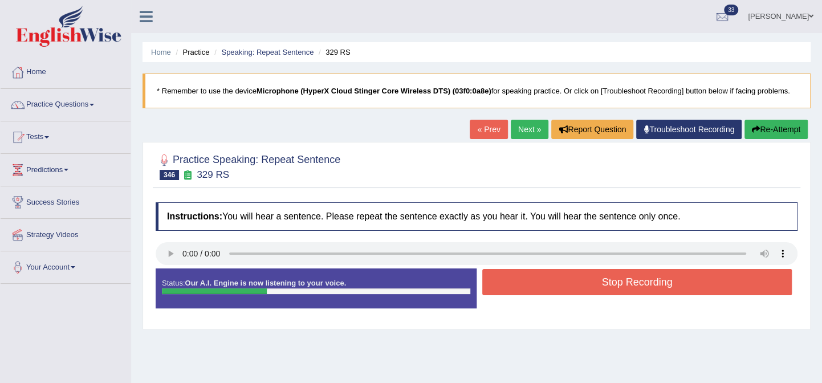
click at [570, 277] on button "Stop Recording" at bounding box center [637, 282] width 310 height 26
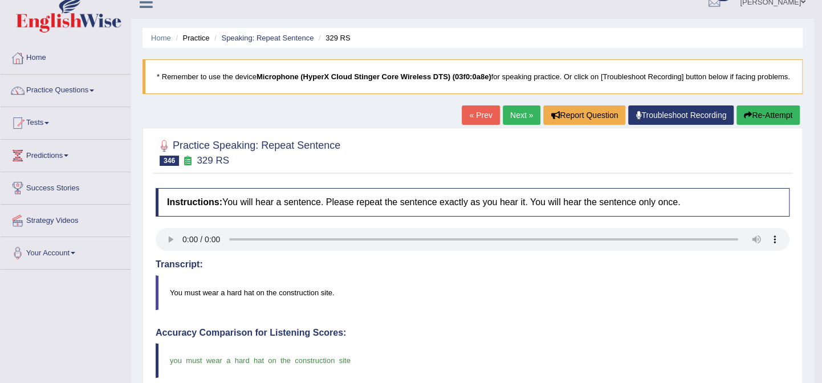
scroll to position [12, 0]
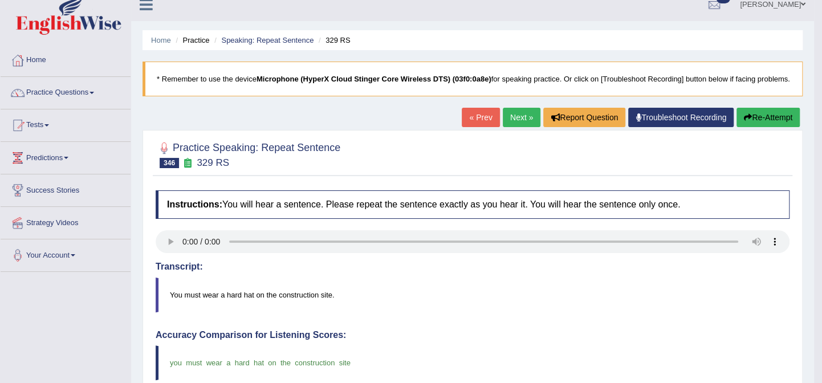
click at [518, 118] on link "Next »" at bounding box center [522, 117] width 38 height 19
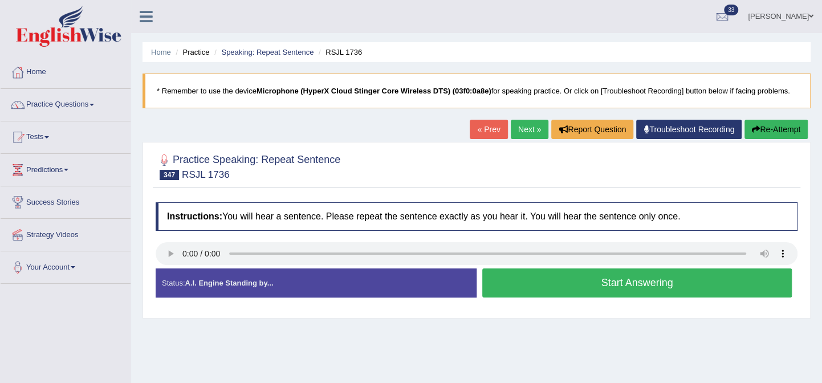
click at [544, 278] on button "Start Answering" at bounding box center [637, 283] width 310 height 29
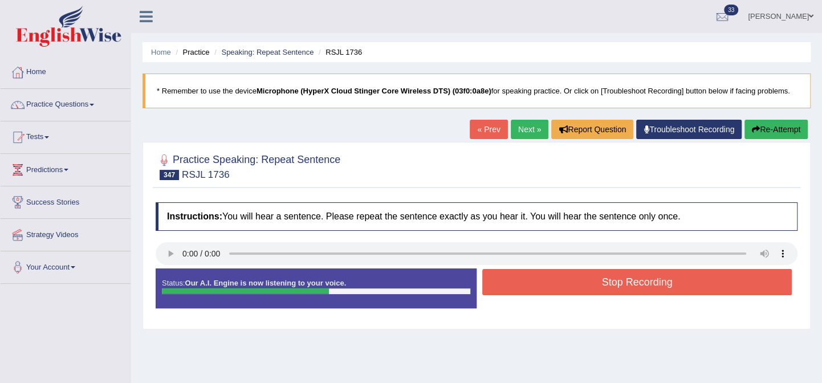
click at [545, 279] on button "Stop Recording" at bounding box center [637, 282] width 310 height 26
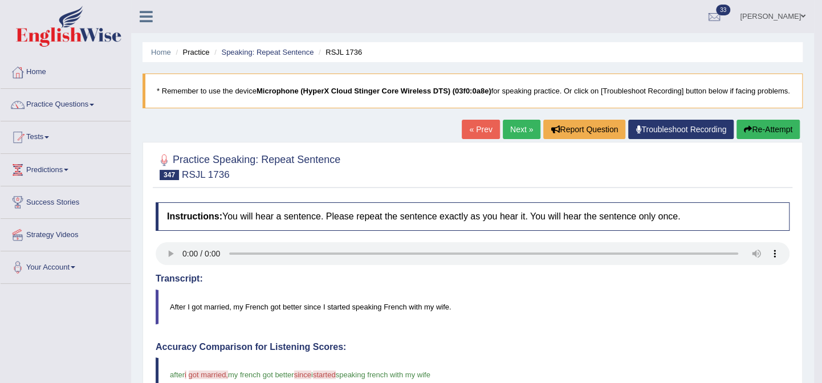
click at [527, 132] on link "Next »" at bounding box center [522, 129] width 38 height 19
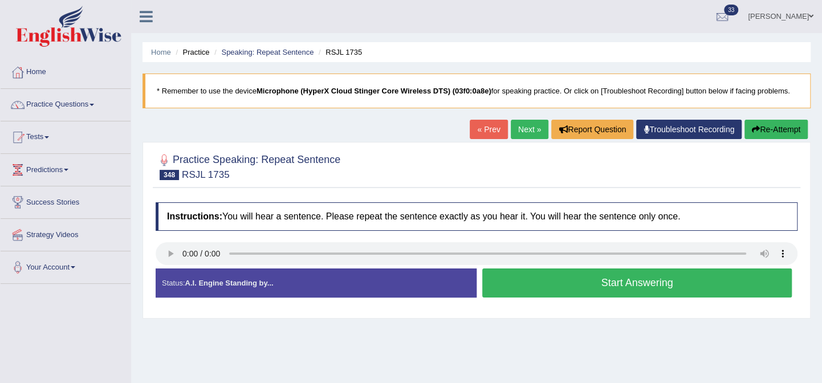
click at [575, 283] on button "Start Answering" at bounding box center [637, 283] width 310 height 29
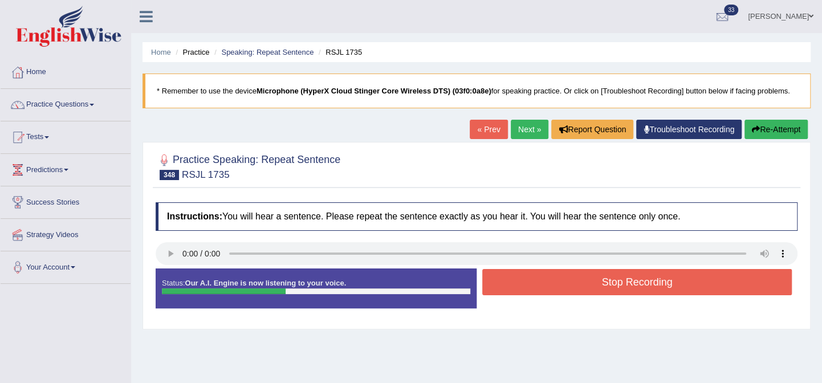
click at [575, 282] on button "Stop Recording" at bounding box center [637, 282] width 310 height 26
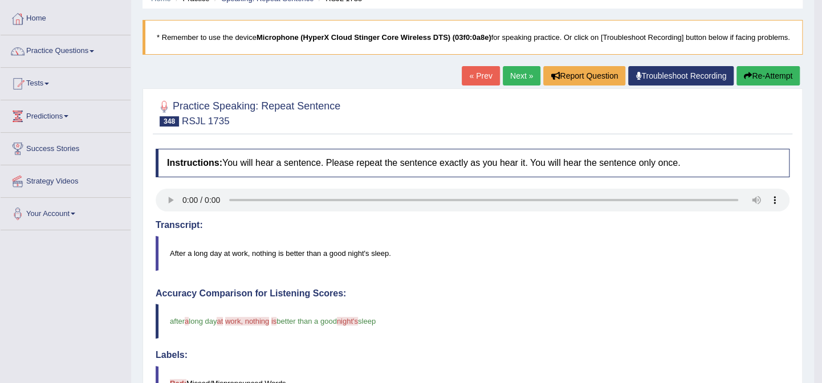
scroll to position [53, 0]
click at [530, 79] on link "Next »" at bounding box center [522, 76] width 38 height 19
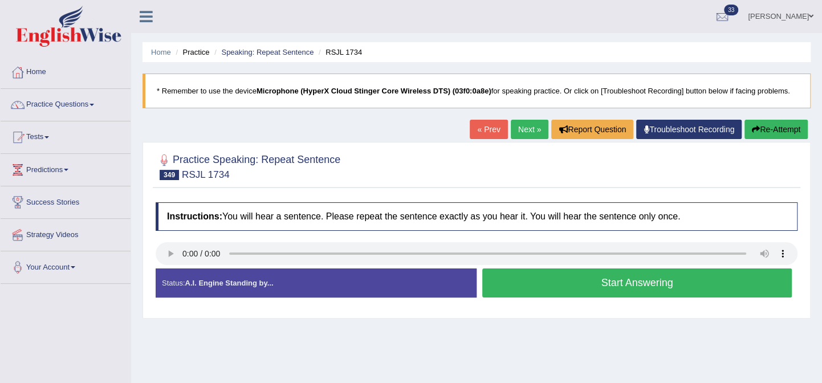
drag, startPoint x: 0, startPoint y: 0, endPoint x: 547, endPoint y: 274, distance: 612.0
click at [547, 274] on button "Start Answering" at bounding box center [637, 283] width 310 height 29
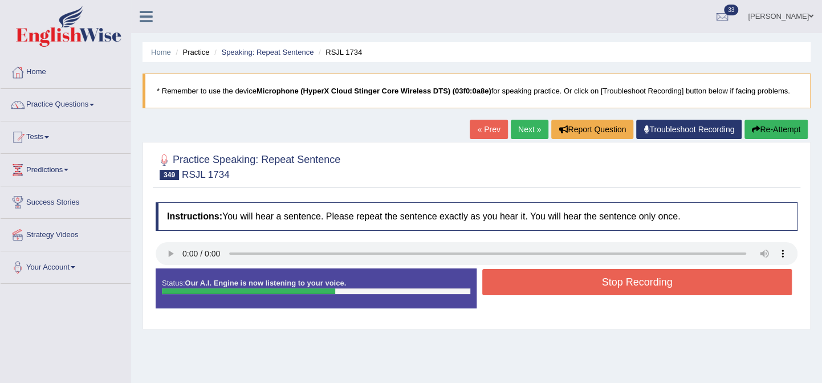
click at [548, 275] on button "Stop Recording" at bounding box center [637, 282] width 310 height 26
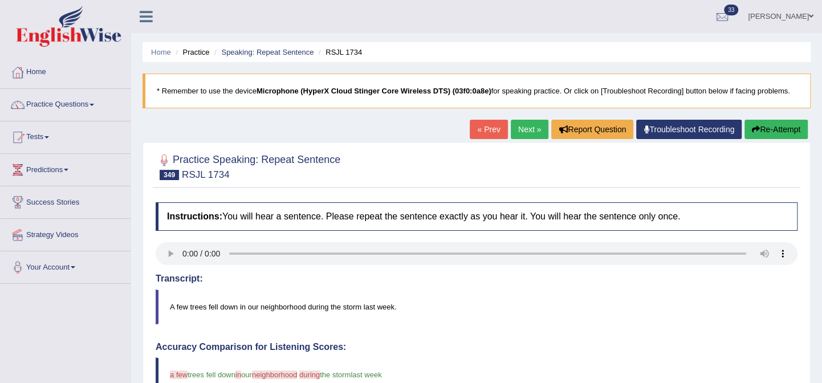
drag, startPoint x: 827, startPoint y: 156, endPoint x: 828, endPoint y: 254, distance: 98.1
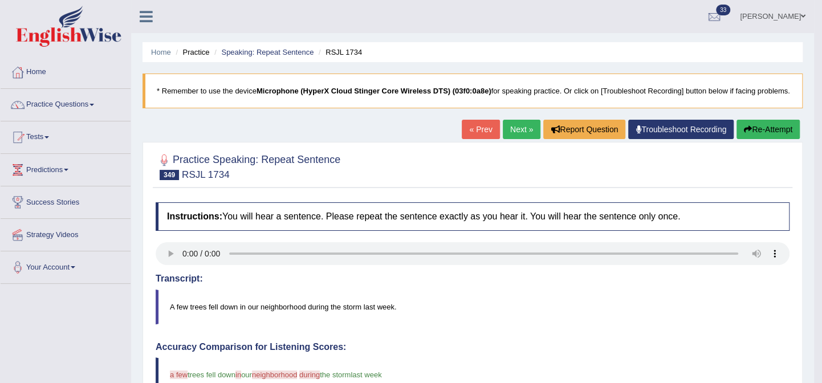
click at [520, 133] on link "Next »" at bounding box center [522, 129] width 38 height 19
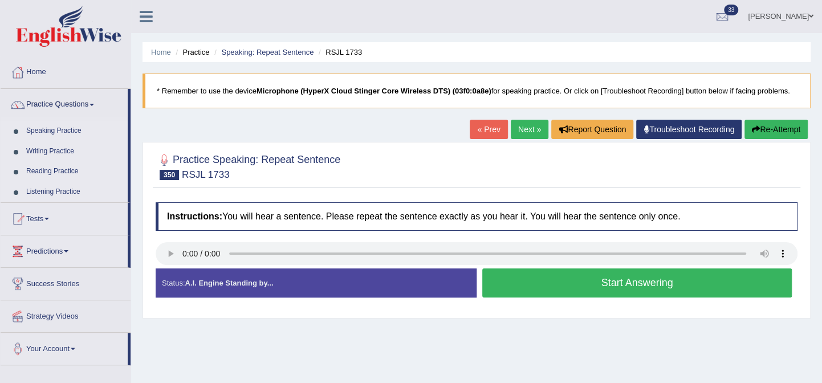
click at [565, 279] on button "Start Answering" at bounding box center [637, 283] width 310 height 29
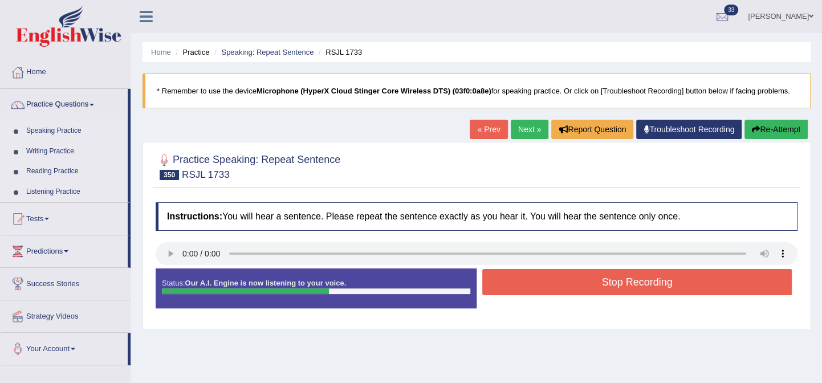
click at [574, 280] on button "Stop Recording" at bounding box center [637, 282] width 310 height 26
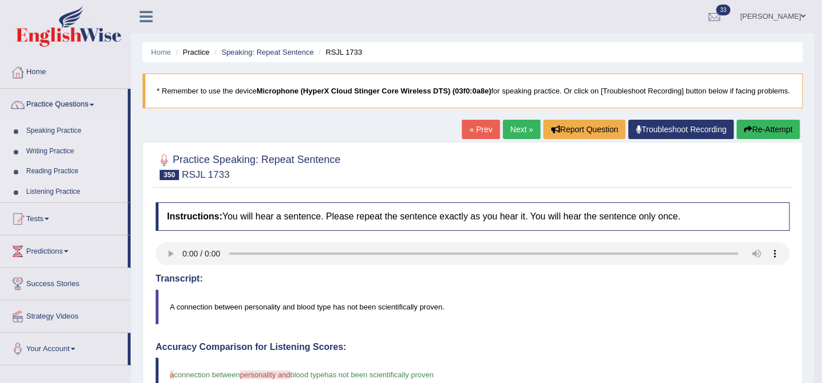
click at [528, 131] on link "Next »" at bounding box center [522, 129] width 38 height 19
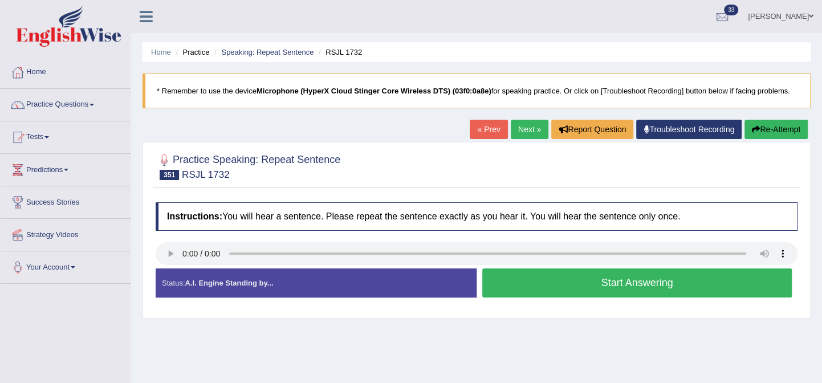
click at [527, 278] on button "Start Answering" at bounding box center [637, 283] width 310 height 29
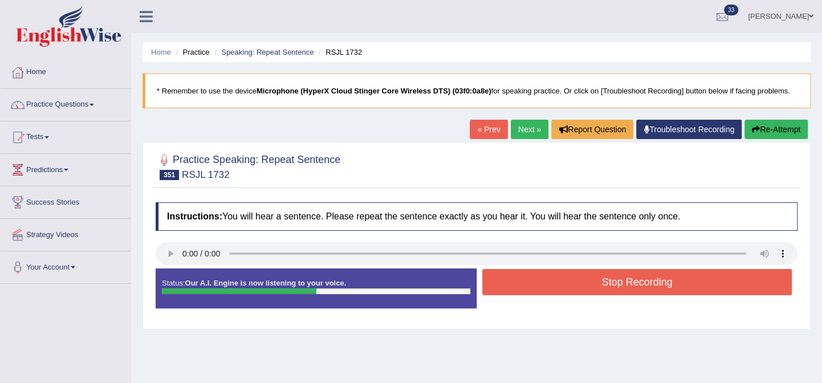
click at [526, 278] on button "Stop Recording" at bounding box center [637, 282] width 310 height 26
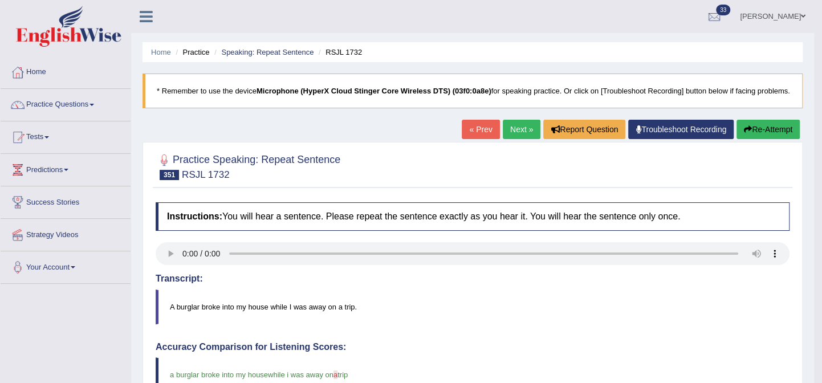
click at [526, 131] on link "Next »" at bounding box center [522, 129] width 38 height 19
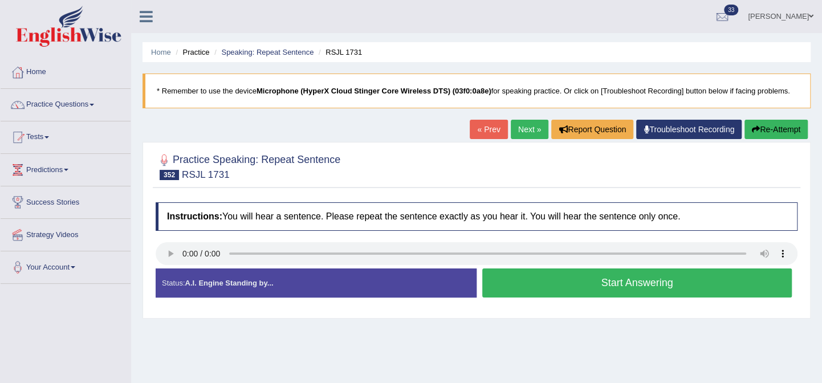
click at [566, 279] on button "Start Answering" at bounding box center [637, 283] width 310 height 29
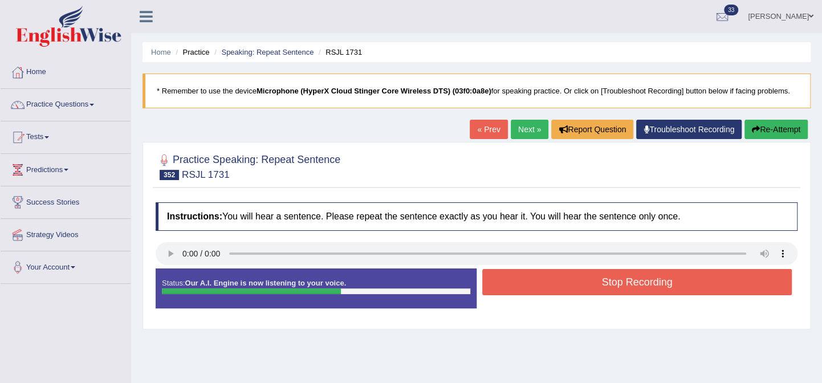
click at [566, 279] on button "Stop Recording" at bounding box center [637, 282] width 310 height 26
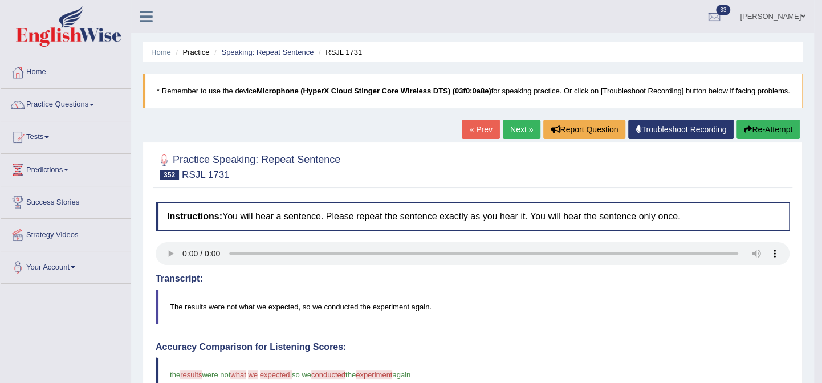
click at [527, 133] on link "Next »" at bounding box center [522, 129] width 38 height 19
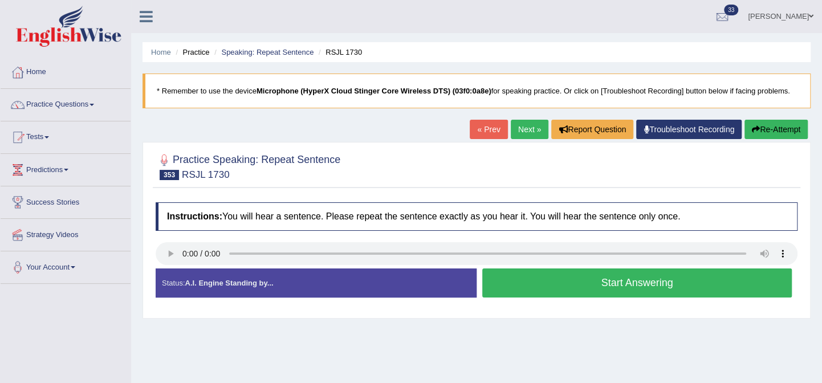
click at [525, 277] on button "Start Answering" at bounding box center [637, 283] width 310 height 29
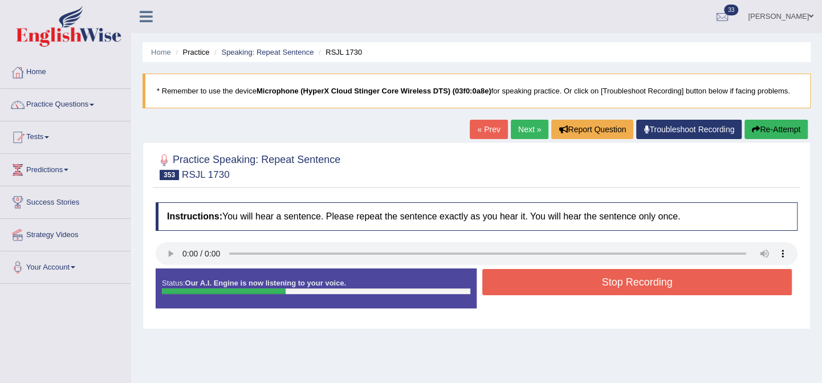
click at [525, 277] on button "Stop Recording" at bounding box center [637, 282] width 310 height 26
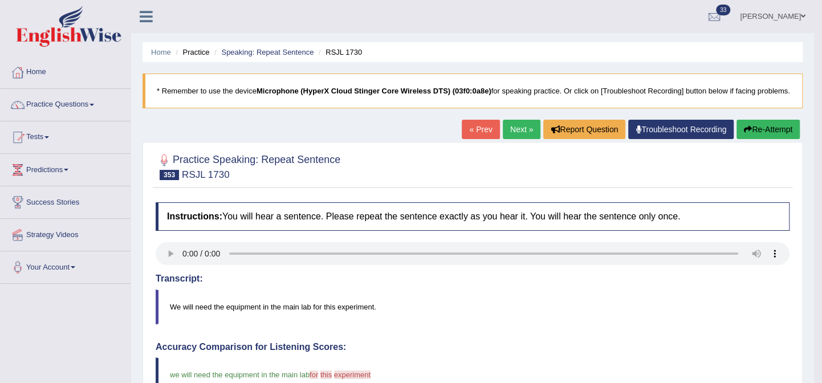
click at [533, 124] on link "Next »" at bounding box center [522, 129] width 38 height 19
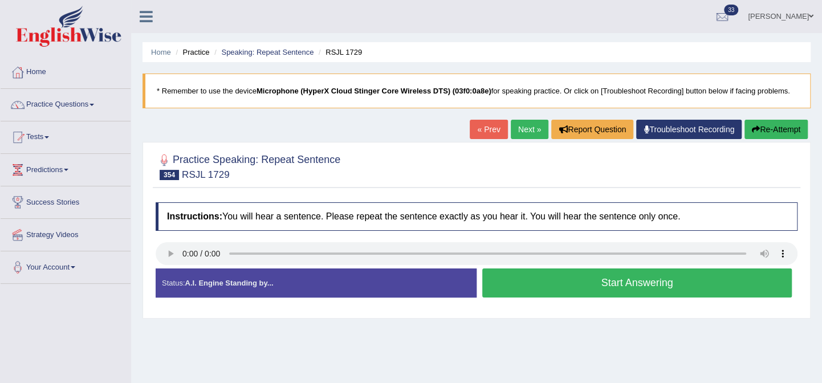
click at [538, 283] on button "Start Answering" at bounding box center [637, 283] width 310 height 29
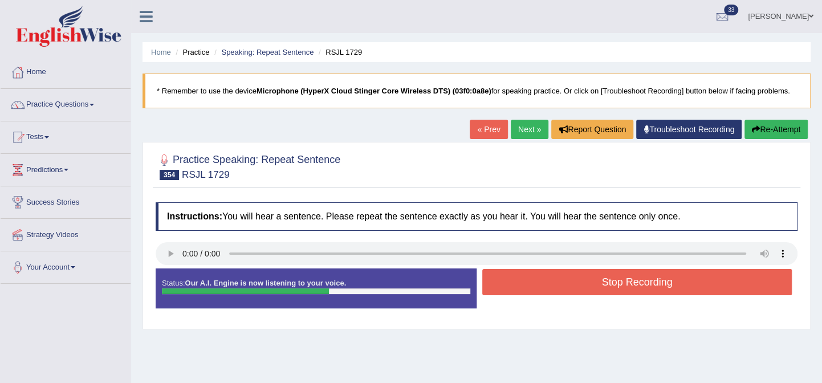
click at [536, 283] on button "Stop Recording" at bounding box center [637, 282] width 310 height 26
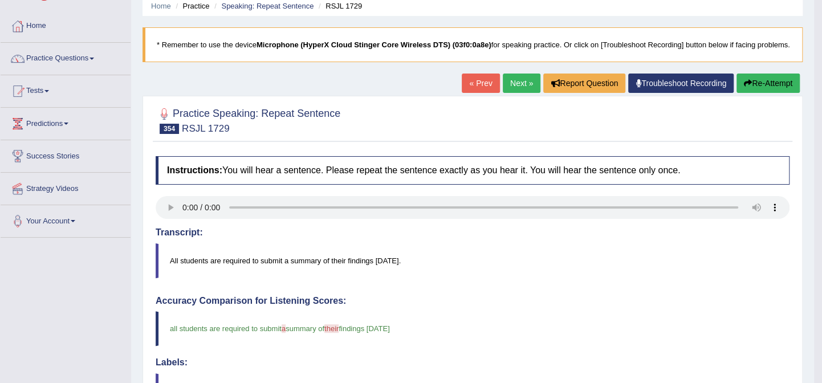
scroll to position [22, 0]
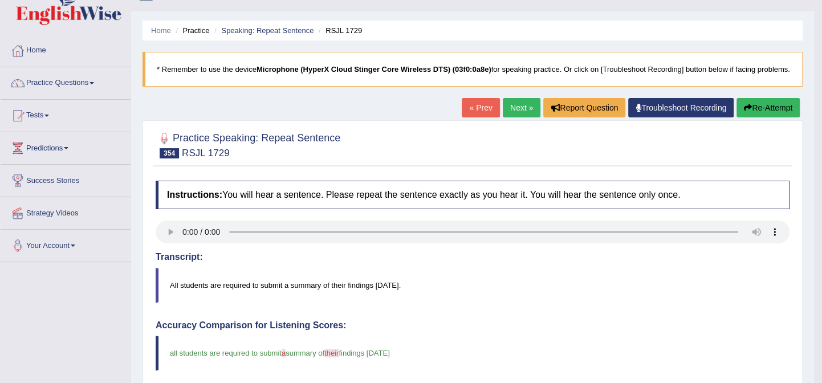
click at [524, 106] on link "Next »" at bounding box center [522, 107] width 38 height 19
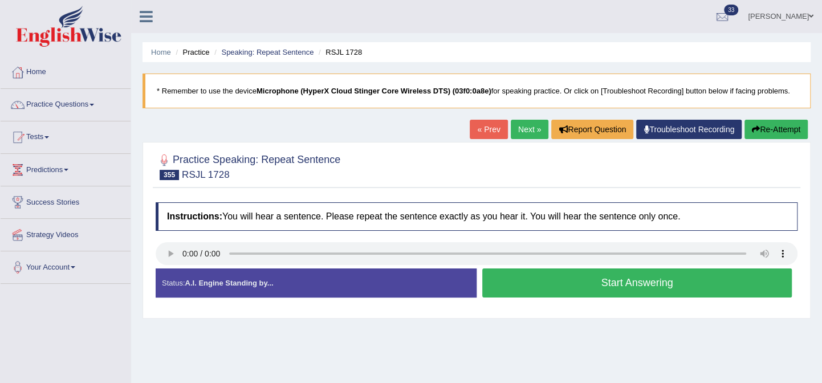
drag, startPoint x: 0, startPoint y: 0, endPoint x: 534, endPoint y: 271, distance: 599.0
click at [534, 271] on button "Start Answering" at bounding box center [637, 283] width 310 height 29
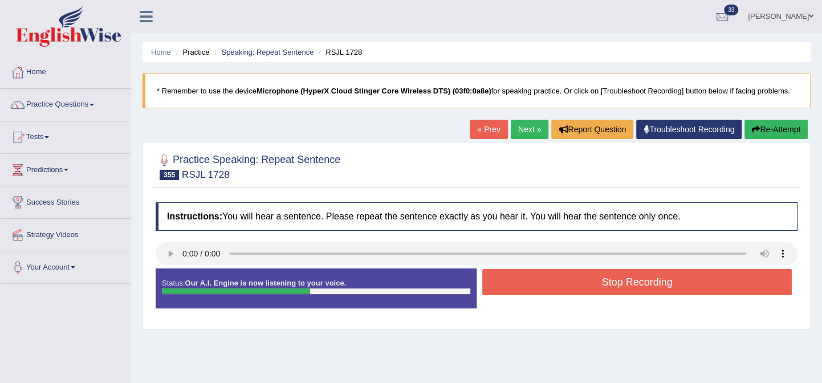
click at [641, 284] on button "Stop Recording" at bounding box center [637, 282] width 310 height 26
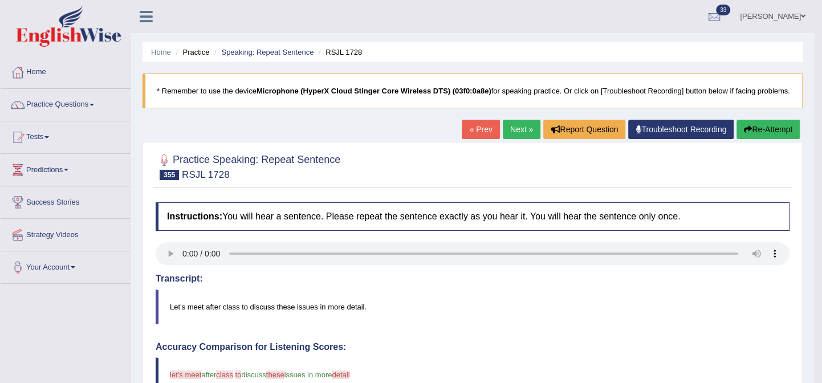
click at [530, 125] on link "Next »" at bounding box center [522, 129] width 38 height 19
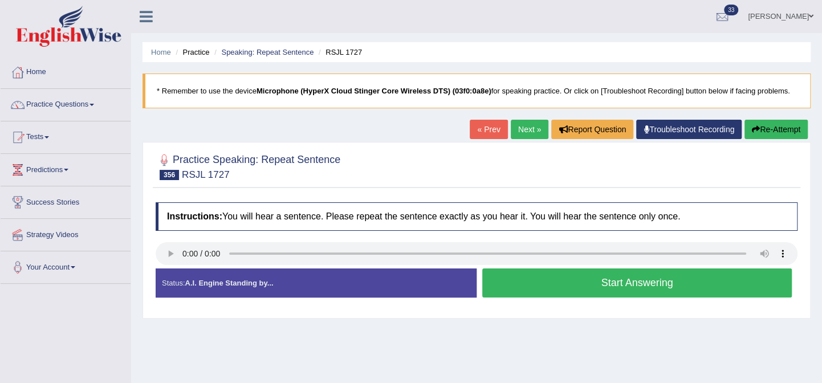
click at [522, 285] on button "Start Answering" at bounding box center [637, 283] width 310 height 29
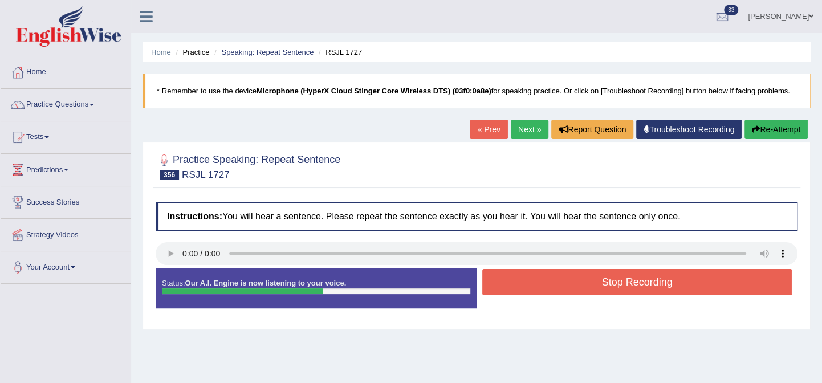
click at [552, 294] on button "Stop Recording" at bounding box center [637, 282] width 310 height 26
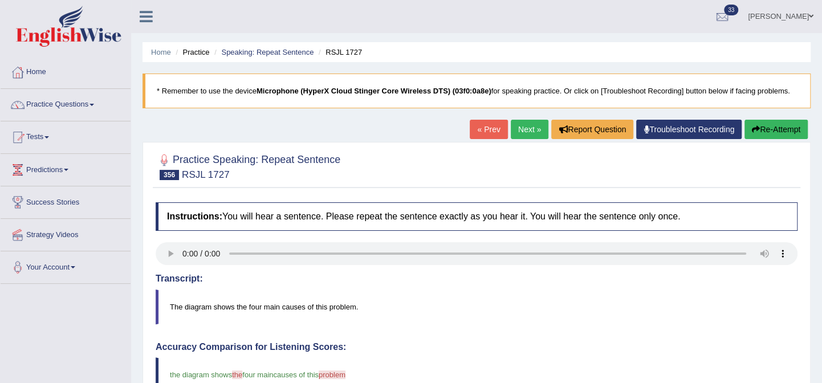
drag, startPoint x: 827, startPoint y: 144, endPoint x: 828, endPoint y: 193, distance: 49.6
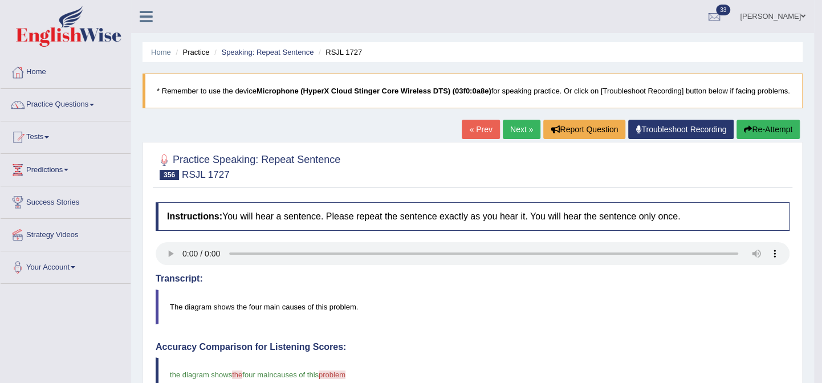
click at [523, 136] on link "Next »" at bounding box center [522, 129] width 38 height 19
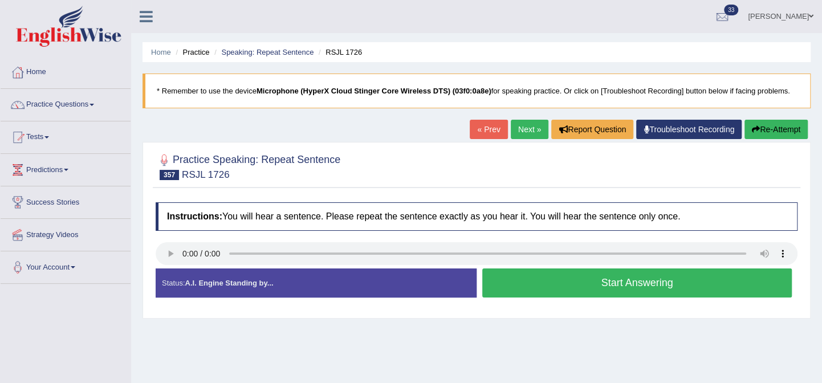
click at [539, 278] on button "Start Answering" at bounding box center [637, 283] width 310 height 29
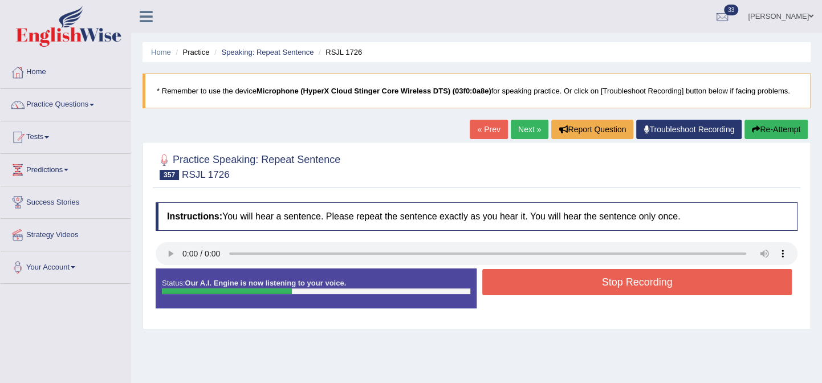
click at [539, 279] on button "Stop Recording" at bounding box center [637, 282] width 310 height 26
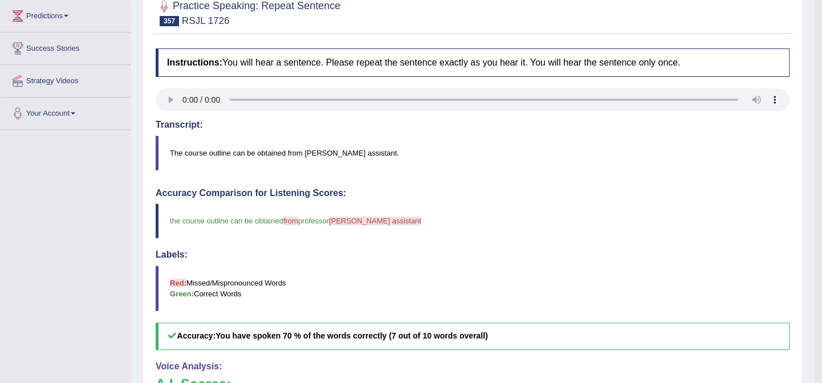
scroll to position [51, 0]
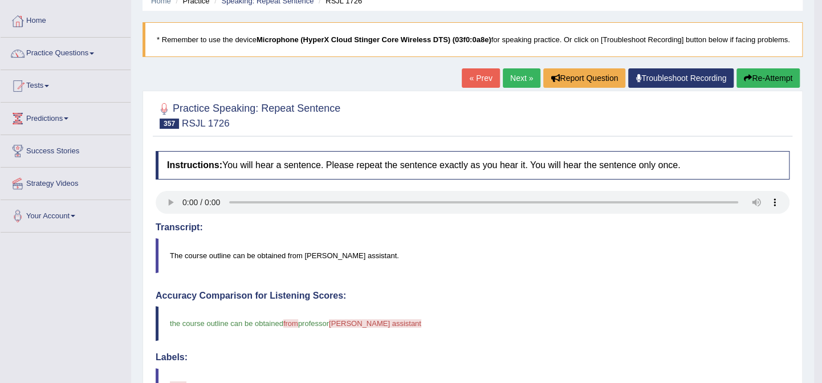
click at [529, 84] on link "Next »" at bounding box center [522, 77] width 38 height 19
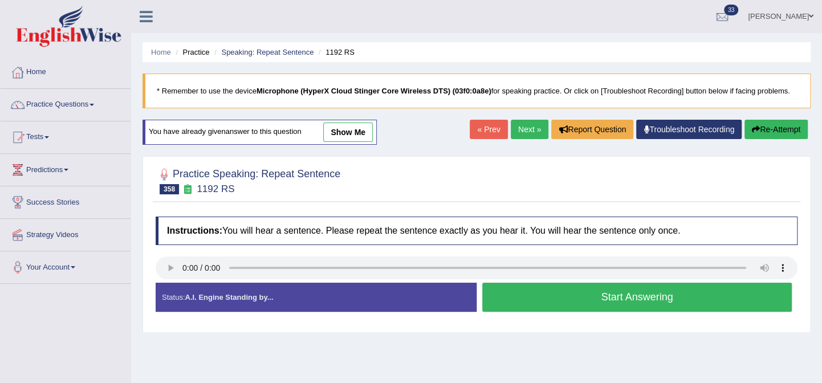
click at [534, 294] on button "Start Answering" at bounding box center [637, 297] width 310 height 29
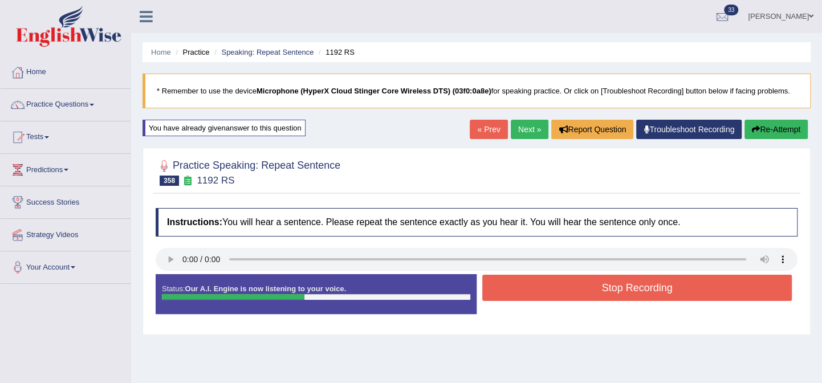
click at [535, 295] on button "Stop Recording" at bounding box center [637, 288] width 310 height 26
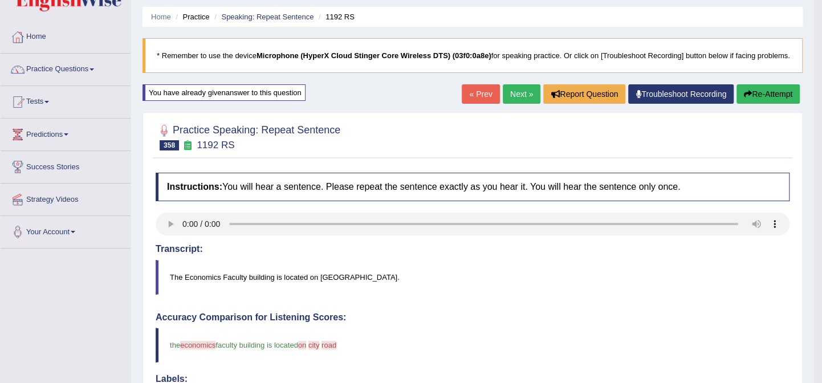
scroll to position [19, 0]
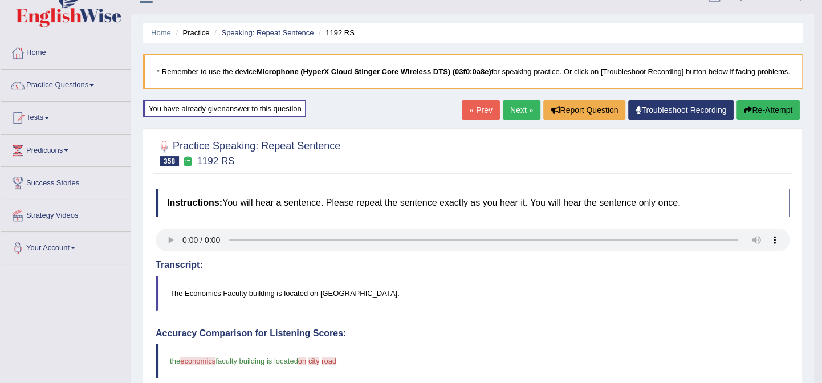
click at [530, 103] on link "Next »" at bounding box center [522, 109] width 38 height 19
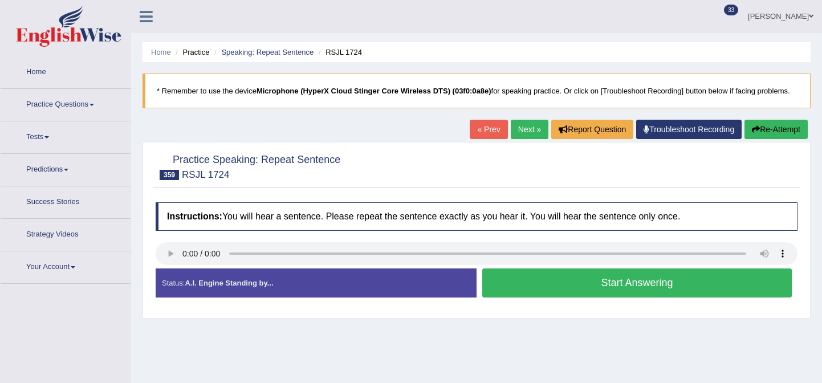
click at [544, 277] on button "Start Answering" at bounding box center [637, 283] width 310 height 29
drag, startPoint x: 545, startPoint y: 279, endPoint x: 546, endPoint y: 287, distance: 8.1
click at [545, 279] on button "Start Answering" at bounding box center [637, 283] width 310 height 29
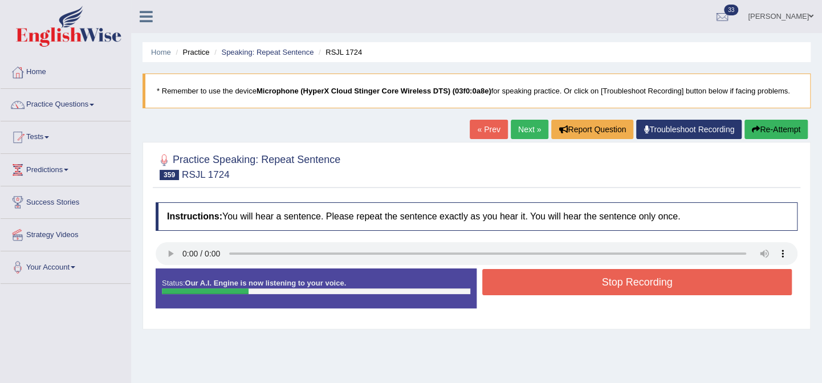
click at [547, 292] on button "Stop Recording" at bounding box center [637, 282] width 310 height 26
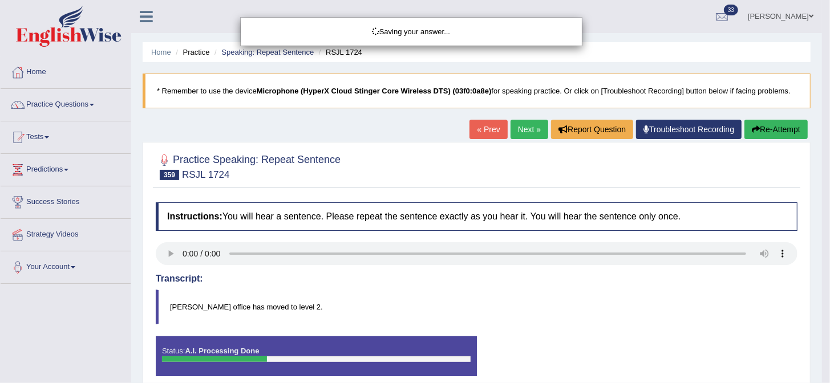
click at [477, 290] on div "Saving your answer..." at bounding box center [415, 191] width 830 height 383
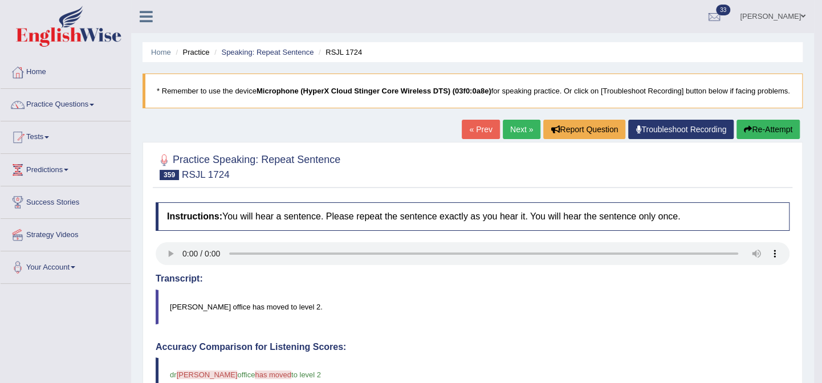
drag, startPoint x: 824, startPoint y: 18, endPoint x: 531, endPoint y: 126, distance: 311.7
click at [531, 126] on link "Next »" at bounding box center [522, 129] width 38 height 19
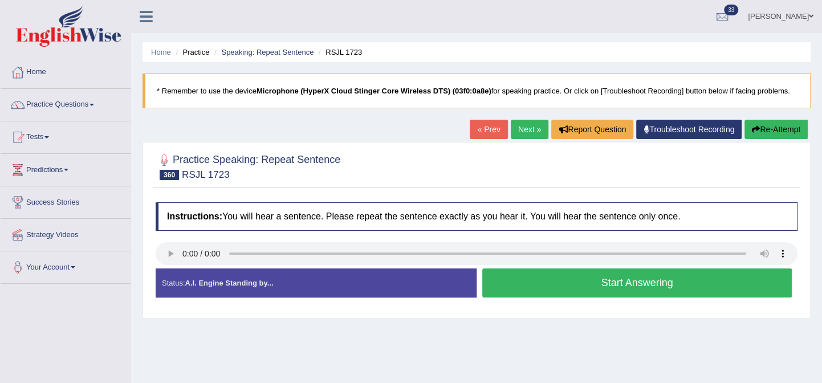
click at [508, 288] on button "Start Answering" at bounding box center [637, 283] width 310 height 29
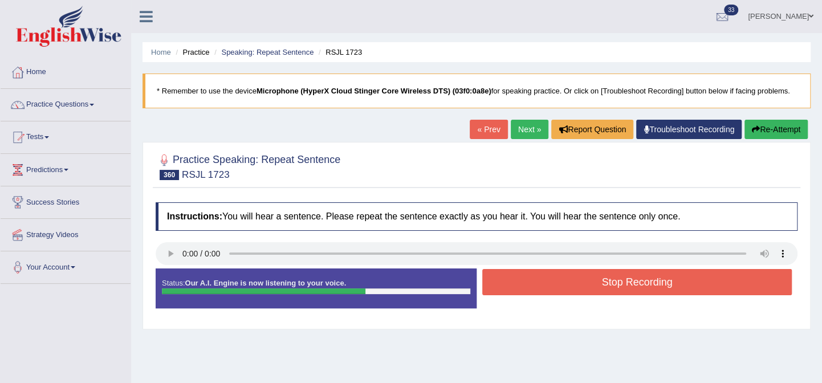
click at [522, 286] on button "Stop Recording" at bounding box center [637, 282] width 310 height 26
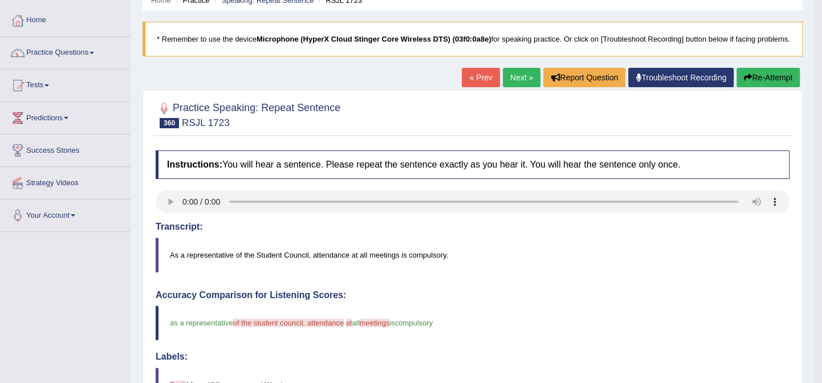
scroll to position [39, 0]
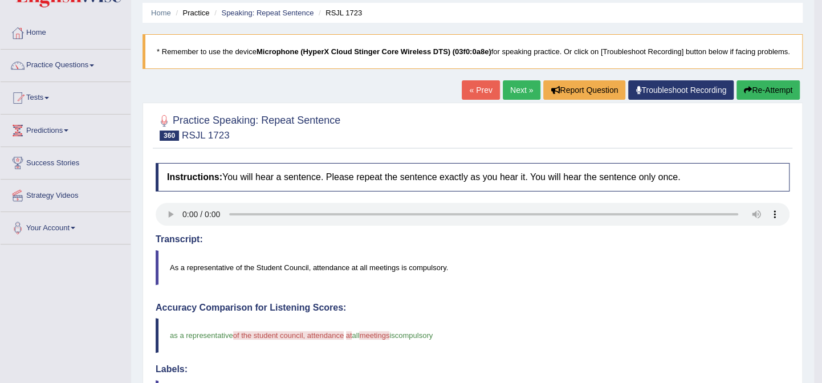
click at [535, 88] on link "Next »" at bounding box center [522, 89] width 38 height 19
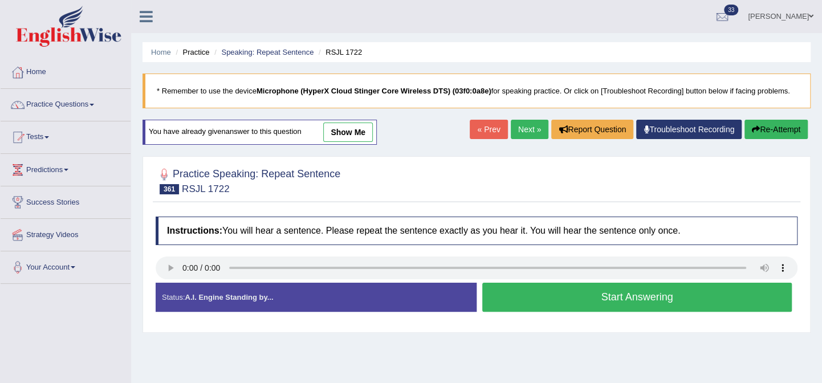
click at [530, 291] on button "Start Answering" at bounding box center [637, 297] width 310 height 29
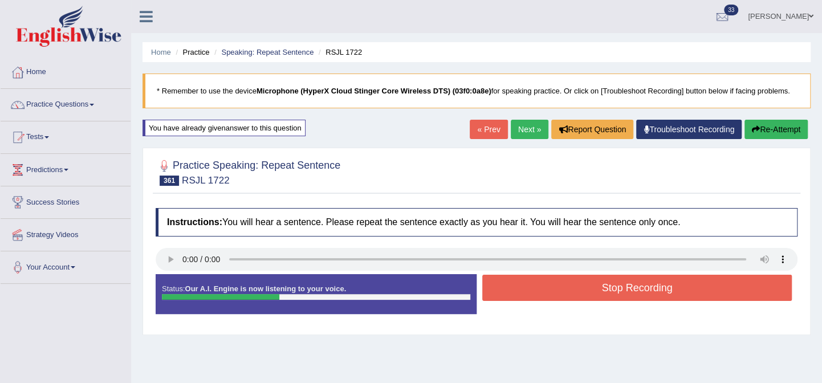
click at [532, 288] on button "Stop Recording" at bounding box center [637, 288] width 310 height 26
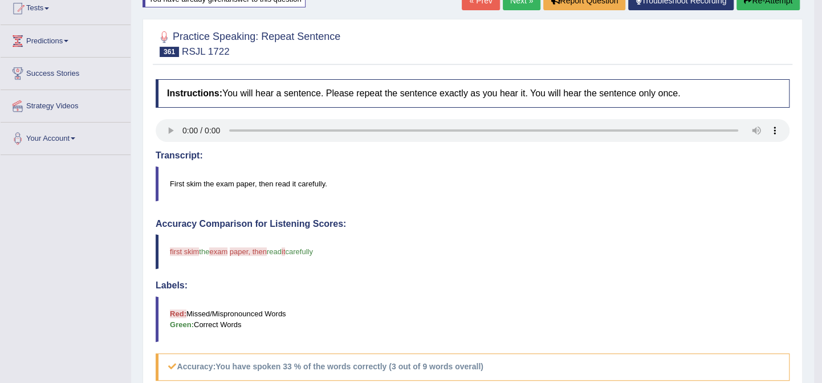
scroll to position [56, 0]
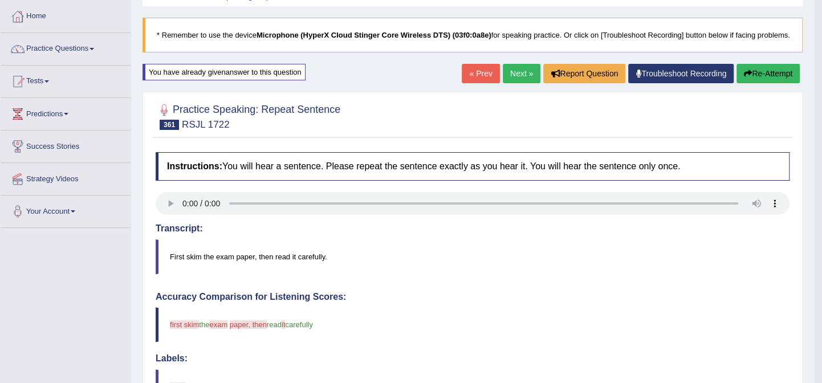
click at [530, 78] on link "Next »" at bounding box center [522, 73] width 38 height 19
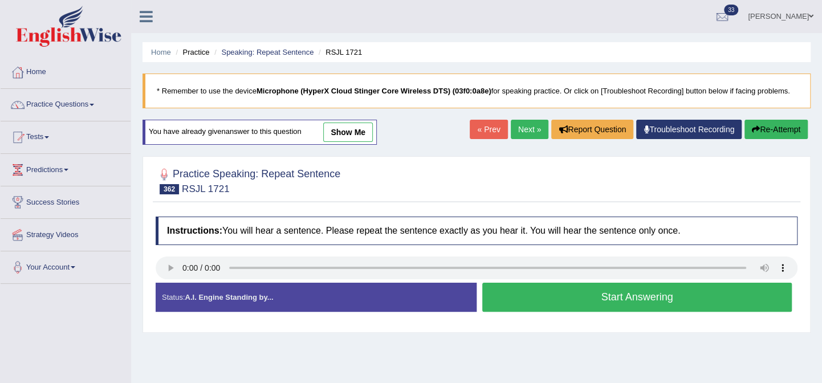
click at [513, 290] on button "Start Answering" at bounding box center [637, 297] width 310 height 29
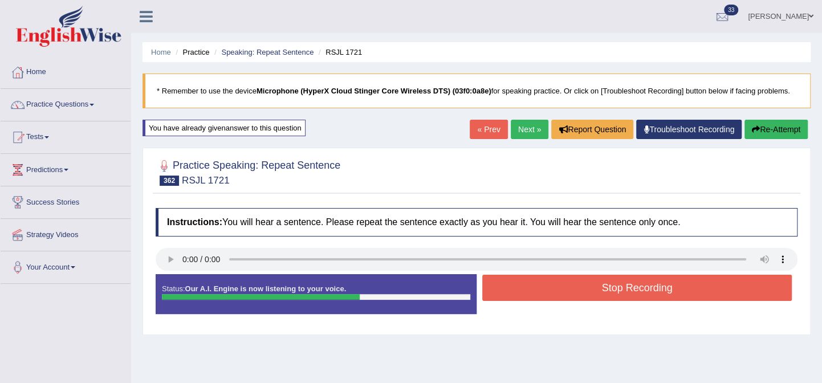
click at [566, 288] on button "Stop Recording" at bounding box center [637, 288] width 310 height 26
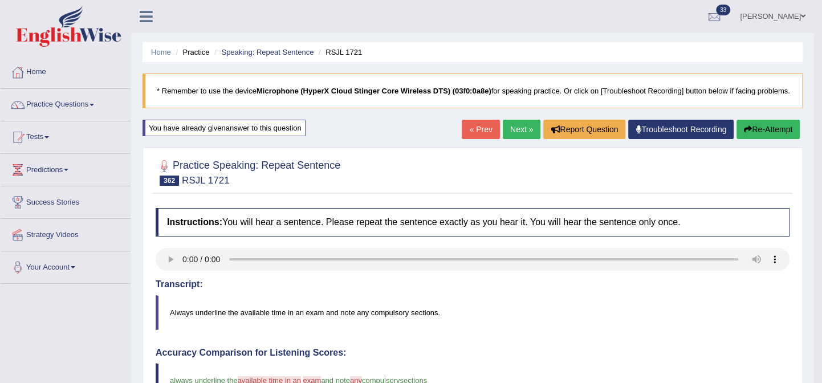
click at [99, 109] on link "Practice Questions" at bounding box center [66, 103] width 130 height 29
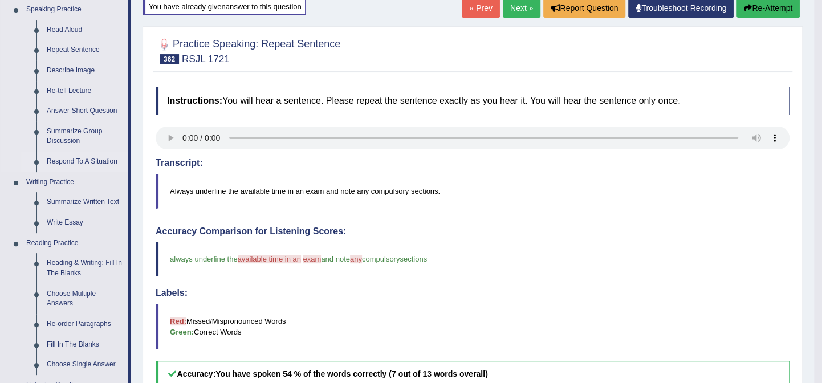
scroll to position [155, 0]
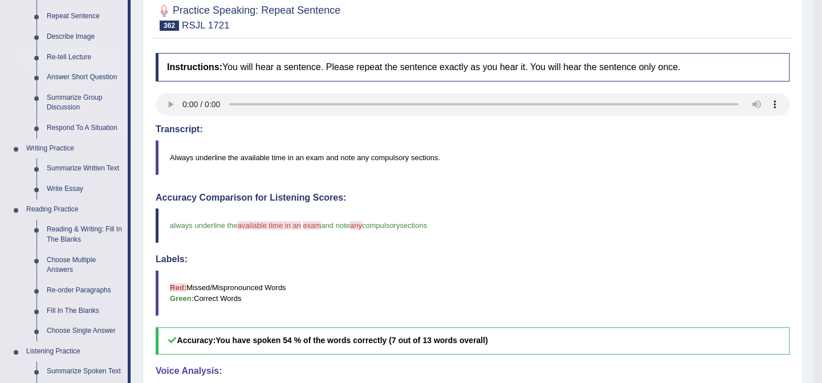
click at [71, 53] on link "Re-tell Lecture" at bounding box center [85, 57] width 86 height 21
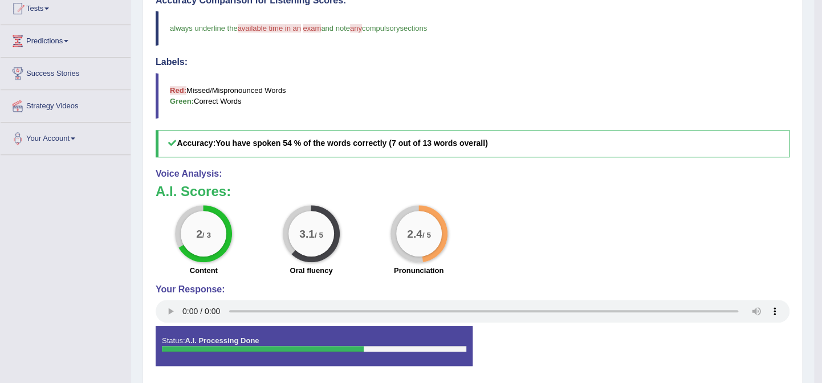
scroll to position [506, 0]
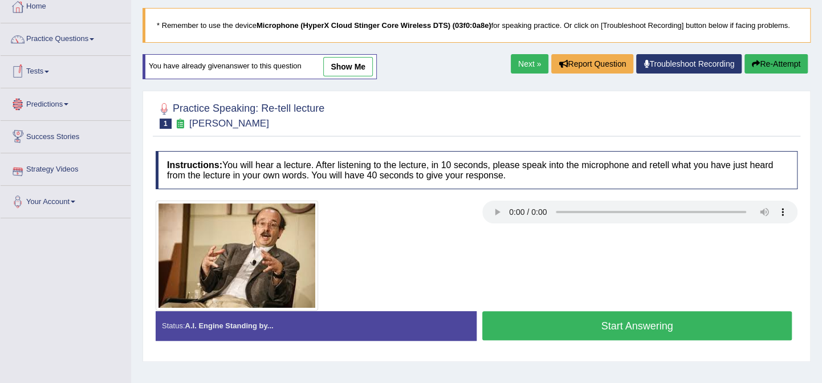
scroll to position [58, 0]
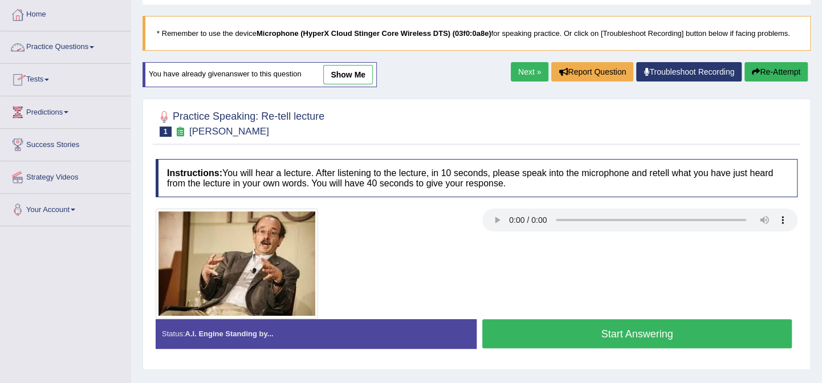
click at [76, 47] on link "Practice Questions" at bounding box center [66, 45] width 130 height 29
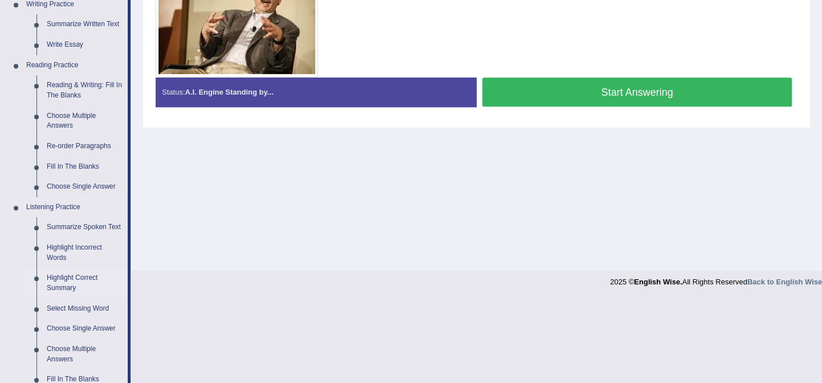
scroll to position [509, 0]
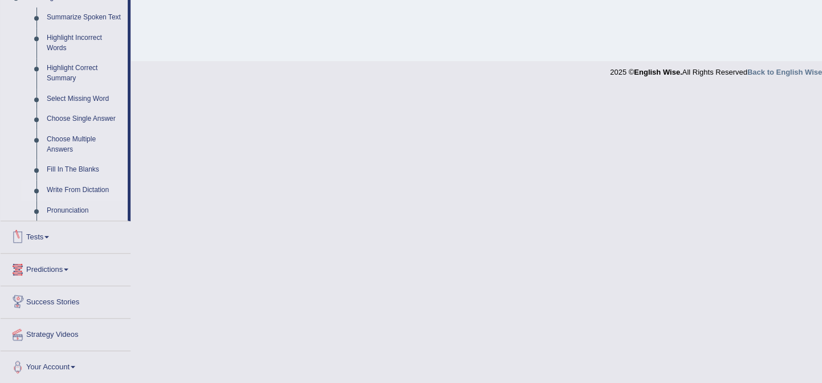
click at [71, 185] on link "Write From Dictation" at bounding box center [85, 190] width 86 height 21
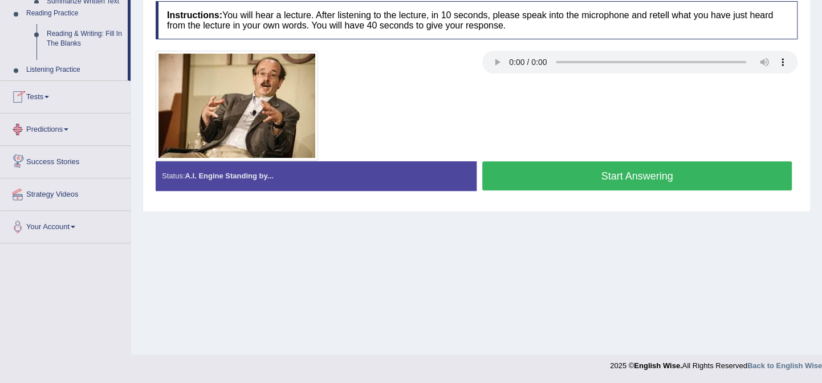
scroll to position [151, 0]
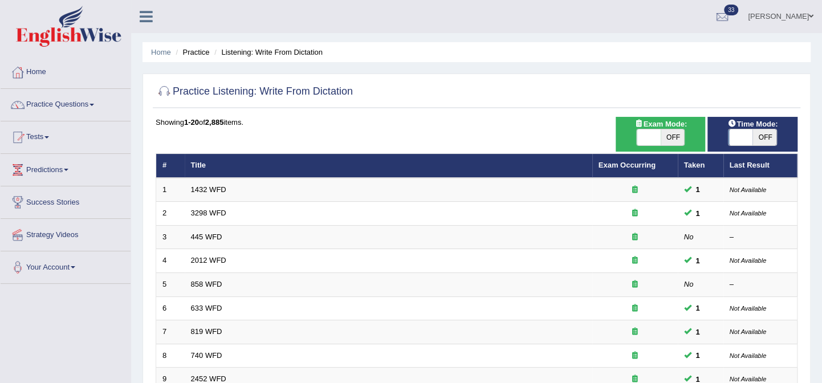
click at [666, 132] on span "OFF" at bounding box center [673, 137] width 24 height 16
checkbox input "true"
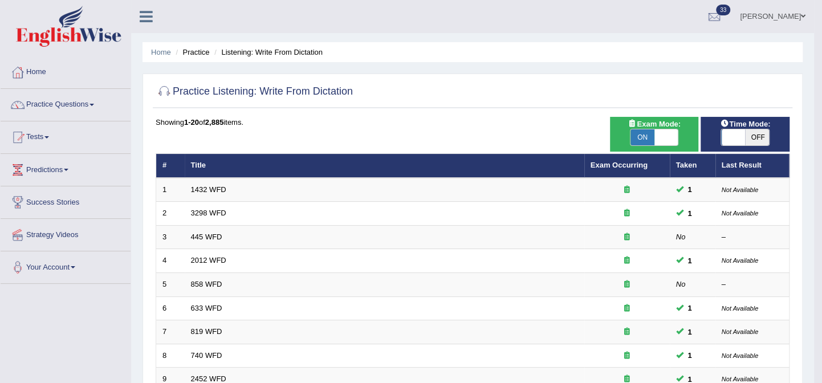
click at [760, 135] on span "OFF" at bounding box center [757, 137] width 24 height 16
checkbox input "true"
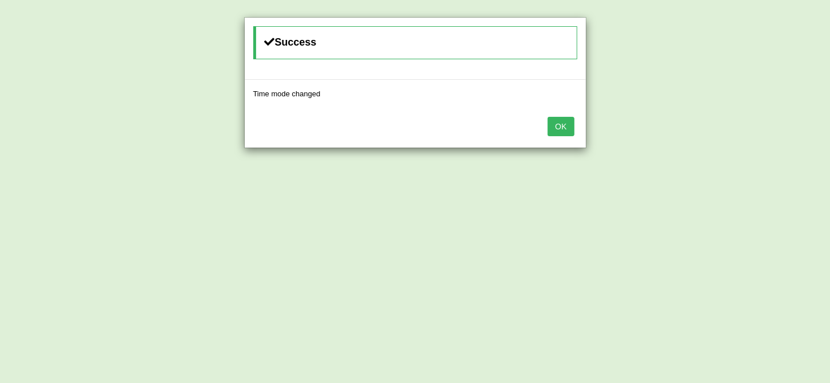
click at [559, 128] on button "OK" at bounding box center [560, 126] width 26 height 19
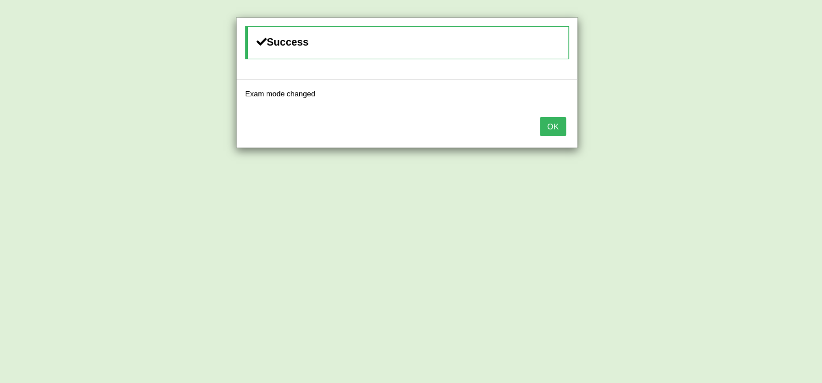
click at [559, 126] on button "OK" at bounding box center [553, 126] width 26 height 19
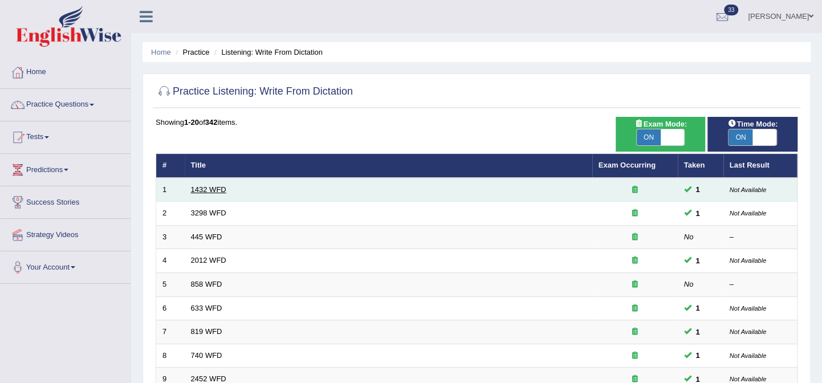
click at [208, 189] on link "1432 WFD" at bounding box center [208, 189] width 35 height 9
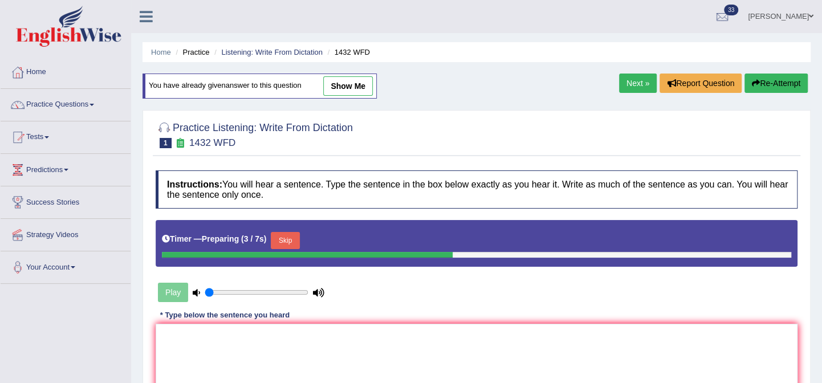
click at [300, 352] on textarea at bounding box center [477, 379] width 642 height 111
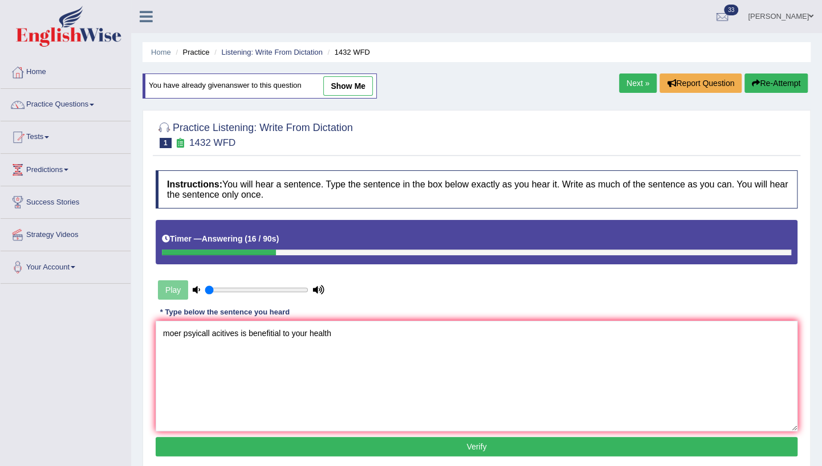
drag, startPoint x: 180, startPoint y: 329, endPoint x: 173, endPoint y: 331, distance: 7.2
click at [173, 331] on textarea "moer psyicall acitives is benefitial to your health" at bounding box center [477, 376] width 642 height 111
click at [194, 335] on textarea "more psyicall acitives is benefitial to your health" at bounding box center [477, 376] width 642 height 111
click at [273, 333] on textarea "more physical acitives is benefitial to your health" at bounding box center [477, 376] width 642 height 111
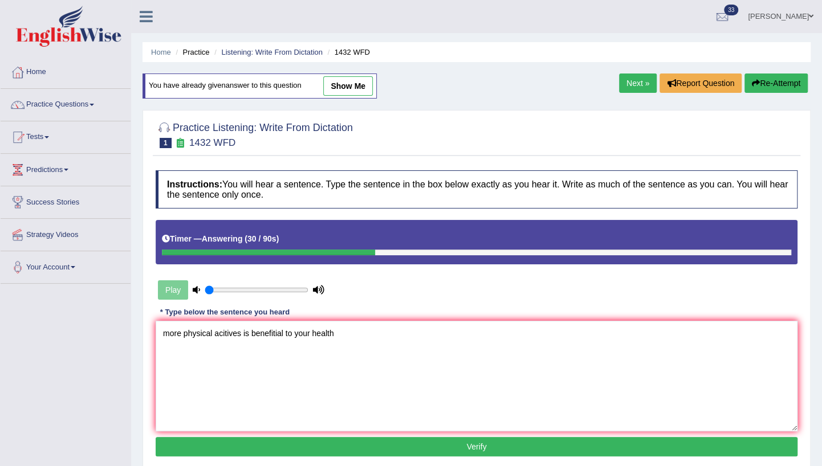
type textarea "more physical acitives is benefitial to your health"
click at [334, 383] on button "Verify" at bounding box center [477, 446] width 642 height 19
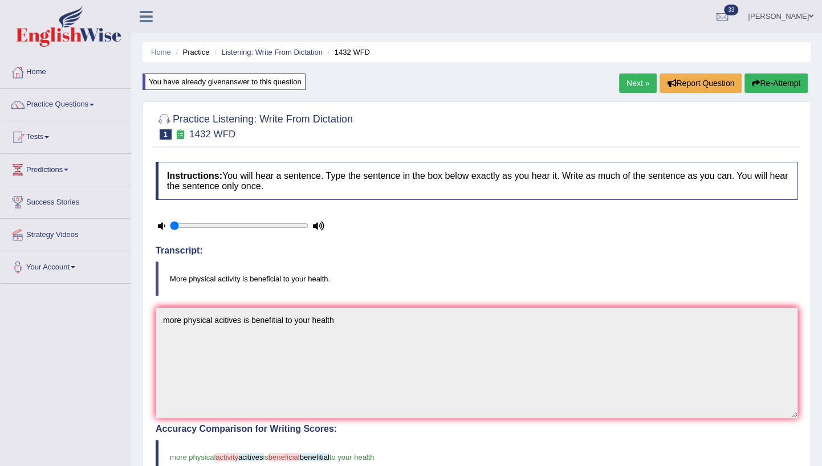
click at [644, 82] on link "Next »" at bounding box center [638, 83] width 38 height 19
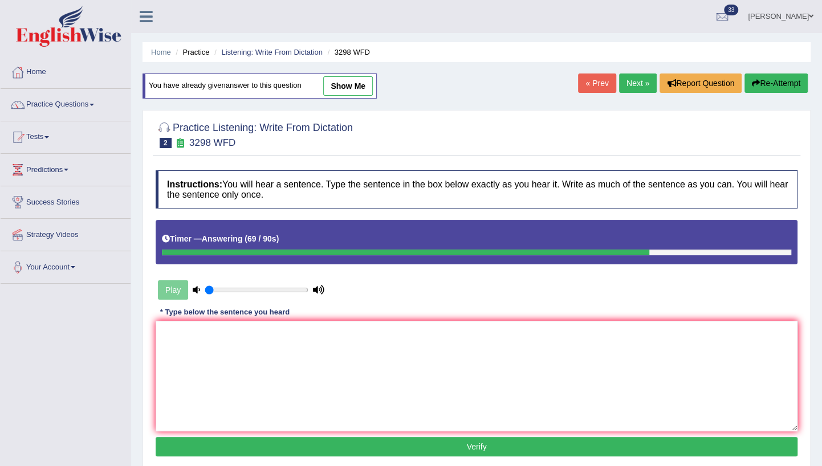
click at [334, 339] on textarea at bounding box center [477, 376] width 642 height 111
click at [776, 81] on button "Re-Attempt" at bounding box center [776, 83] width 63 height 19
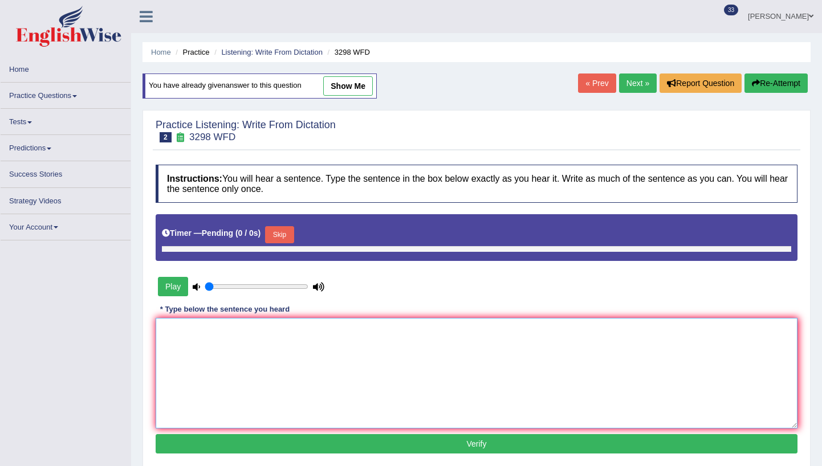
click at [310, 335] on textarea at bounding box center [477, 373] width 642 height 111
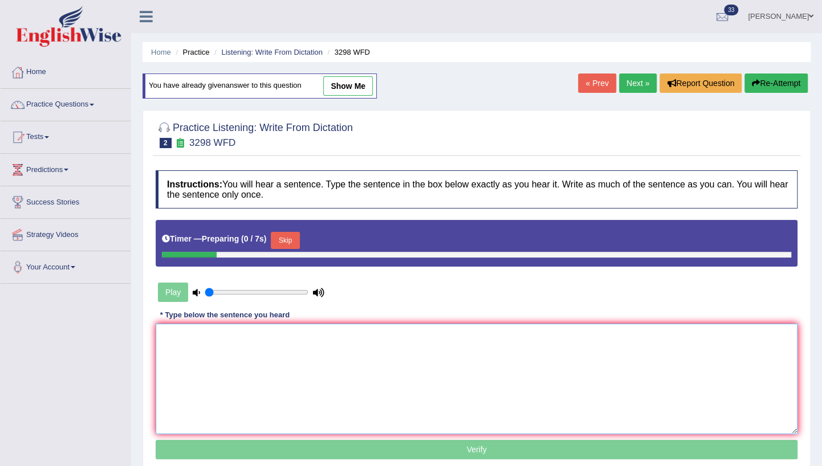
click at [287, 339] on textarea at bounding box center [477, 379] width 642 height 111
click at [273, 237] on button "Skip" at bounding box center [285, 240] width 29 height 17
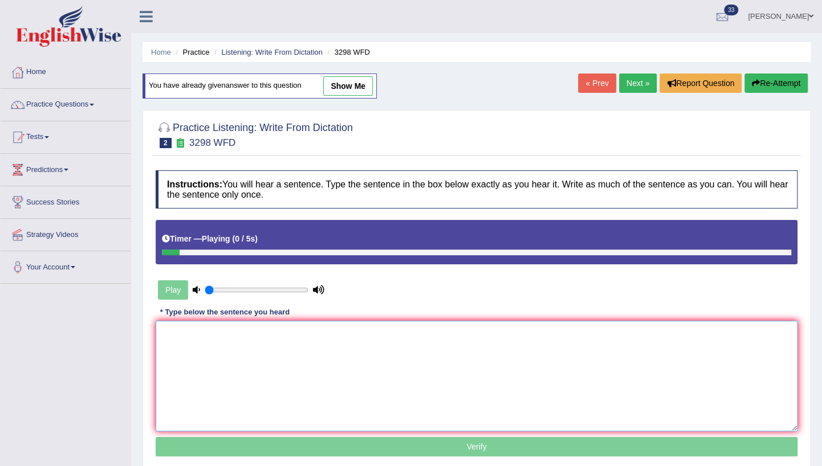
click at [290, 340] on textarea at bounding box center [477, 376] width 642 height 111
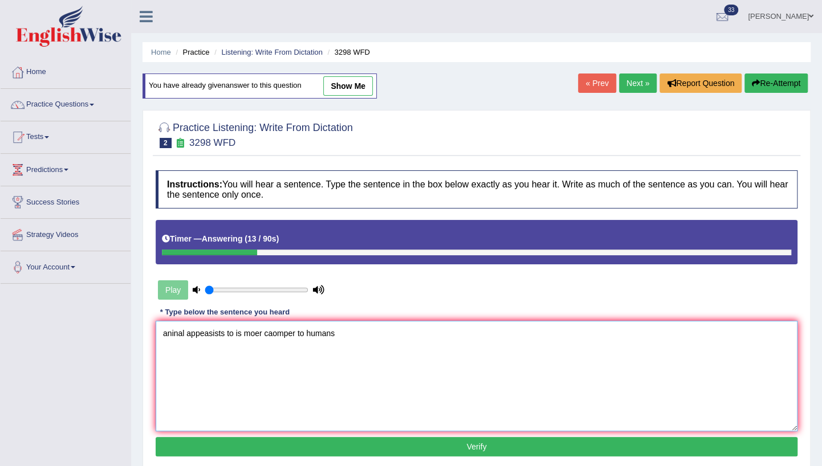
click at [174, 331] on textarea "aninal appeasists to is moer caomper to humans" at bounding box center [477, 376] width 642 height 111
click at [171, 331] on textarea "aninal appeasists to is moer caomper to humans" at bounding box center [477, 376] width 642 height 111
click at [172, 331] on textarea "aninal appeasists to is moer caomper to humans" at bounding box center [477, 376] width 642 height 111
click at [251, 331] on textarea "animal appeasists to is moer caomper to humans" at bounding box center [477, 376] width 642 height 111
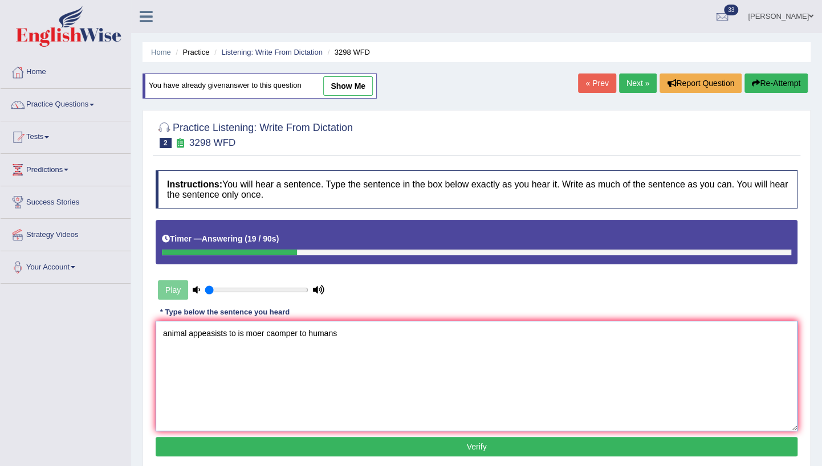
click at [251, 331] on textarea "animal appeasists to is moer caomper to humans" at bounding box center [477, 376] width 642 height 111
click at [287, 333] on textarea "animal appeasists to is more caomper to humans" at bounding box center [477, 376] width 642 height 111
type textarea "animal appeasists to is more caomper to humans"
click at [465, 439] on button "Verify" at bounding box center [477, 446] width 642 height 19
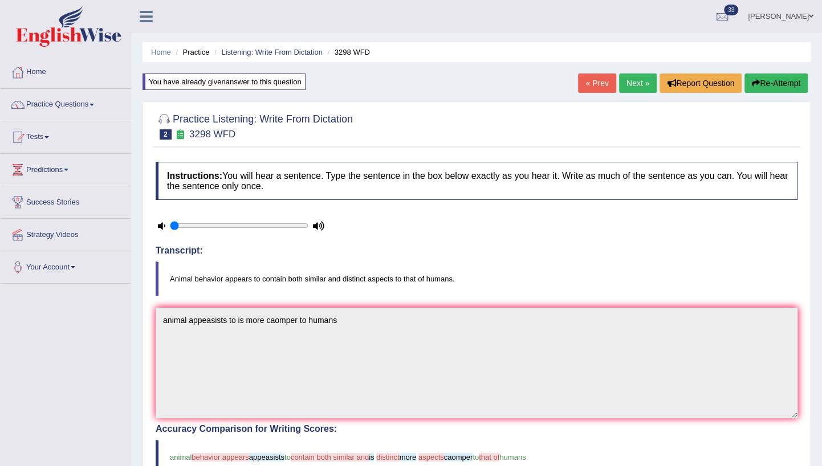
click at [639, 86] on link "Next »" at bounding box center [638, 83] width 38 height 19
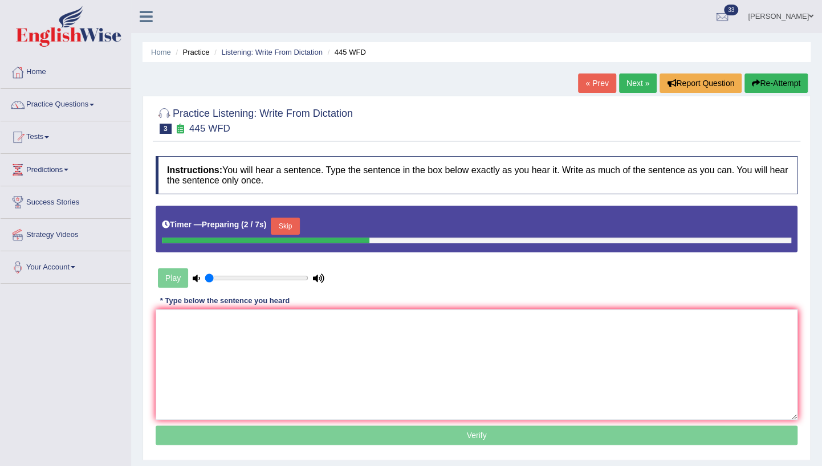
click at [352, 319] on textarea at bounding box center [477, 365] width 642 height 111
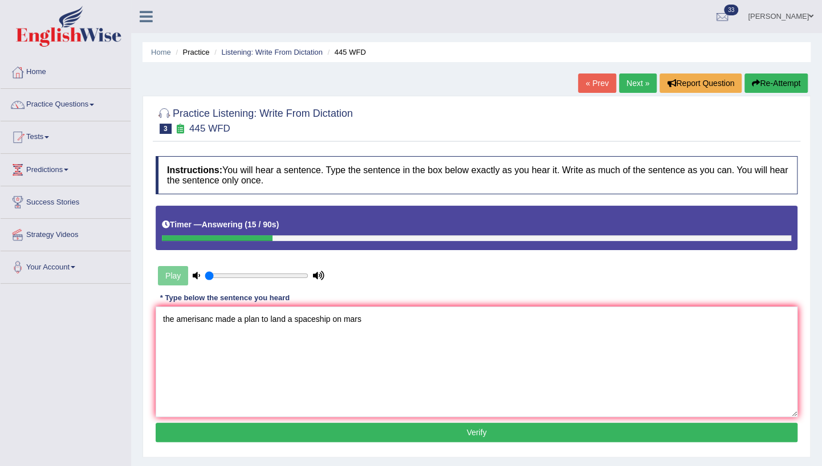
click at [192, 316] on textarea "the amerisanc made a plan to land a spaceship on mars" at bounding box center [477, 362] width 642 height 111
type textarea "the American made a plan to land a spaceship on mars"
click at [258, 426] on button "Verify" at bounding box center [477, 432] width 642 height 19
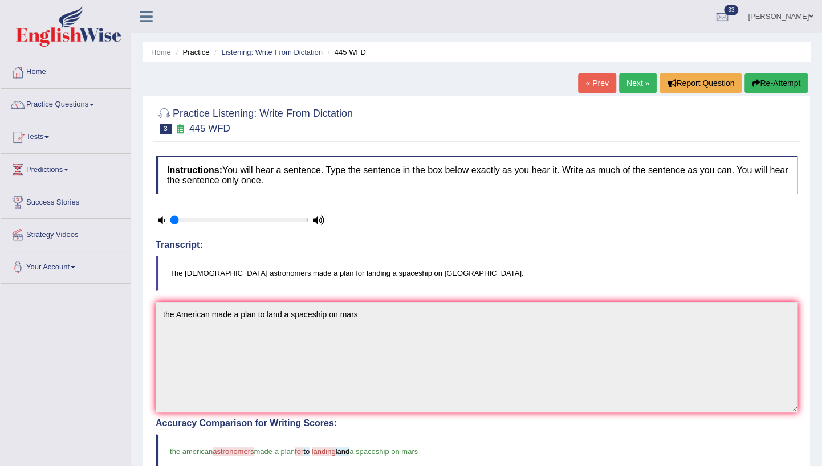
click at [647, 85] on link "Next »" at bounding box center [638, 83] width 38 height 19
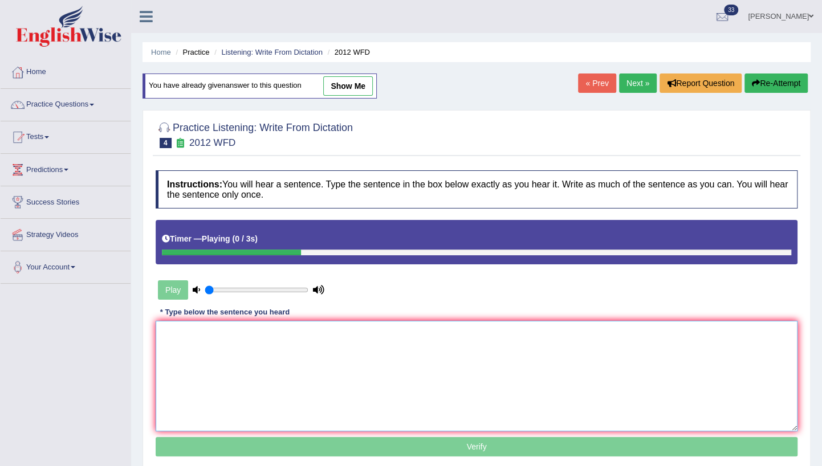
click at [290, 333] on textarea at bounding box center [477, 376] width 642 height 111
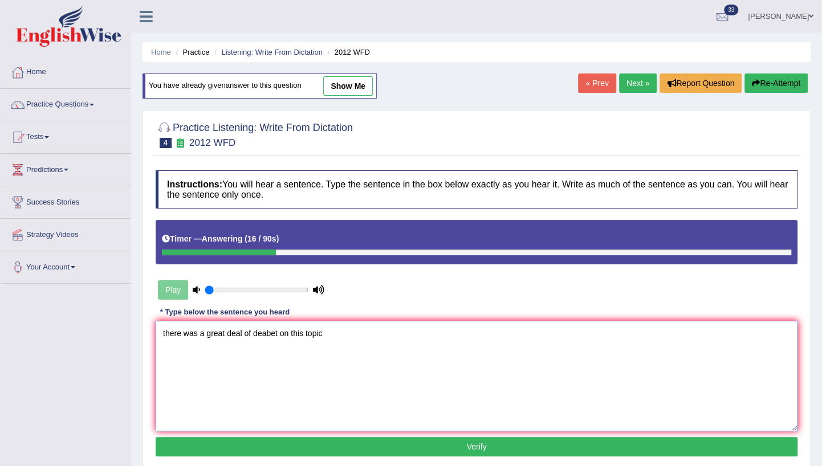
click at [255, 331] on textarea "there was a great deal of deabet on this topic" at bounding box center [477, 376] width 642 height 111
type textarea "there was a great deal of debateon this topic"
click at [289, 444] on button "Verify" at bounding box center [477, 446] width 642 height 19
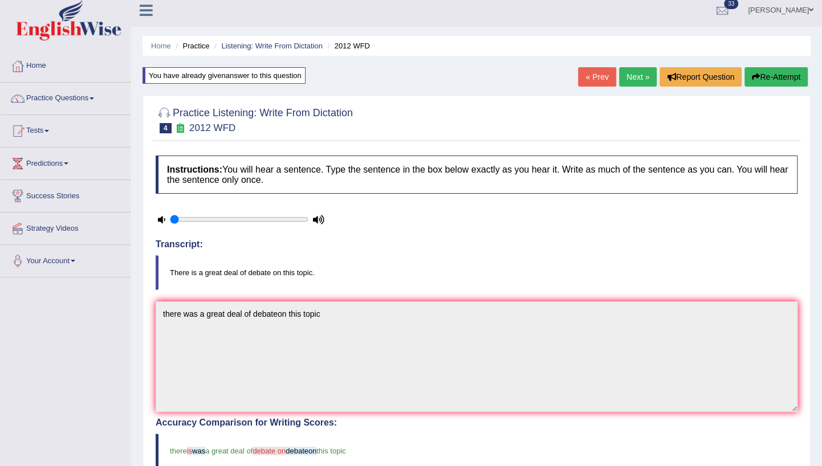
scroll to position [51, 0]
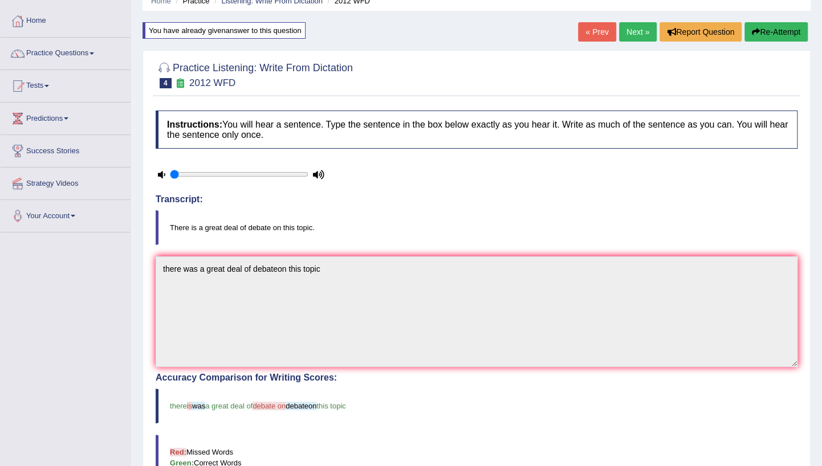
click at [641, 37] on link "Next »" at bounding box center [638, 31] width 38 height 19
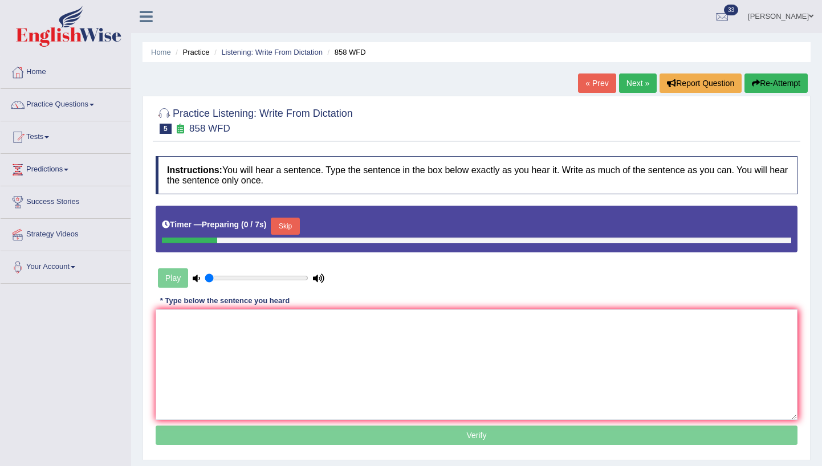
click at [280, 225] on button "Skip" at bounding box center [285, 226] width 29 height 17
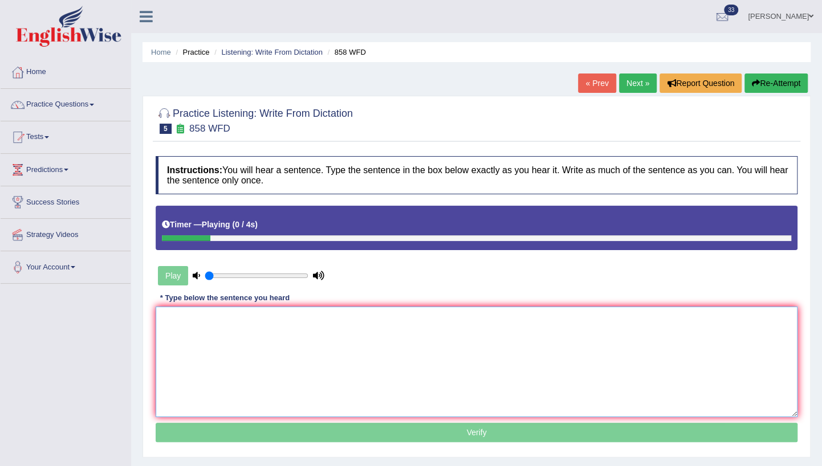
click at [287, 326] on textarea at bounding box center [477, 362] width 642 height 111
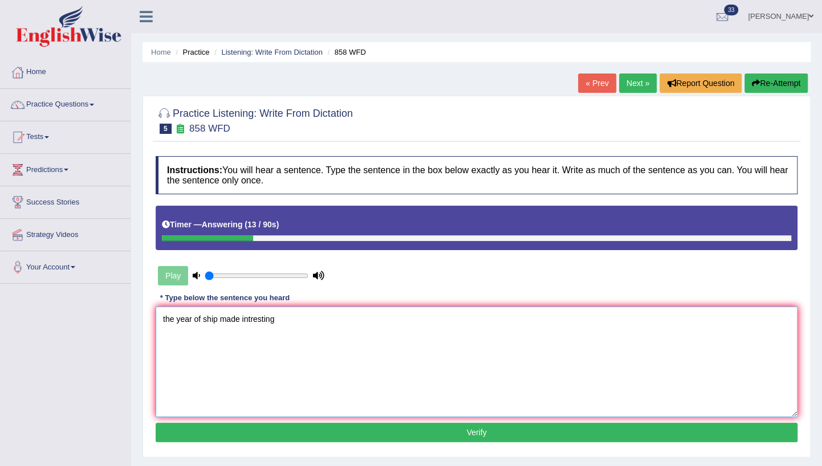
type textarea "the year of ship made intresting"
click at [320, 430] on button "Verify" at bounding box center [477, 432] width 642 height 19
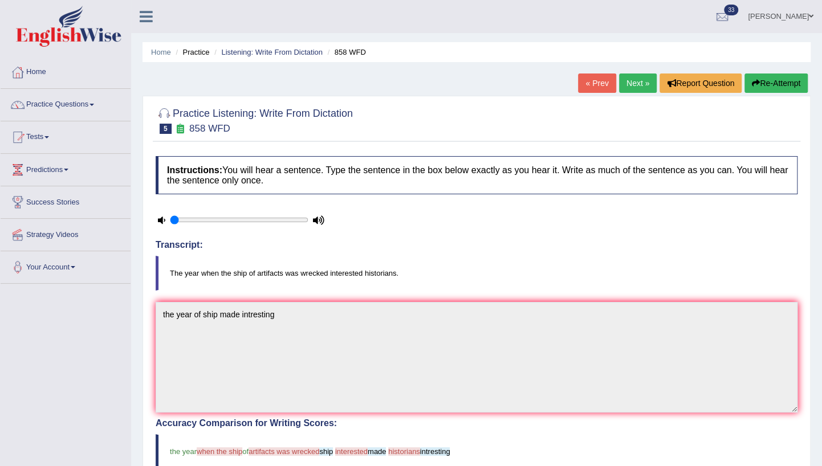
click at [636, 88] on link "Next »" at bounding box center [638, 83] width 38 height 19
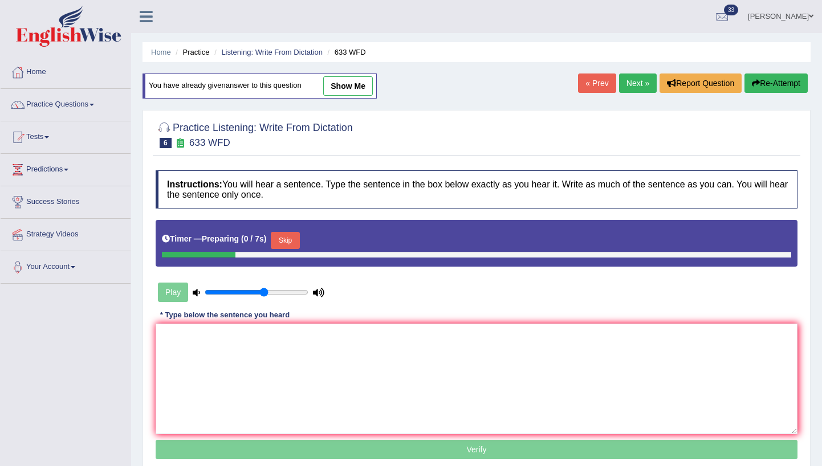
click at [338, 351] on textarea at bounding box center [477, 379] width 642 height 111
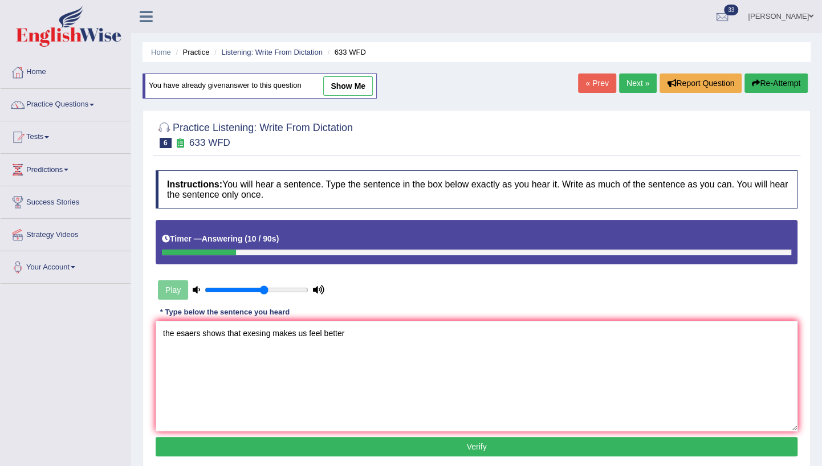
click at [192, 334] on textarea "the esaers shows that exesing makes us feel better" at bounding box center [477, 376] width 642 height 111
click at [258, 336] on textarea "the research shows that exesing makes us feel better" at bounding box center [477, 376] width 642 height 111
click at [262, 334] on textarea "the research shows that exesing makes us feel better" at bounding box center [477, 376] width 642 height 111
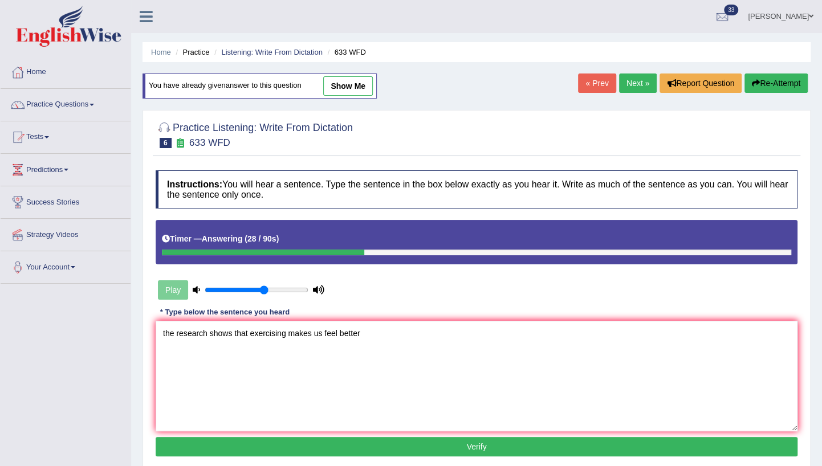
type textarea "the research shows that exercising makes us feel better"
click at [328, 441] on button "Verify" at bounding box center [477, 446] width 642 height 19
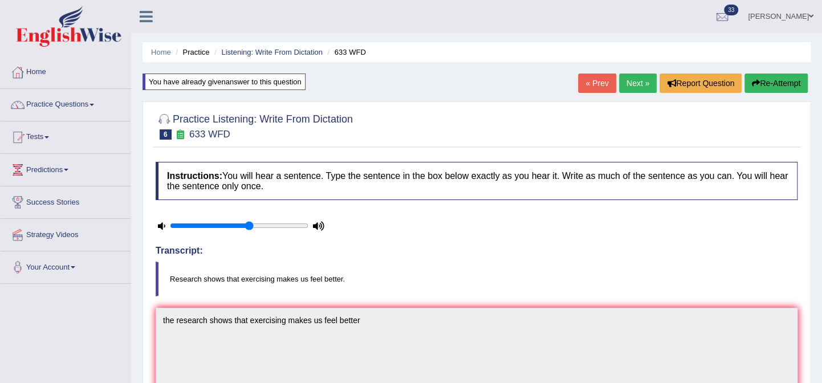
click at [635, 87] on link "Next »" at bounding box center [638, 83] width 38 height 19
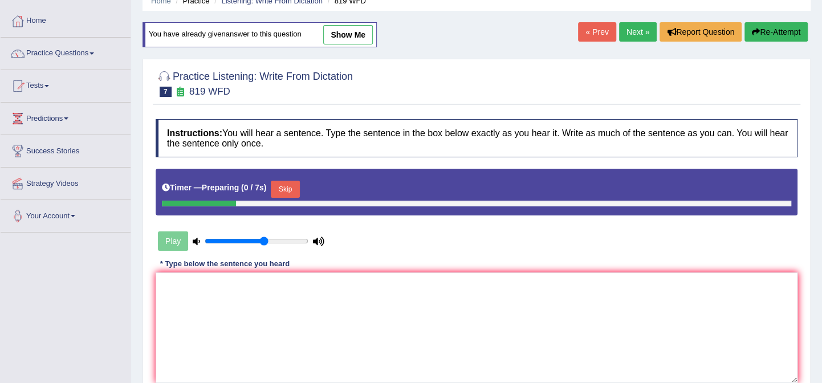
scroll to position [51, 0]
click at [281, 186] on button "Skip" at bounding box center [285, 189] width 29 height 17
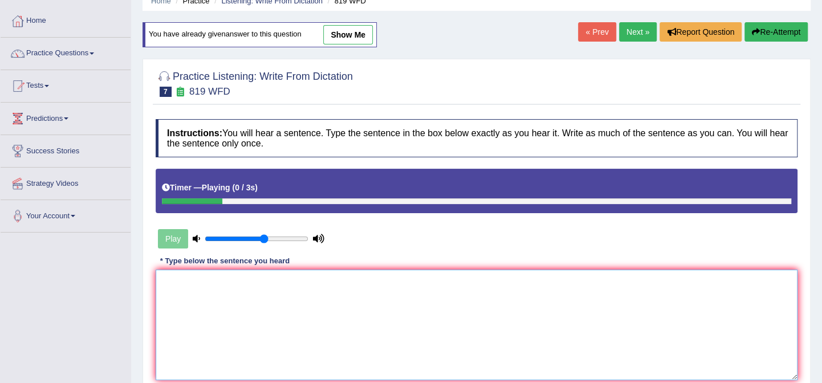
click at [281, 283] on textarea at bounding box center [477, 325] width 642 height 111
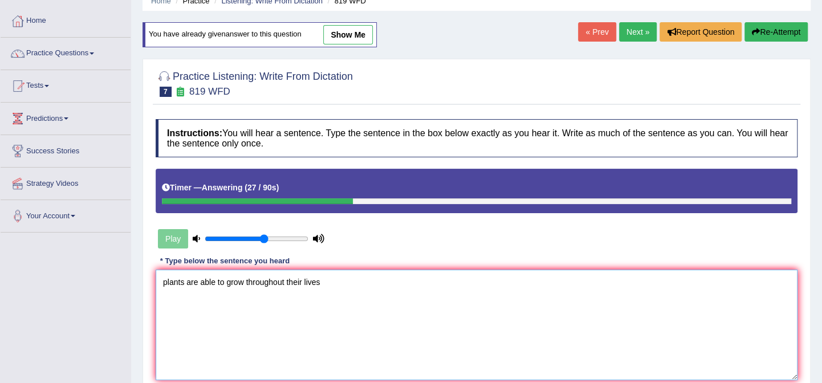
click at [365, 285] on textarea "plants are able to grow throughout their lives" at bounding box center [477, 325] width 642 height 111
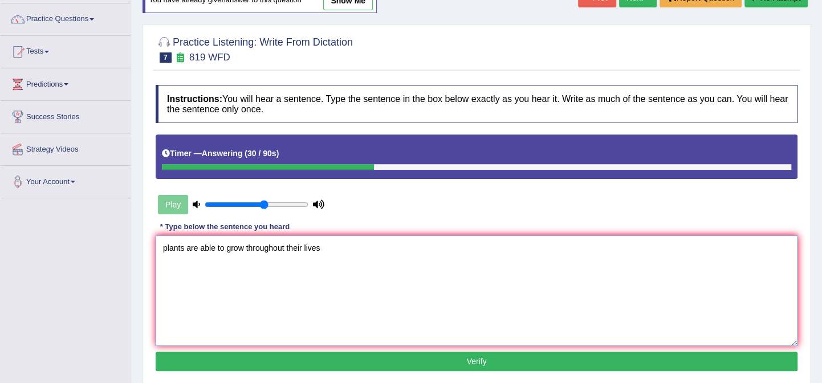
scroll to position [103, 0]
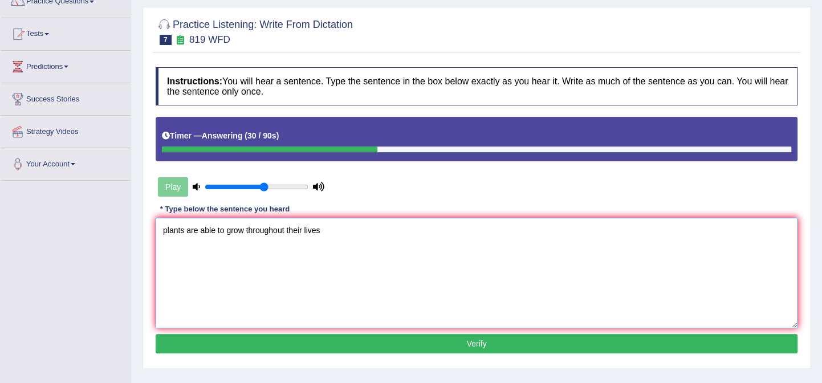
type textarea "plants are able to grow throughout their lives"
click at [262, 331] on div "Instructions: You will hear a sentence. Type the sentence in the box below exac…" at bounding box center [477, 212] width 648 height 301
click at [262, 336] on button "Verify" at bounding box center [477, 343] width 642 height 19
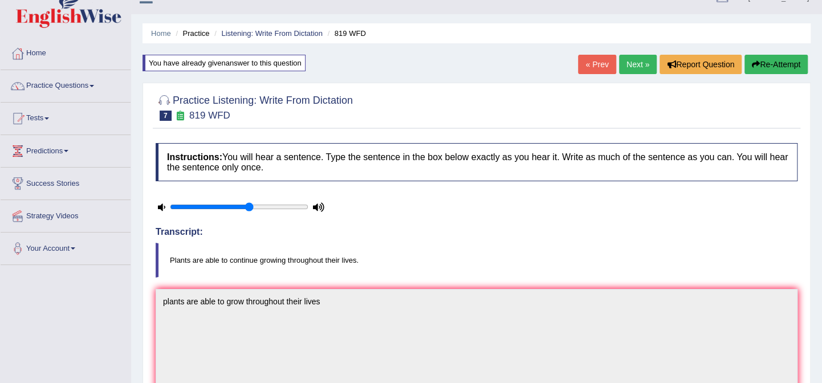
scroll to position [0, 0]
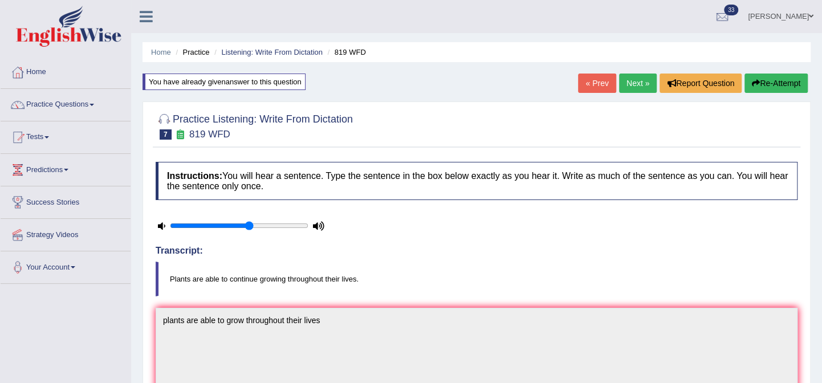
click at [645, 83] on link "Next »" at bounding box center [638, 83] width 38 height 19
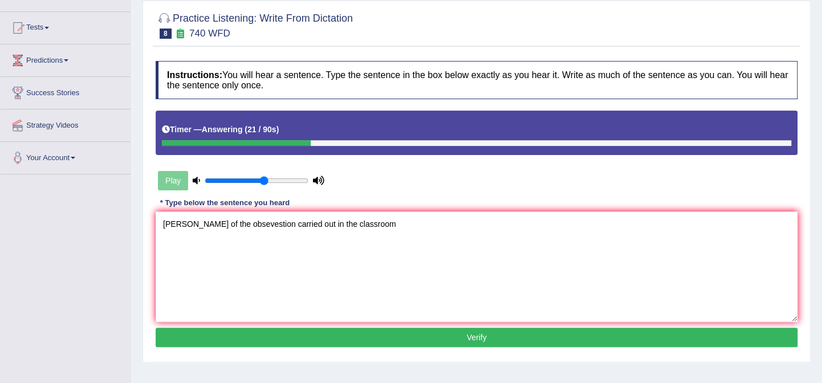
click at [180, 224] on textarea "seoius of the obsevestion carried out in the classroom" at bounding box center [477, 267] width 642 height 111
click at [180, 223] on textarea "seoius of the obsevestion carried out in the classroom" at bounding box center [477, 267] width 642 height 111
click at [224, 224] on textarea "series of the obsevestion carried out in the classroom" at bounding box center [477, 267] width 642 height 111
type textarea "series of the observesion has been carried out in the classroom"
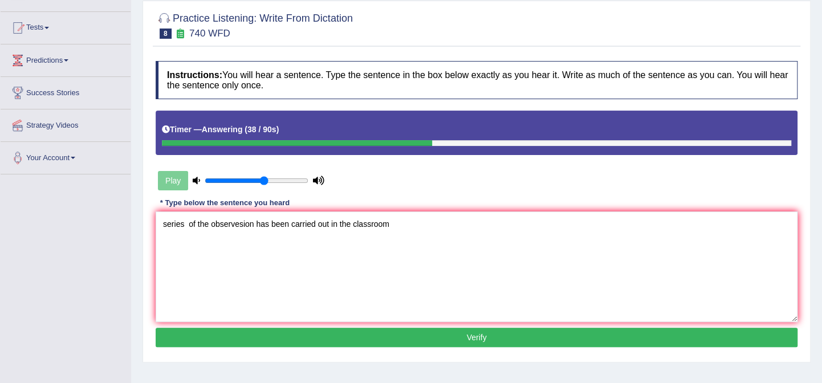
click at [283, 332] on button "Verify" at bounding box center [477, 337] width 642 height 19
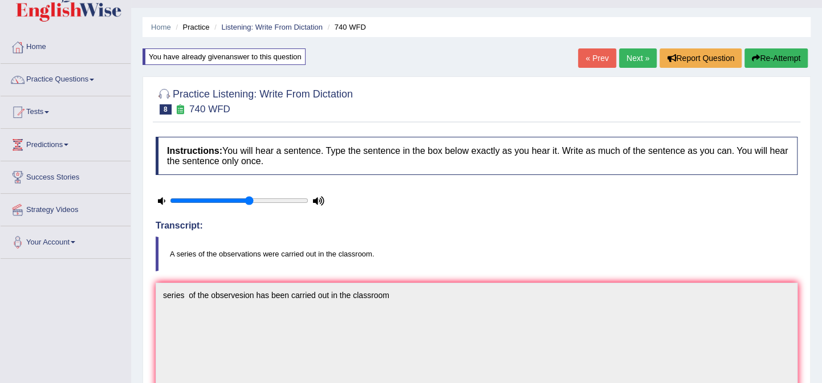
scroll to position [10, 0]
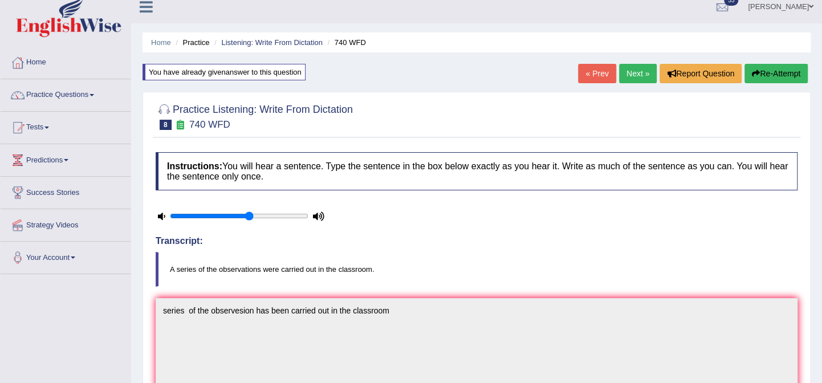
click at [643, 71] on link "Next »" at bounding box center [638, 73] width 38 height 19
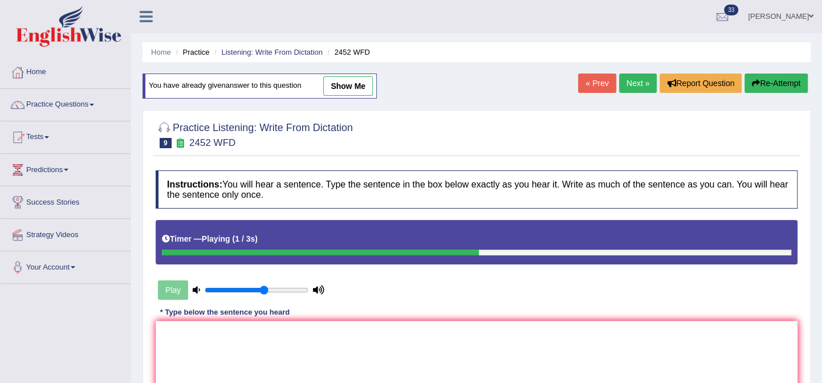
type textarea "t"
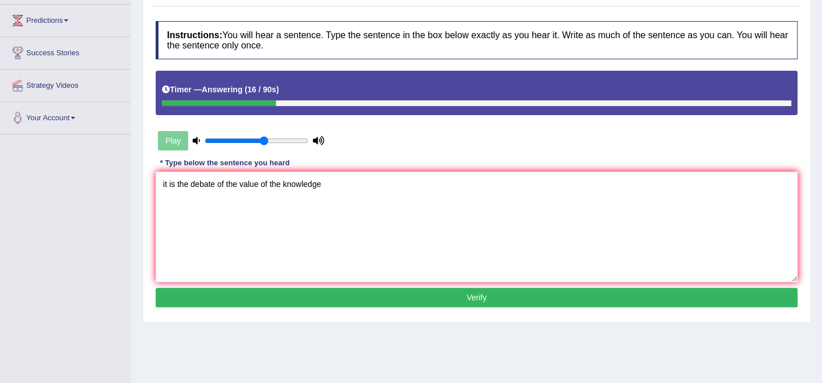
scroll to position [136, 0]
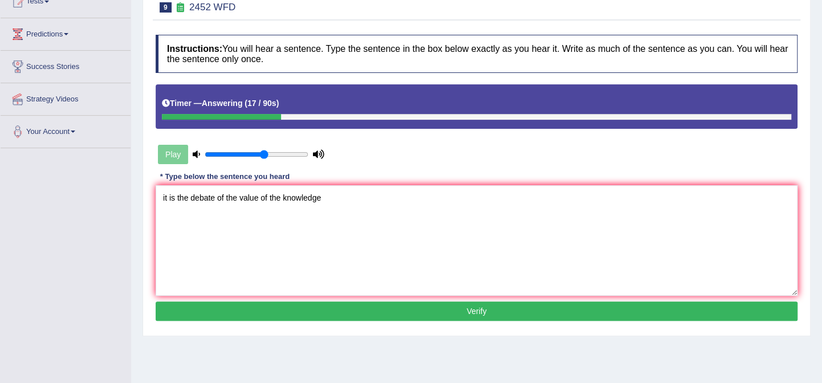
type textarea "it is the debate of the value of the knowledge"
click at [330, 306] on button "Verify" at bounding box center [477, 311] width 642 height 19
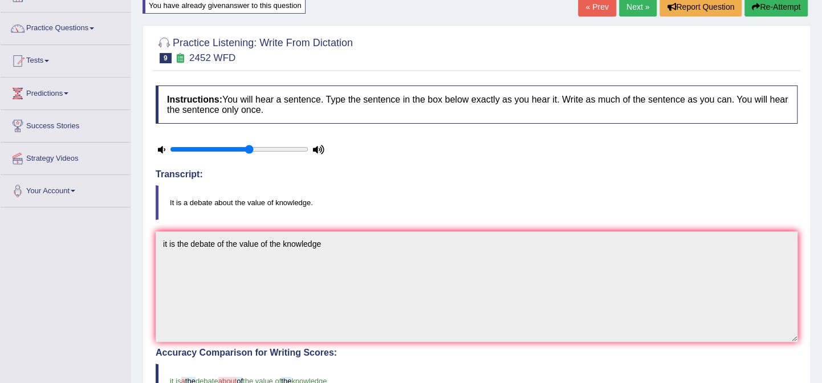
scroll to position [57, 0]
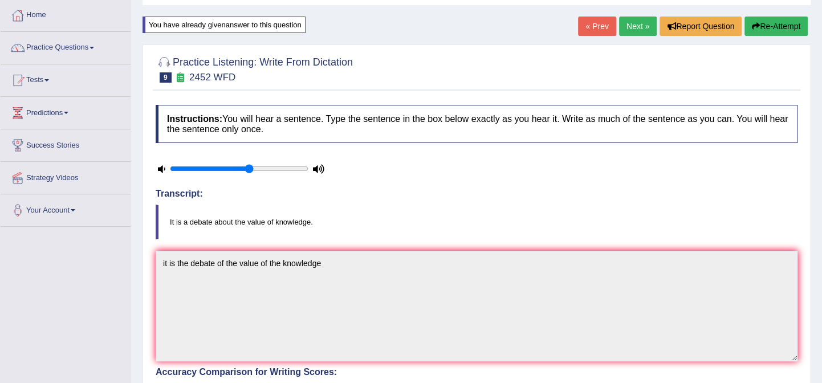
click at [647, 28] on link "Next »" at bounding box center [638, 26] width 38 height 19
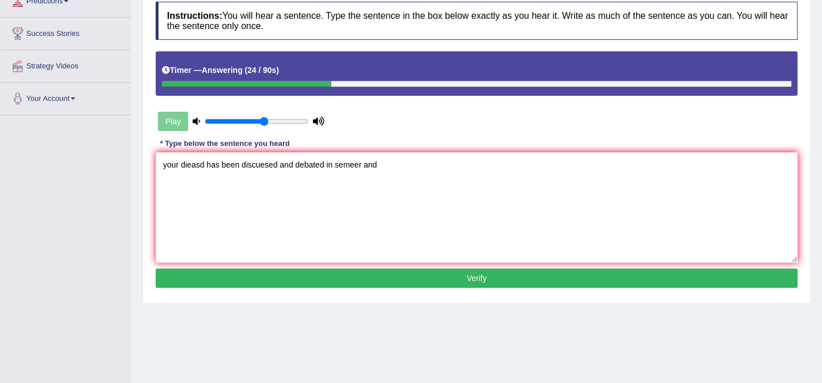
type textarea "your dieasd has been discuesed and debated in semeer and"
click at [285, 269] on button "Verify" at bounding box center [477, 278] width 642 height 19
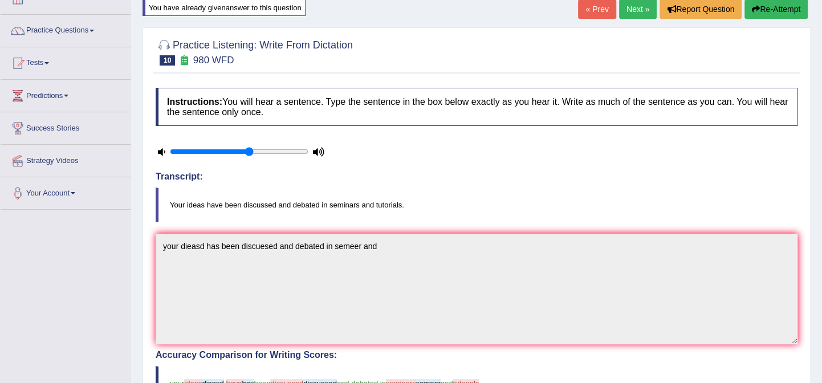
scroll to position [65, 0]
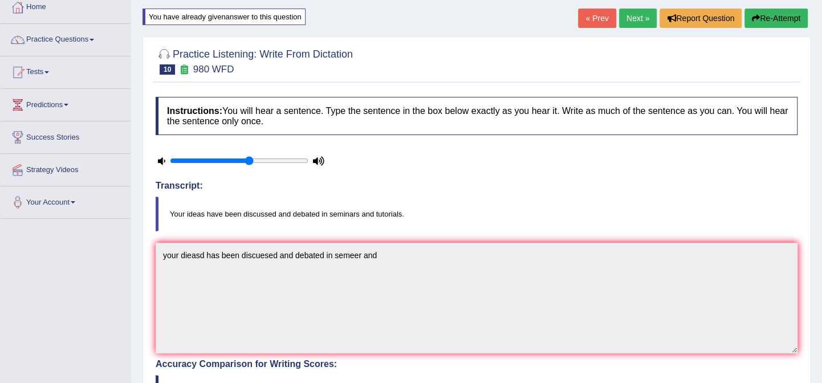
click at [643, 14] on link "Next »" at bounding box center [638, 18] width 38 height 19
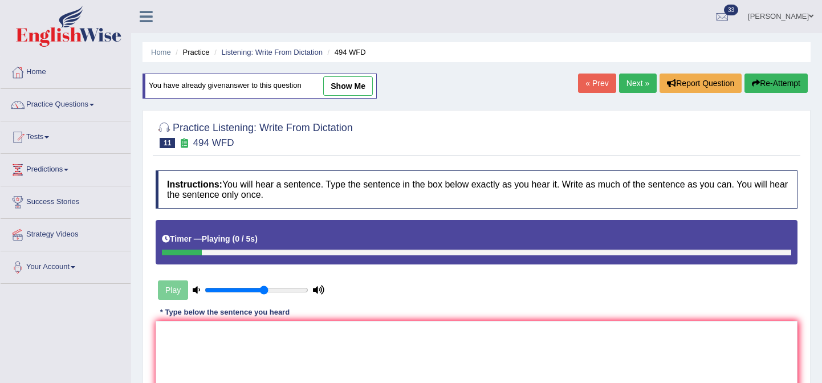
click at [314, 321] on textarea at bounding box center [477, 376] width 642 height 111
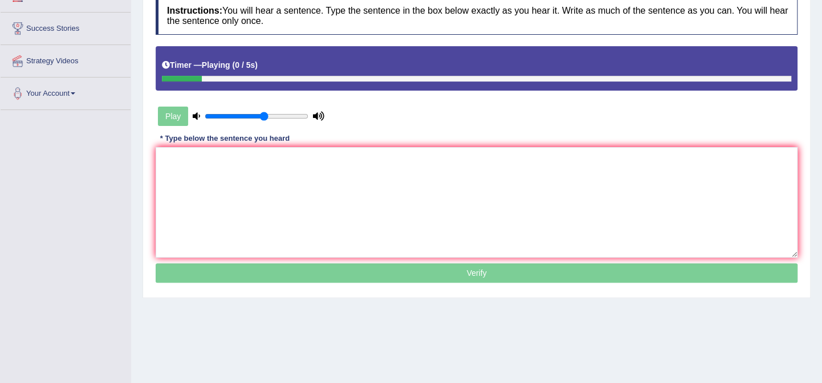
scroll to position [174, 0]
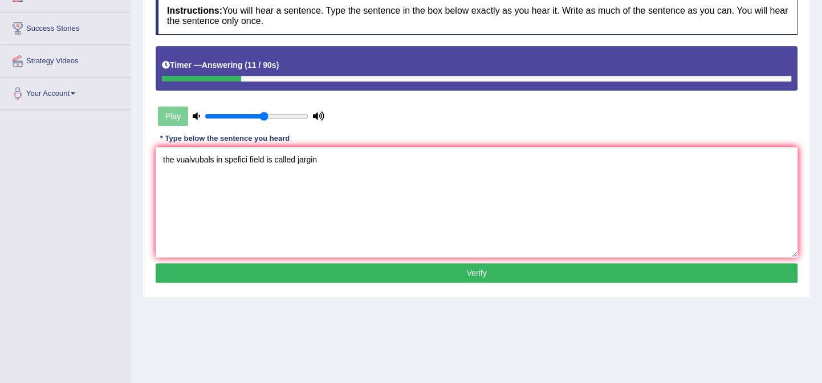
click at [190, 161] on textarea "the vualvubals in spefici field is called jargin" at bounding box center [477, 202] width 642 height 111
click at [226, 160] on textarea "the vocabulary in spefici field is called jargin" at bounding box center [477, 202] width 642 height 111
type textarea "the vocabulary in specific field is called jargin"
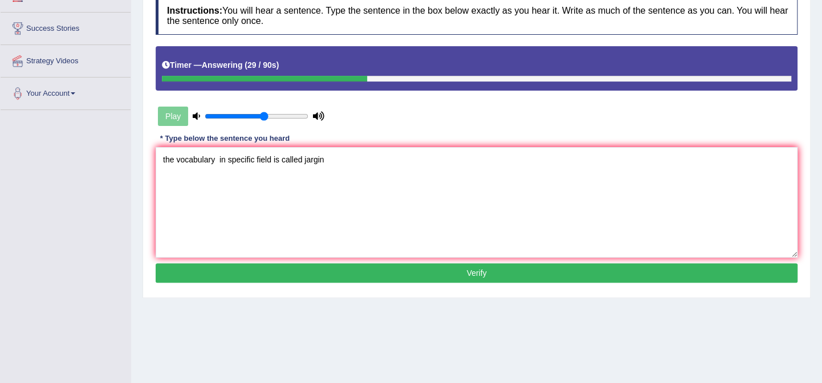
click at [316, 274] on button "Verify" at bounding box center [477, 272] width 642 height 19
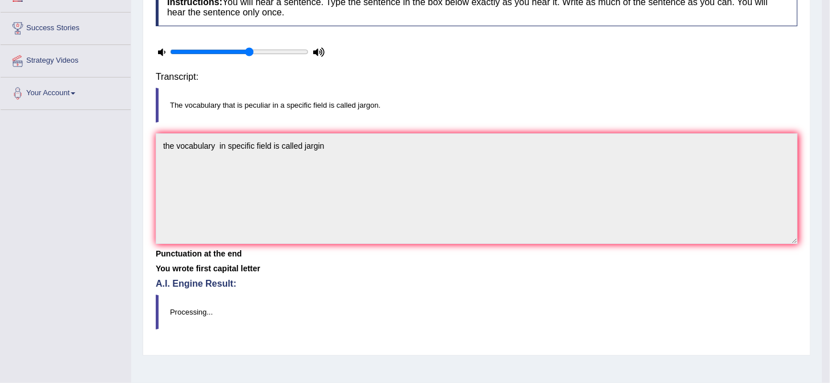
click at [316, 209] on body "Toggle navigation Home Practice Questions Speaking Practice Read Aloud Repeat S…" at bounding box center [415, 17] width 830 height 383
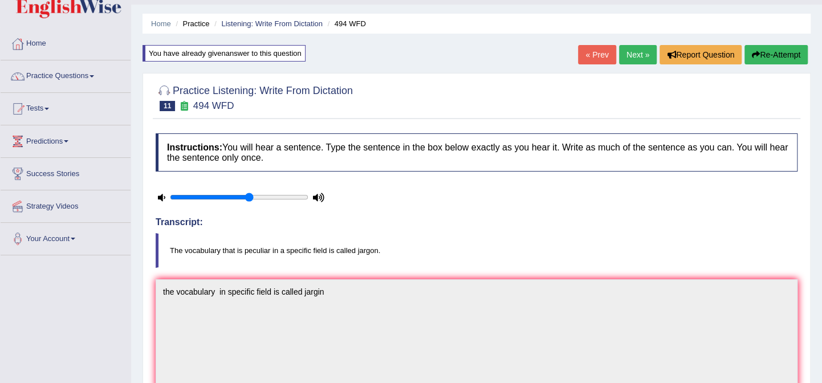
scroll to position [13, 0]
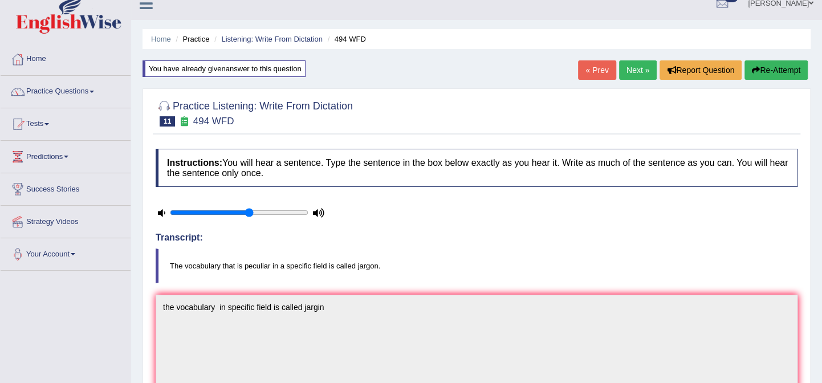
click at [648, 70] on link "Next »" at bounding box center [638, 69] width 38 height 19
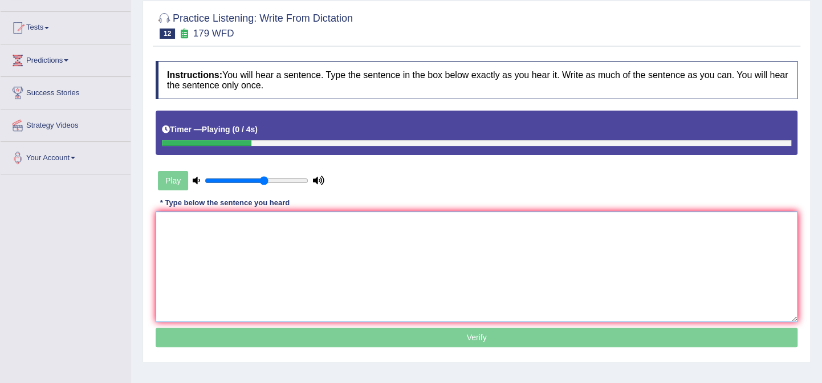
click at [301, 231] on textarea at bounding box center [477, 267] width 642 height 111
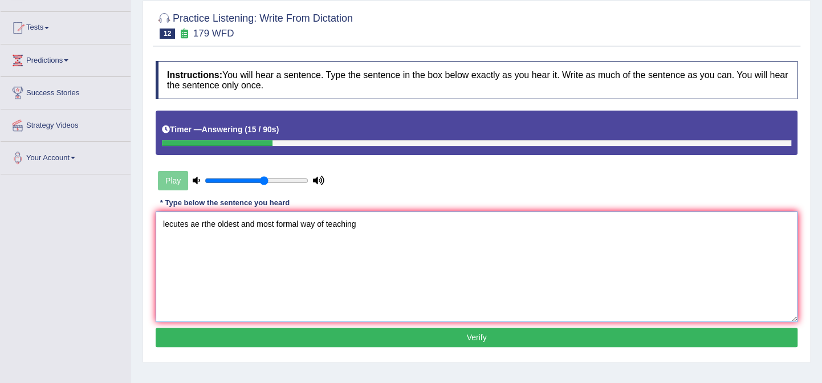
click at [166, 220] on textarea "lecutes ae rthe oldest and most formal way of teaching" at bounding box center [477, 267] width 642 height 111
click at [197, 224] on textarea "lectures ae rthe oldest and most formal way of teaching" at bounding box center [477, 267] width 642 height 111
click at [213, 222] on textarea "lectures are rthe oldest and most formal way of teaching" at bounding box center [477, 267] width 642 height 111
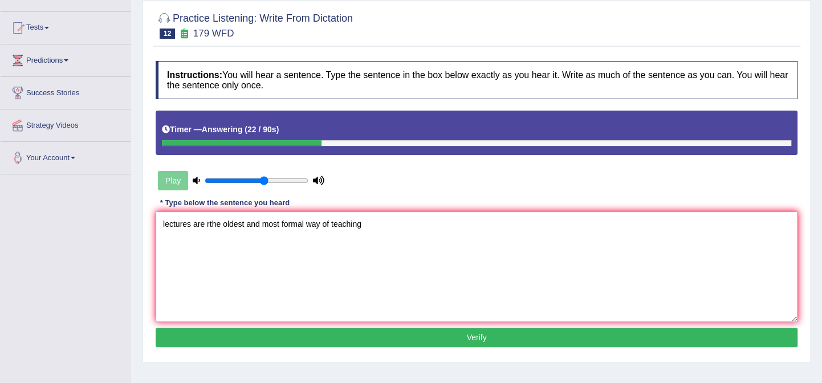
click at [213, 222] on textarea "lectures are rthe oldest and most formal way of teaching" at bounding box center [477, 267] width 642 height 111
click at [259, 223] on textarea "lectures are the oldest and most formal way of teaching" at bounding box center [477, 267] width 642 height 111
click at [290, 225] on textarea "lectures are the oldest and most formal way of teaching" at bounding box center [477, 267] width 642 height 111
type textarea "lectures are the oldest and most formal way of teaching"
click at [319, 331] on button "Verify" at bounding box center [477, 337] width 642 height 19
